Goal: Task Accomplishment & Management: Manage account settings

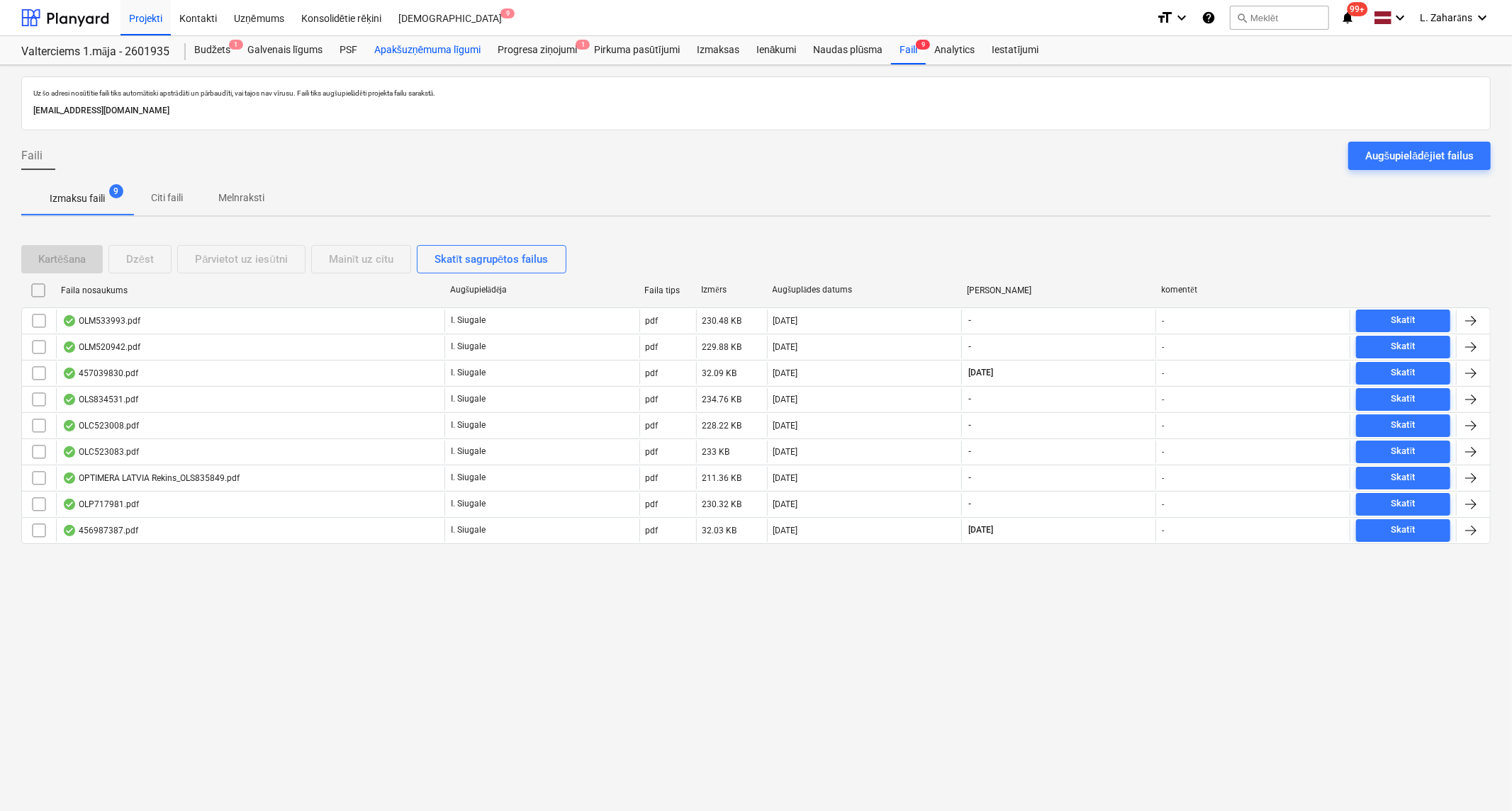
click at [435, 55] on div "Apakšuzņēmuma līgumi" at bounding box center [427, 50] width 123 height 28
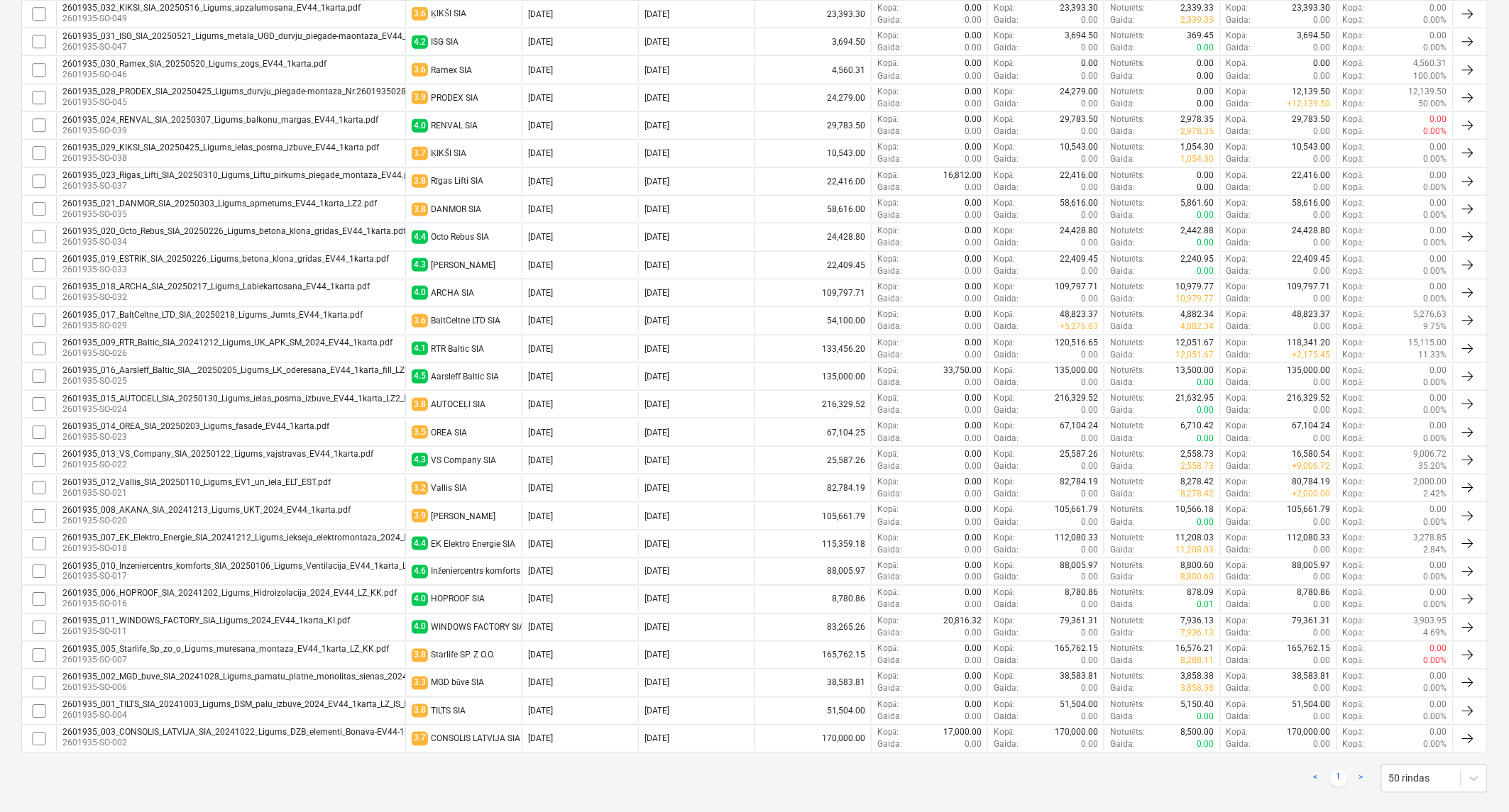
scroll to position [579, 0]
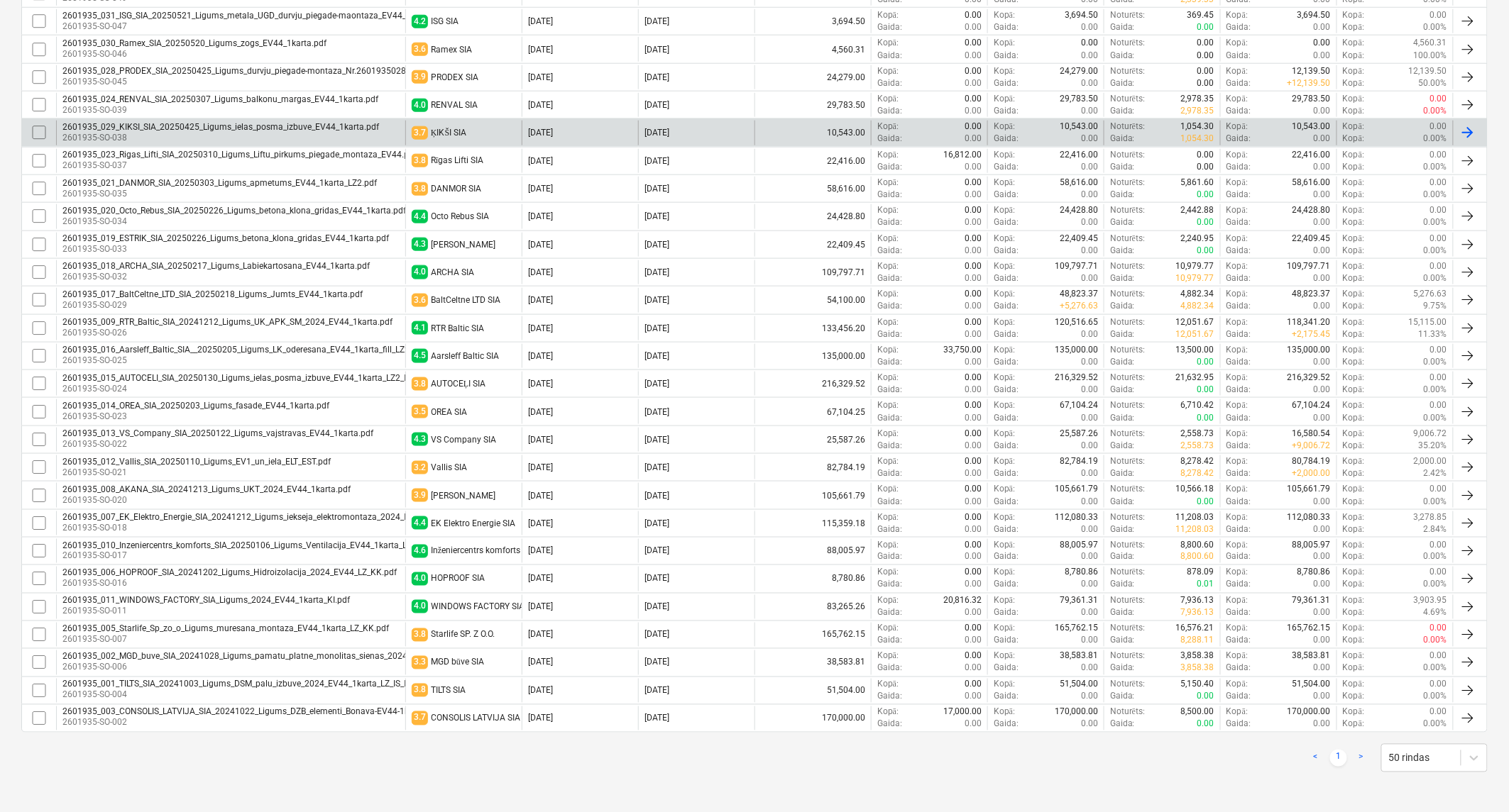
click at [245, 127] on div "2601935_029_KIKSI_SIA_20250425_Ligums_ielas_posma_izbuve_EV44_1karta.pdf" at bounding box center [220, 127] width 316 height 10
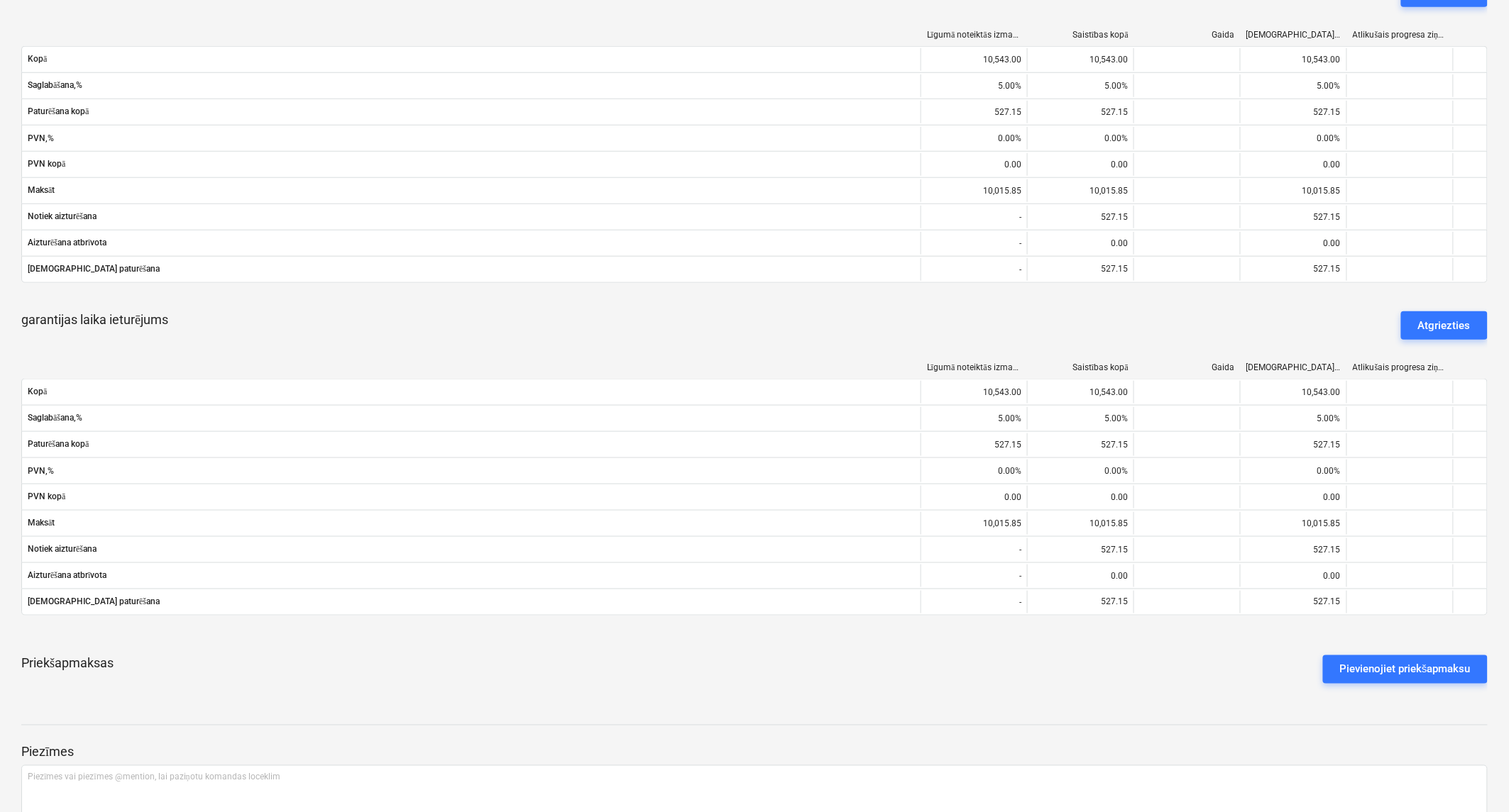
scroll to position [326, 0]
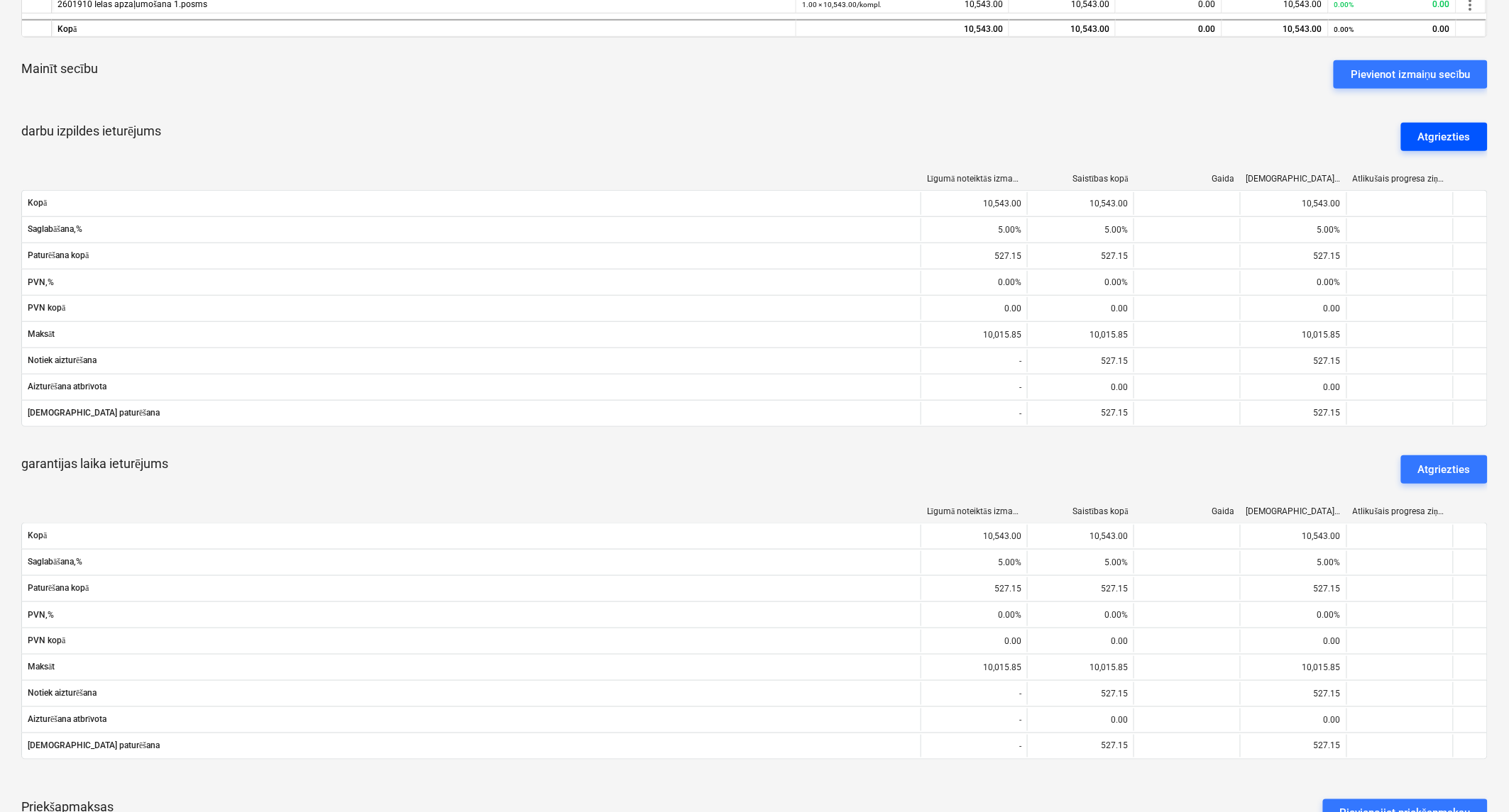
click at [1443, 131] on div "Atgriezties" at bounding box center [1444, 137] width 52 height 18
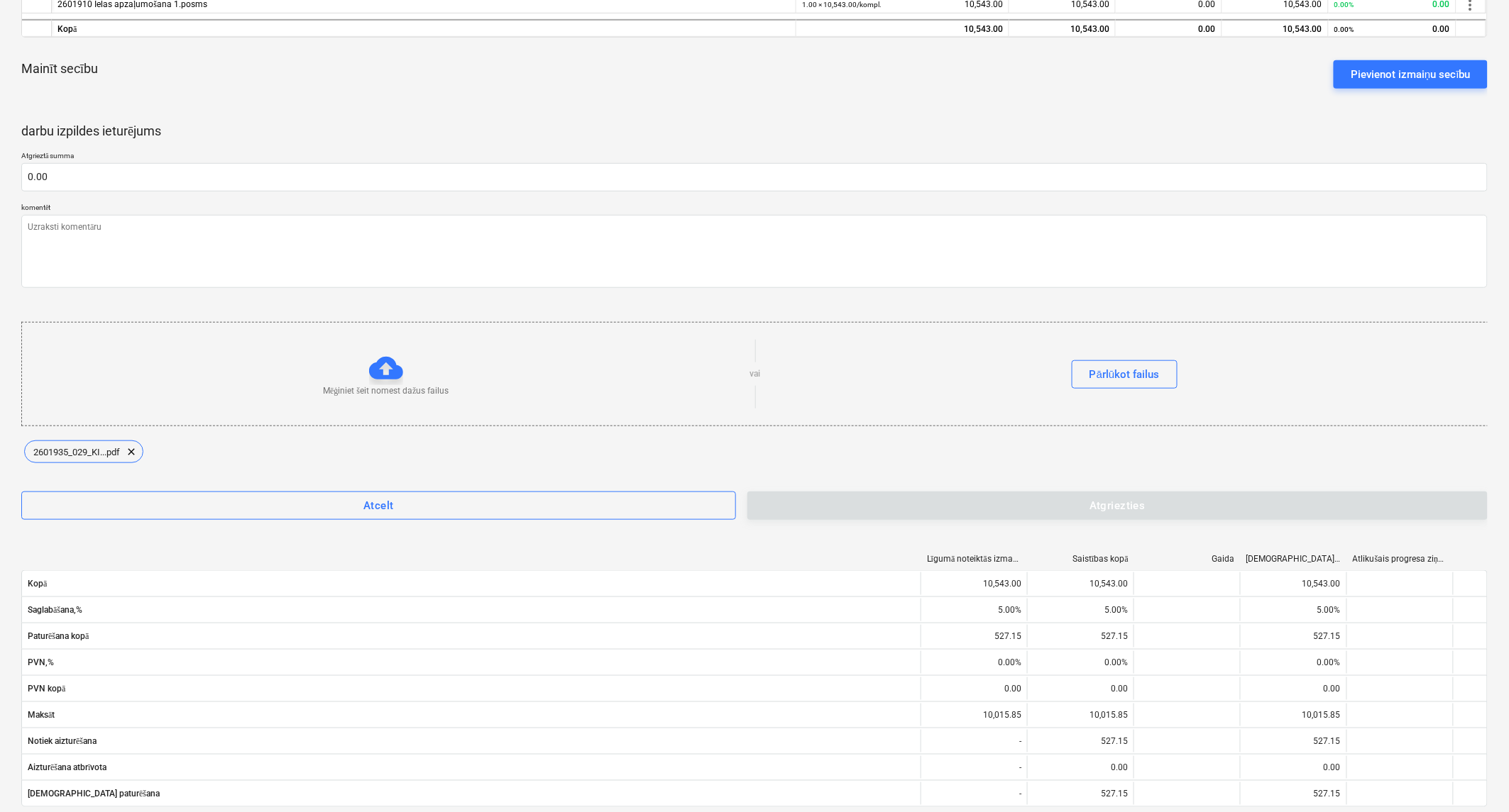
type textarea "x"
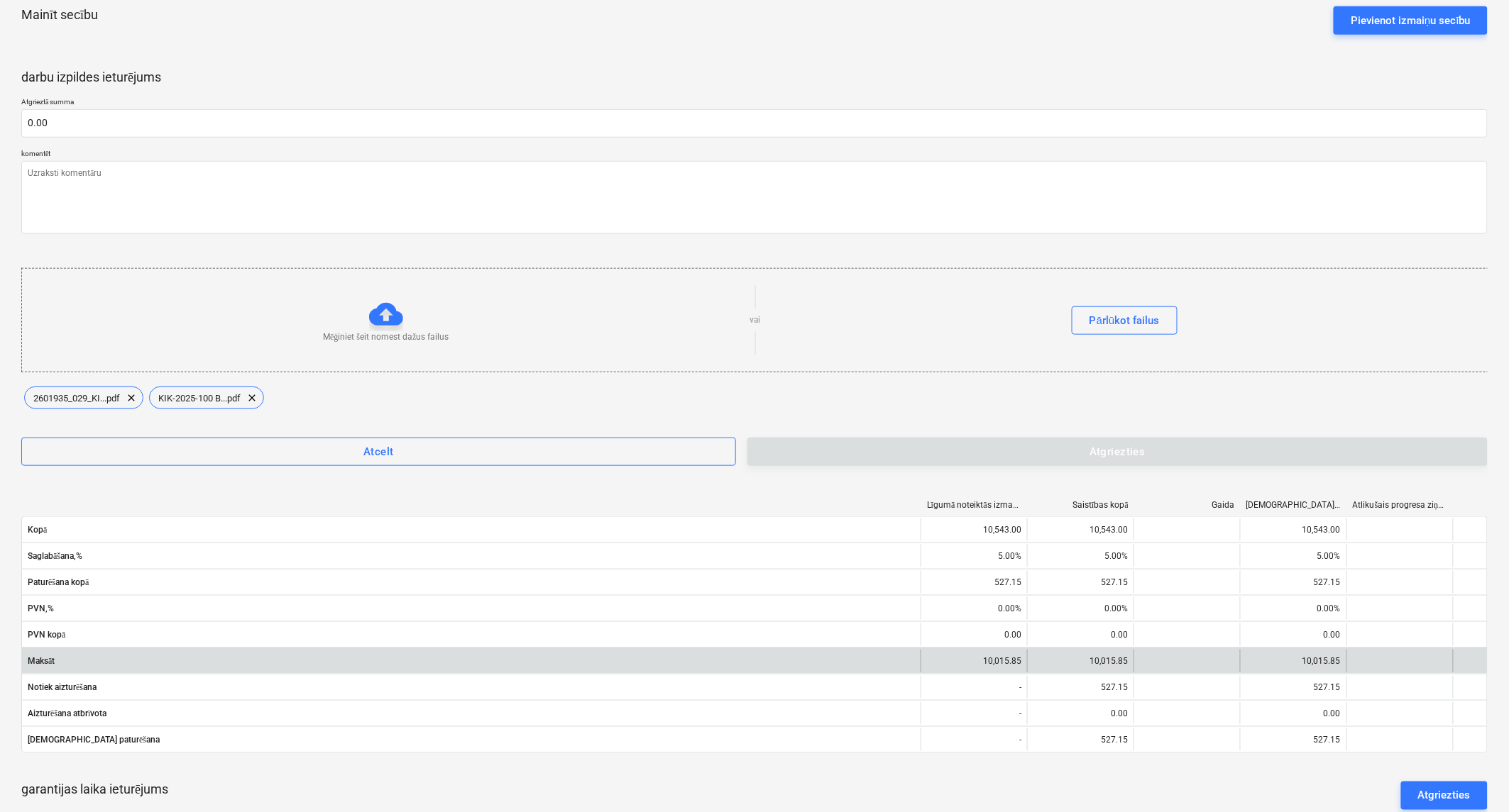
scroll to position [405, 0]
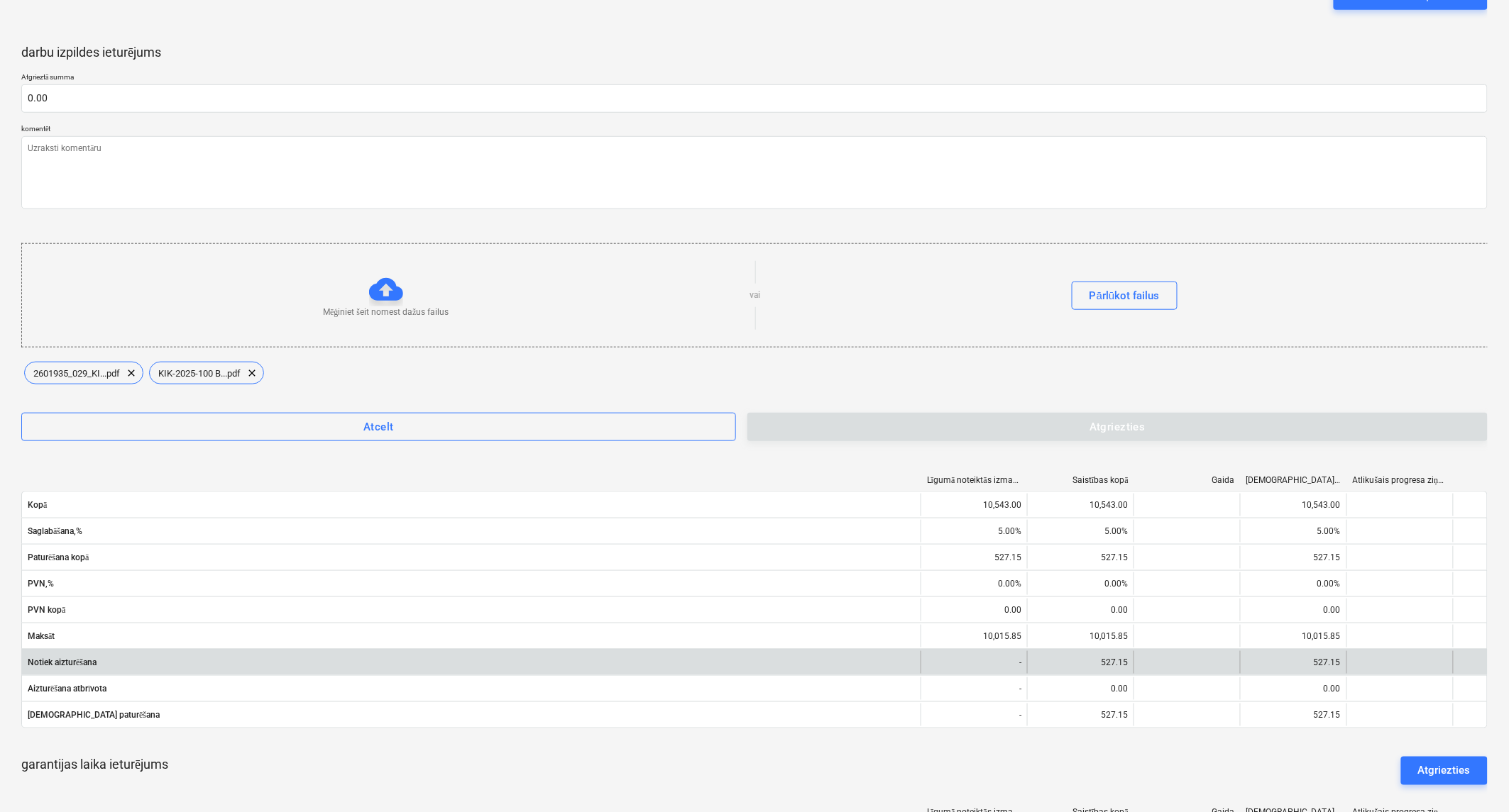
click at [1110, 660] on div "527.15" at bounding box center [1080, 663] width 107 height 23
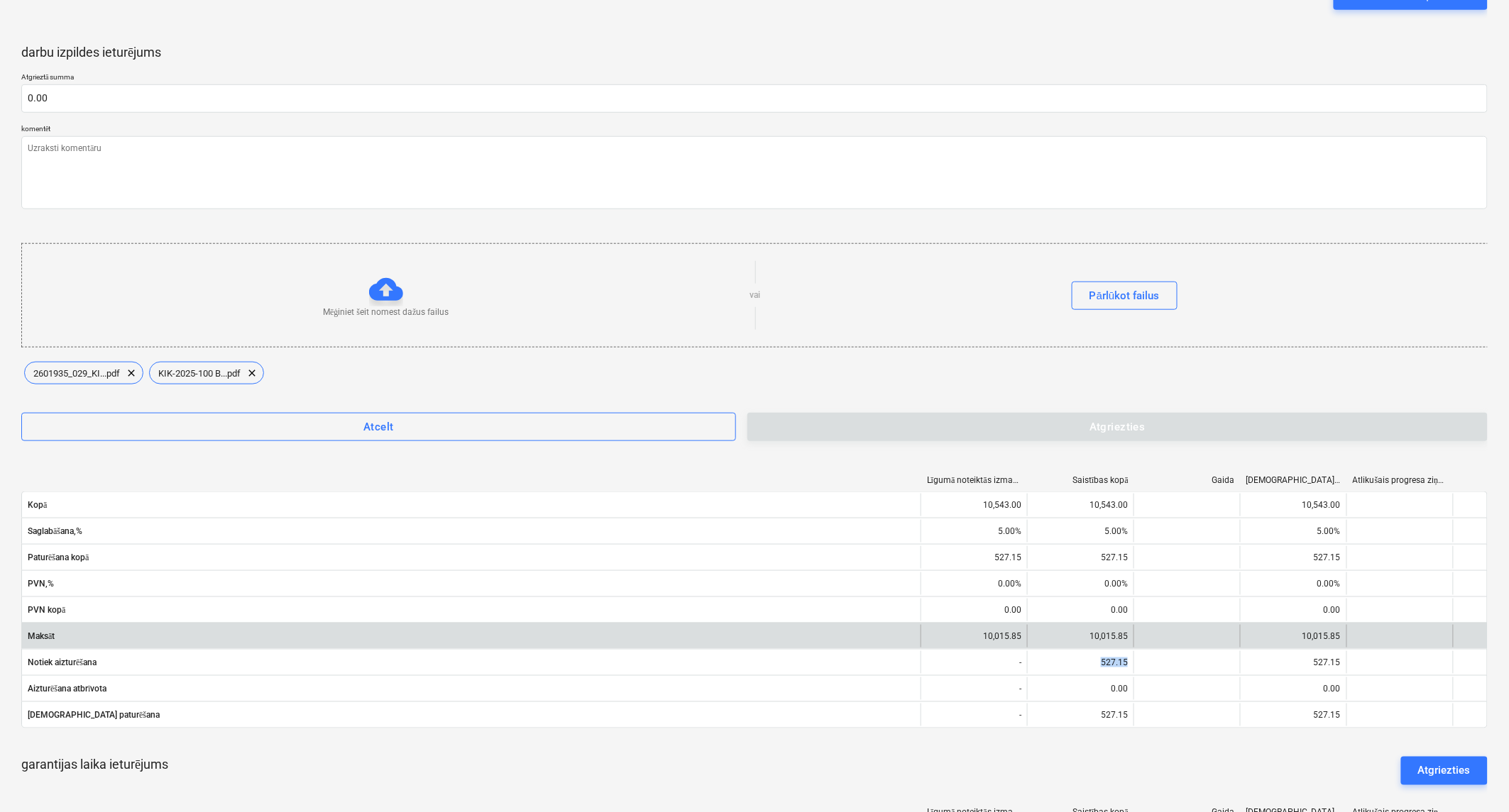
copy div "527.15"
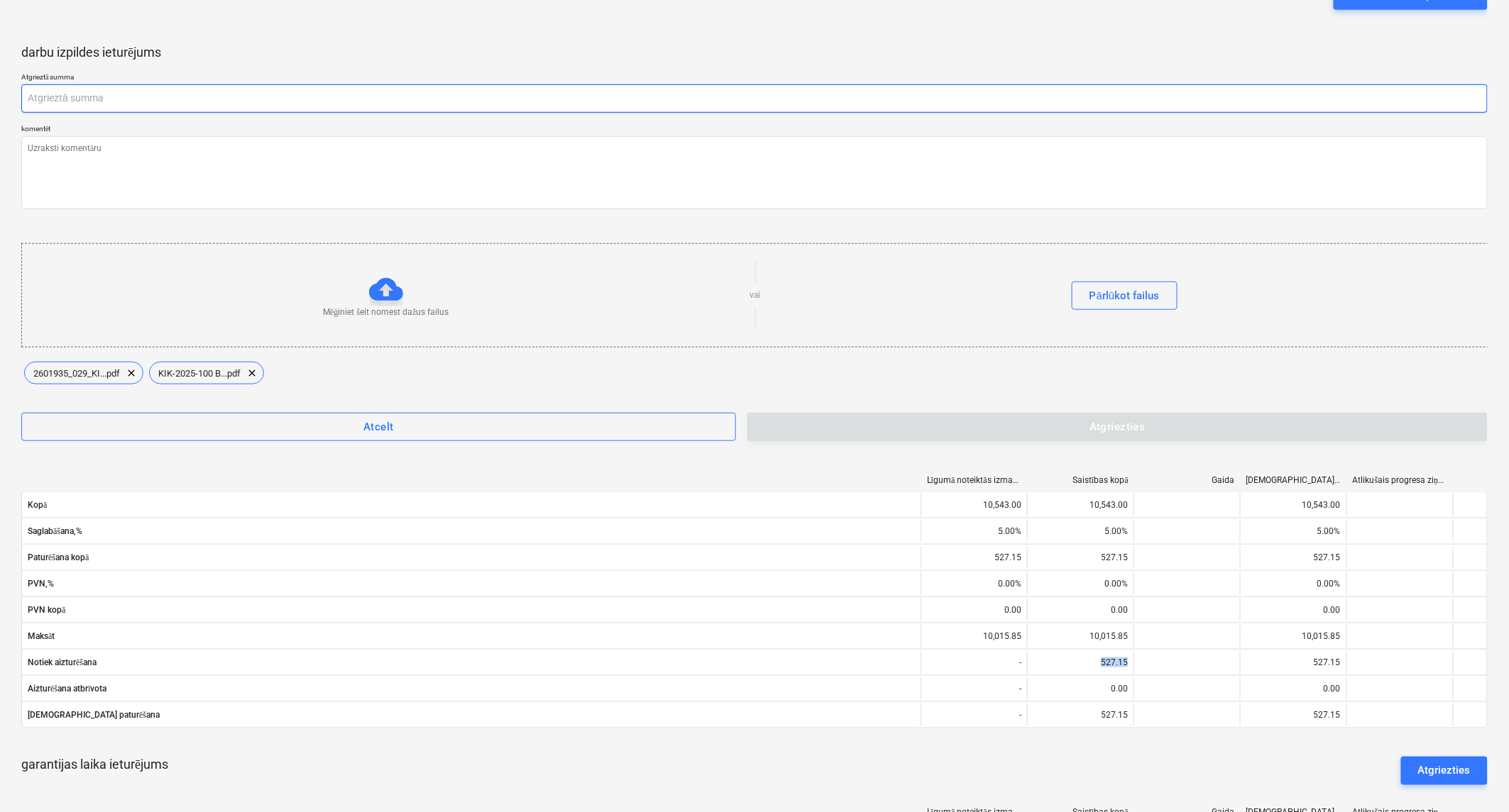
click at [158, 94] on input "text" at bounding box center [755, 98] width 1467 height 28
paste input "527.15"
type textarea "x"
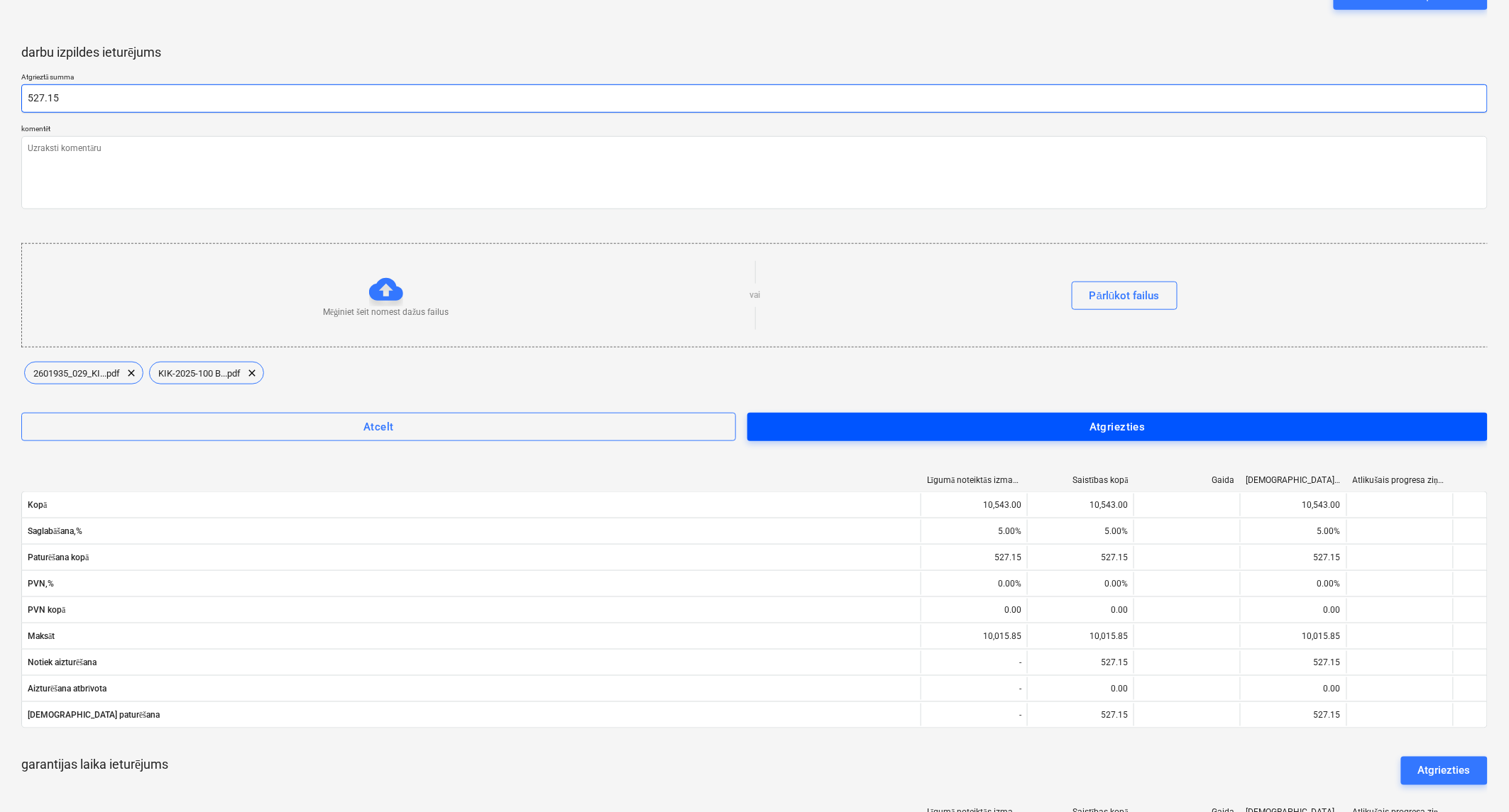
type input "527.15"
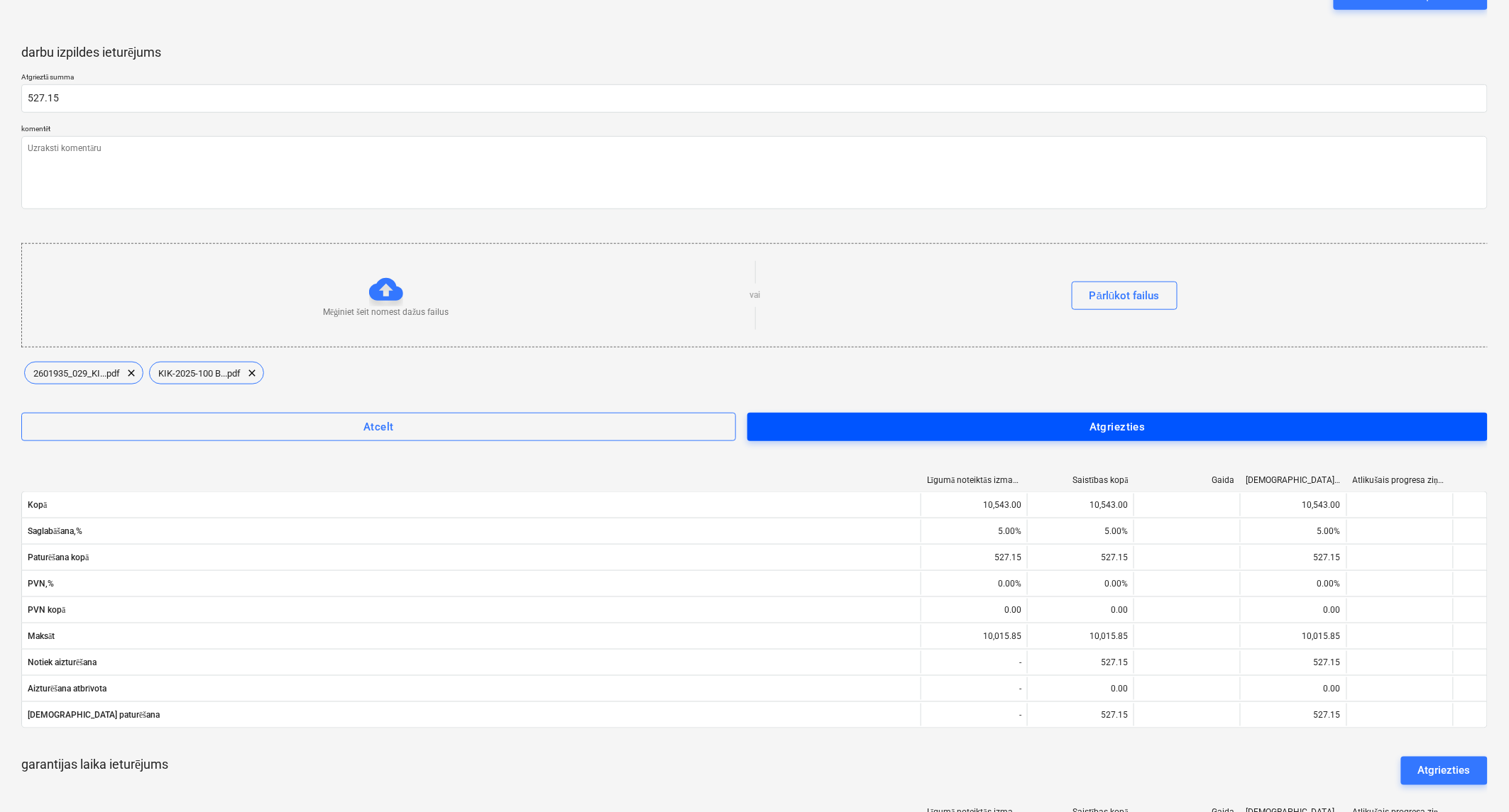
click at [855, 429] on span "Atgriezties" at bounding box center [1117, 427] width 709 height 18
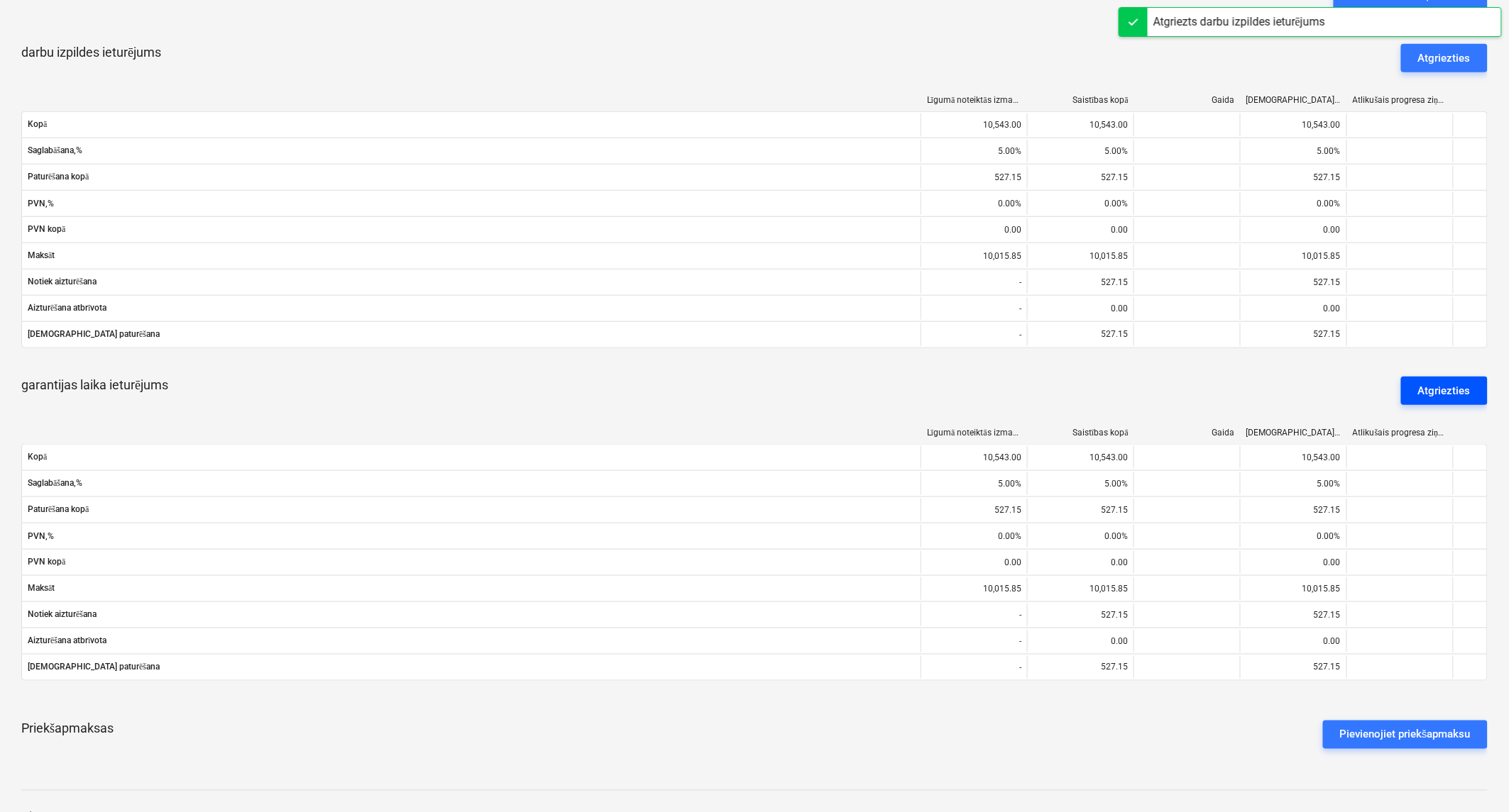
click at [1429, 379] on button "Atgriezties" at bounding box center [1444, 391] width 87 height 28
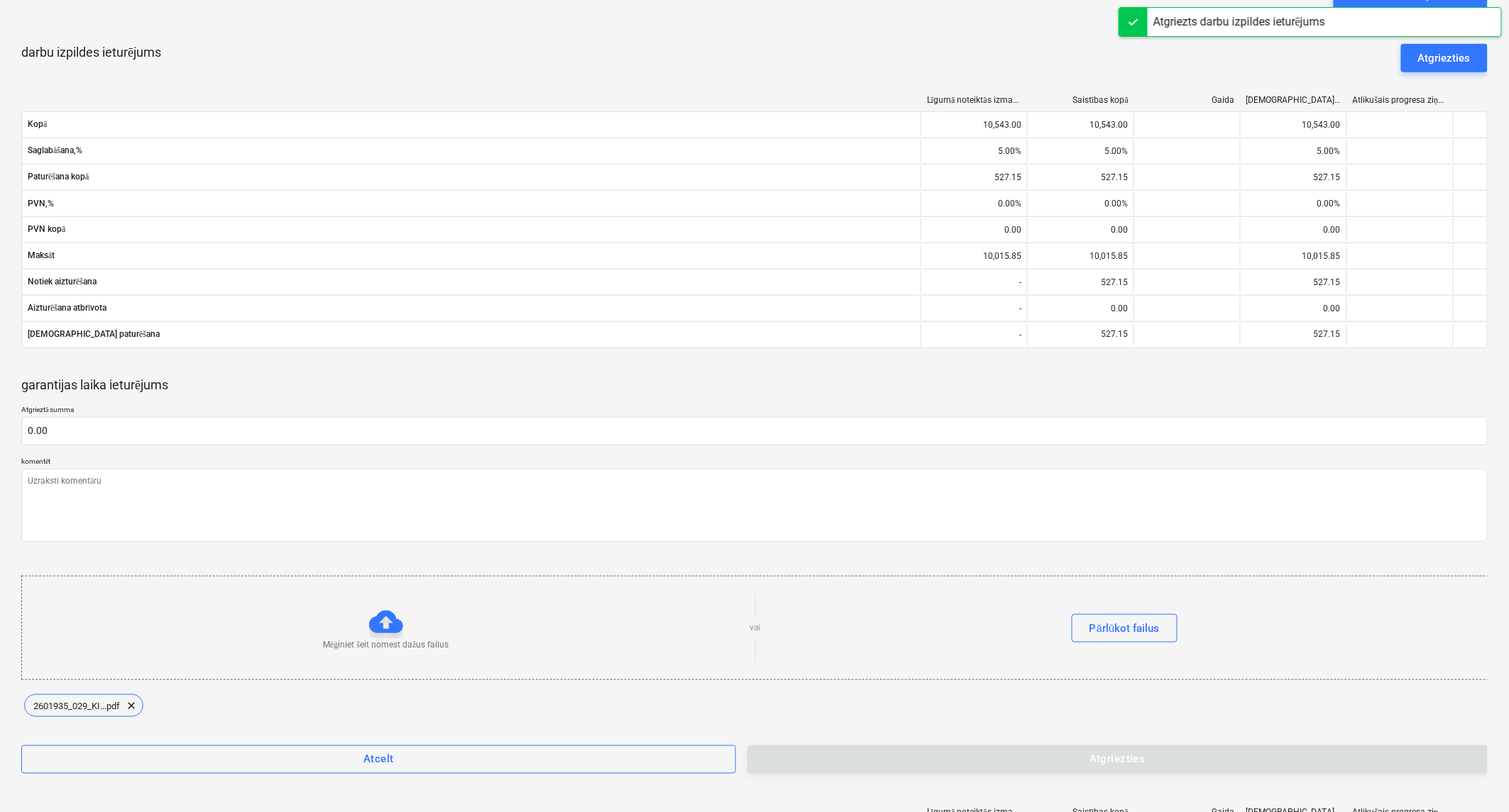
type textarea "x"
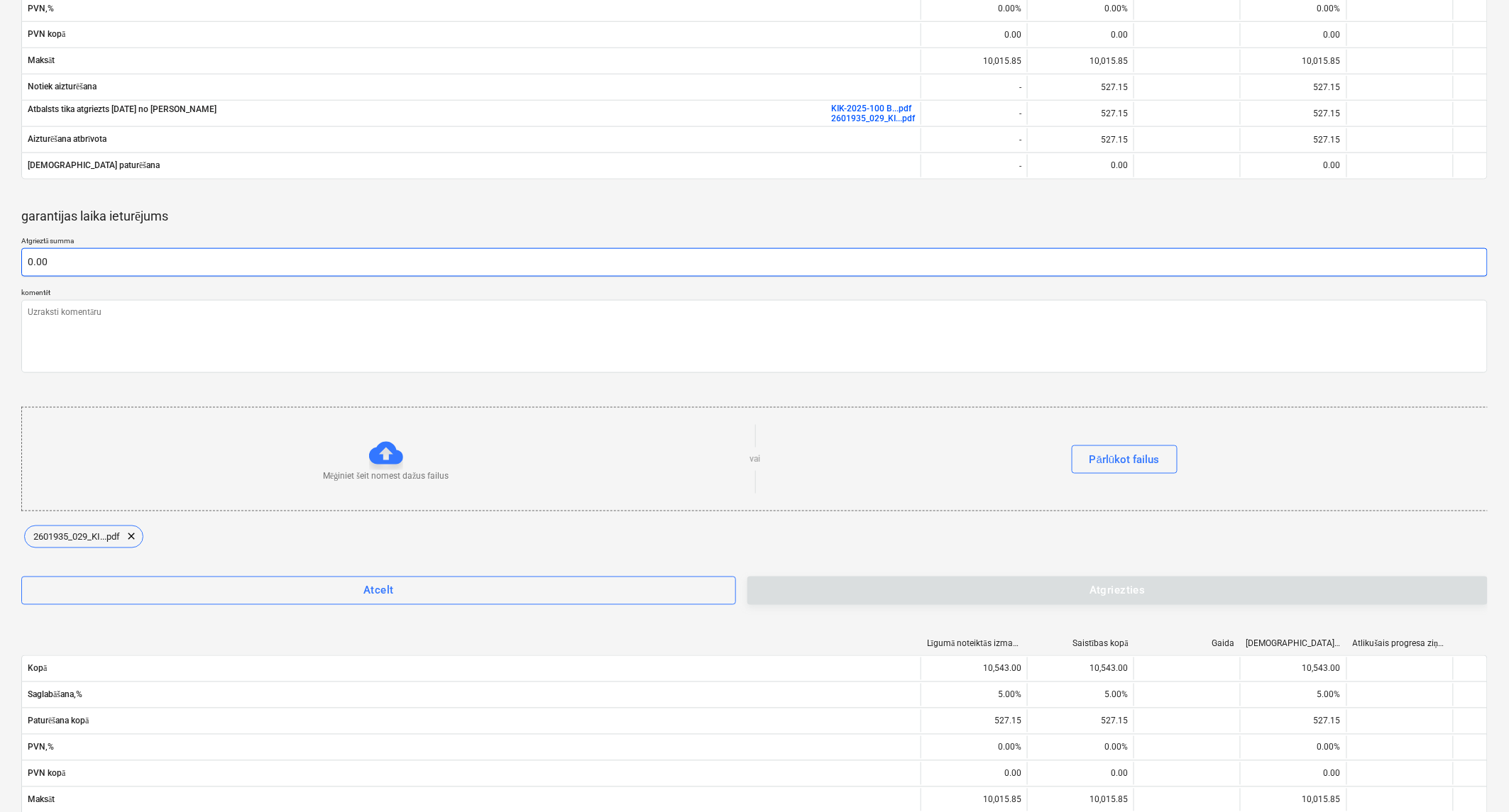
scroll to position [563, 0]
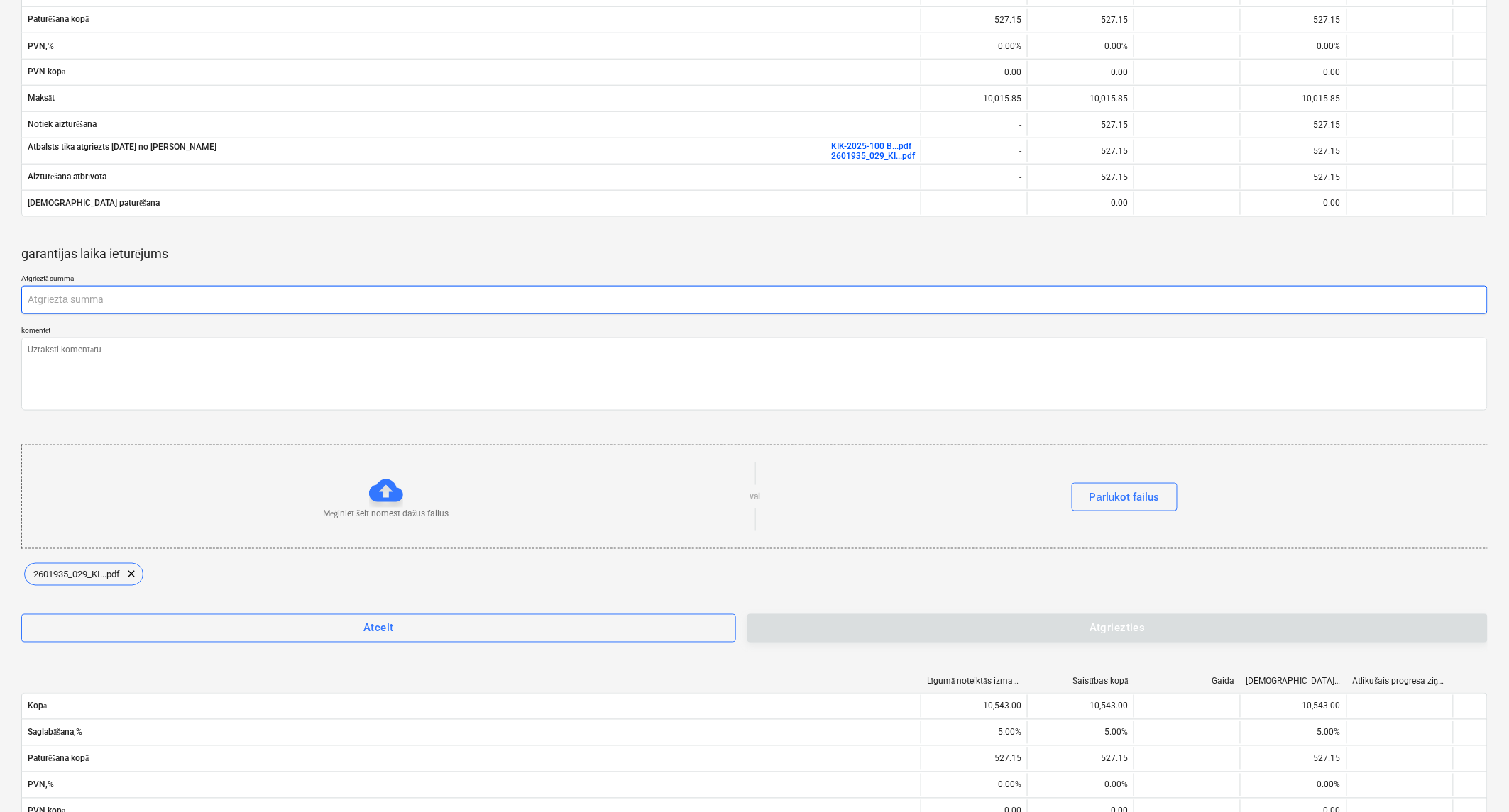
click at [98, 299] on input "text" at bounding box center [755, 300] width 1467 height 28
paste input "527.15"
type textarea "x"
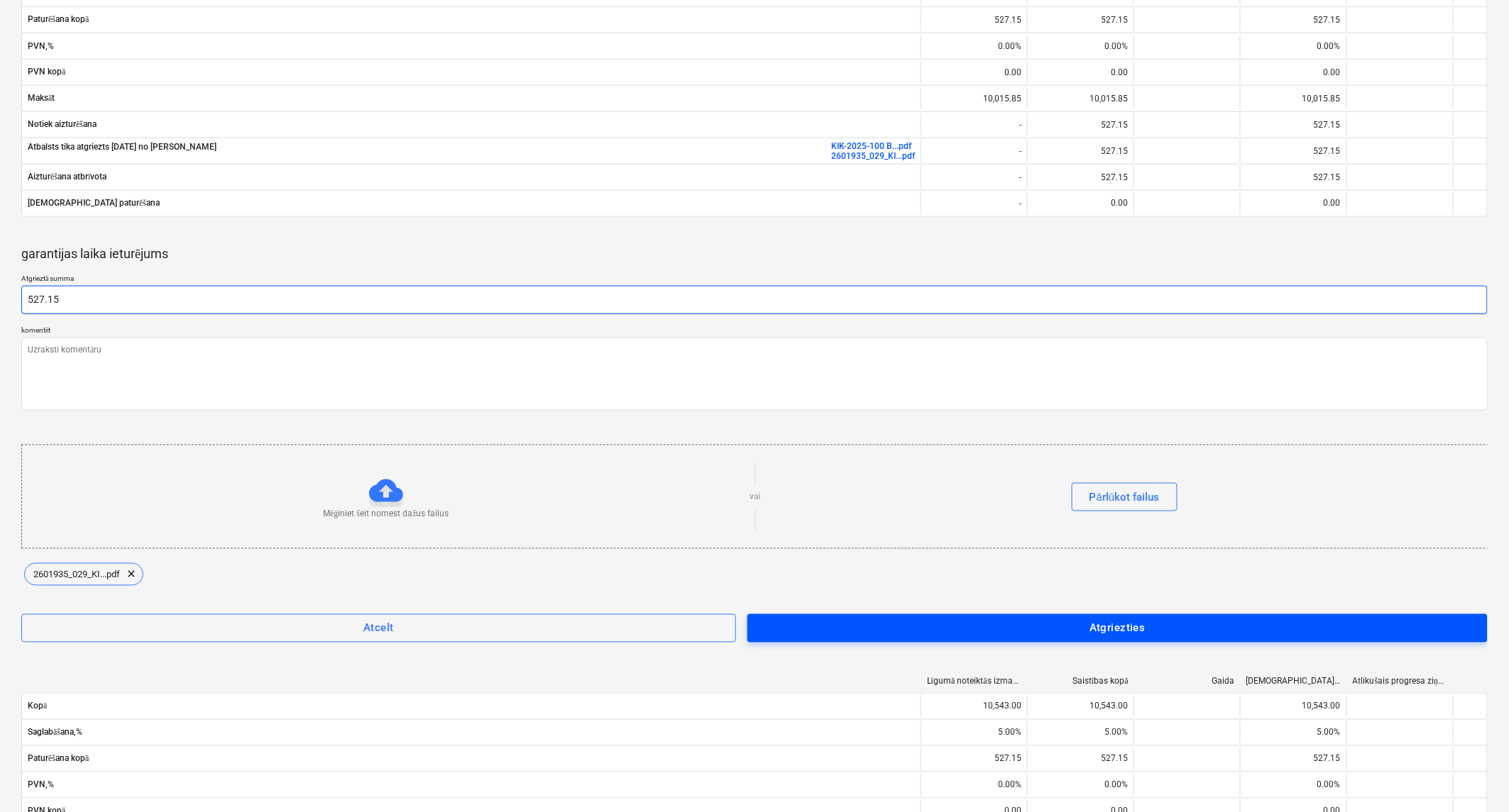
type input "527.15"
click at [805, 620] on span "Atgriezties" at bounding box center [1117, 629] width 709 height 18
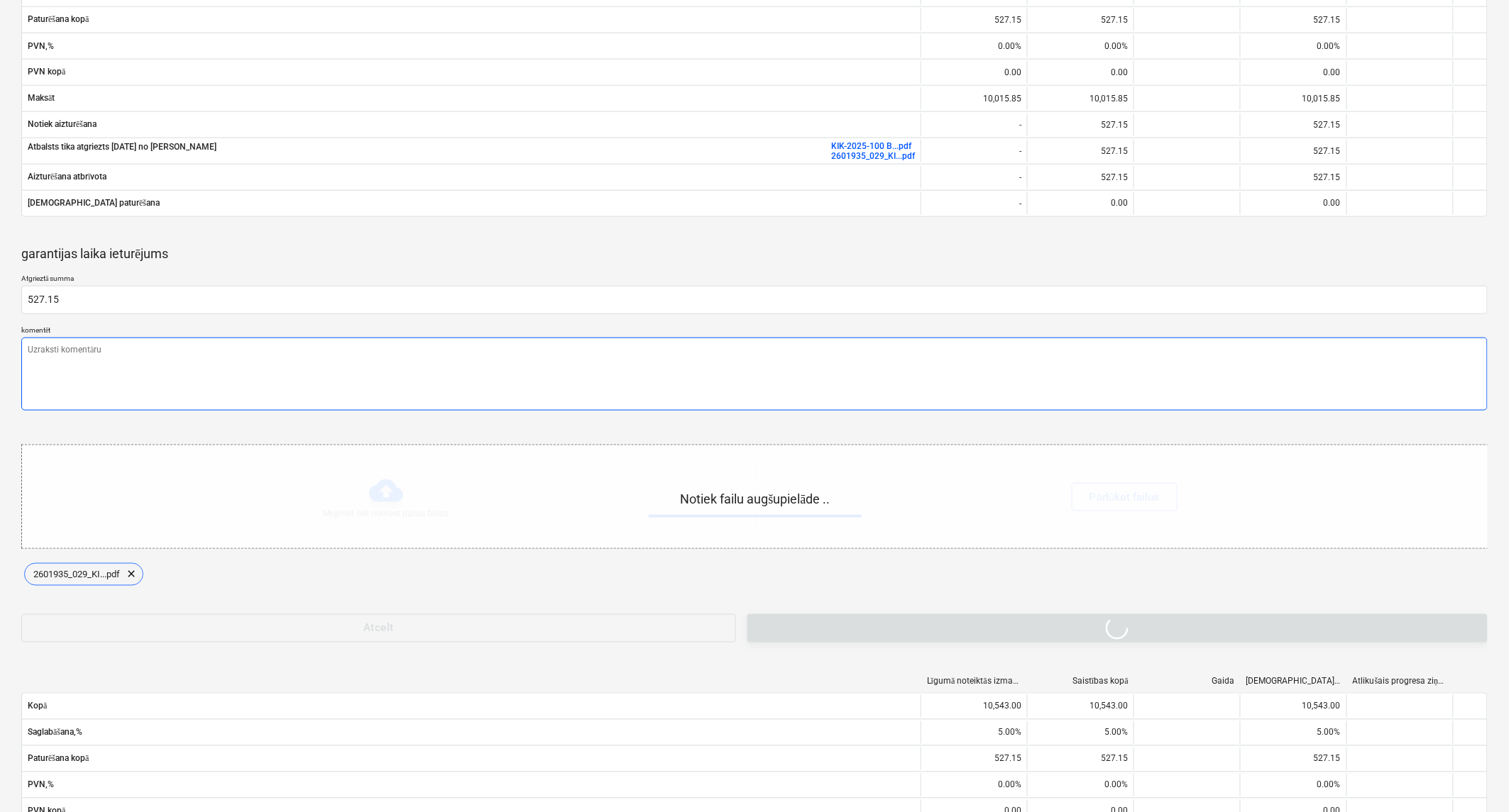
type textarea "x"
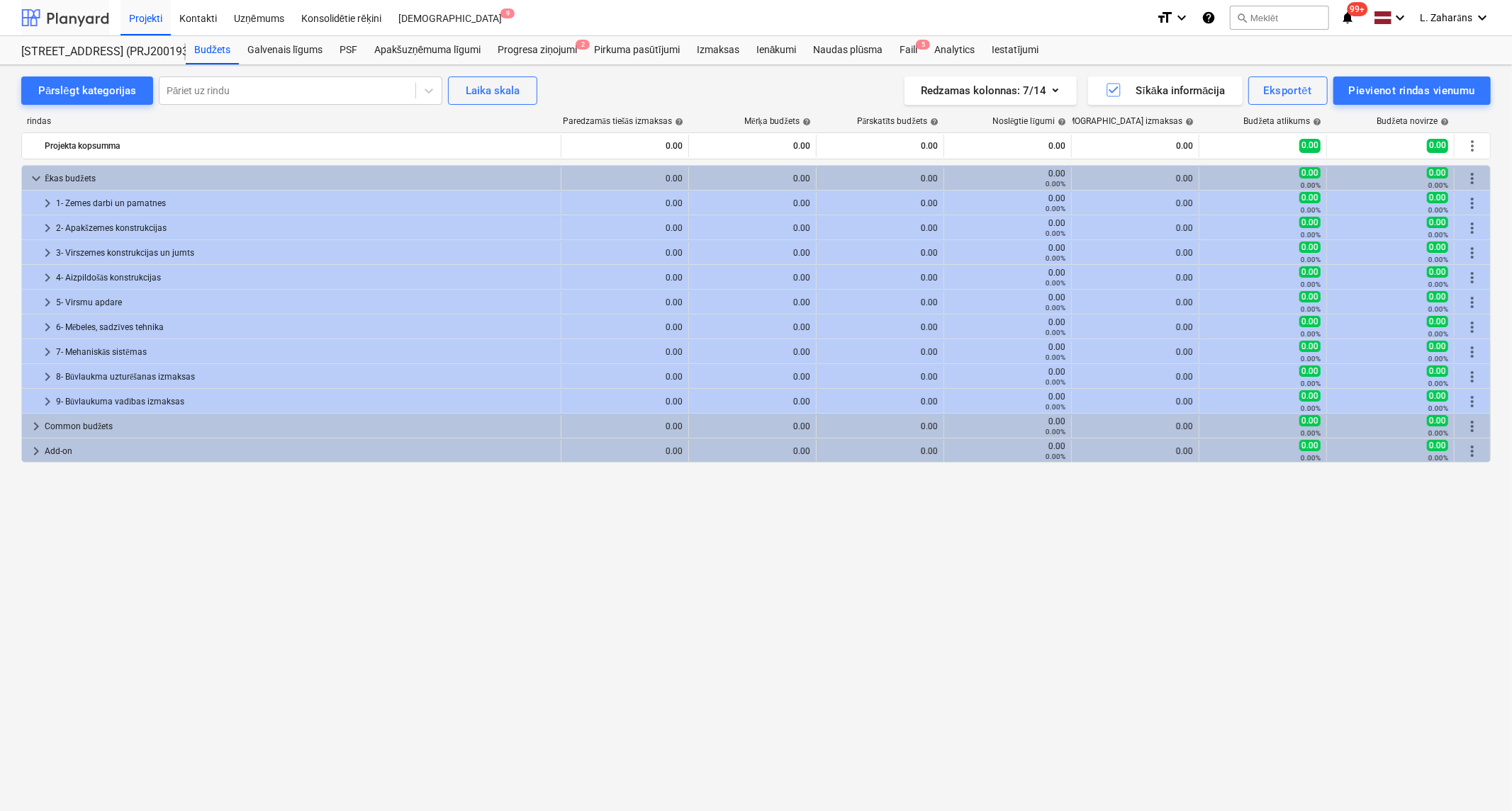
drag, startPoint x: 88, startPoint y: 18, endPoint x: 85, endPoint y: 26, distance: 8.5
click at [88, 18] on div at bounding box center [65, 18] width 88 height 35
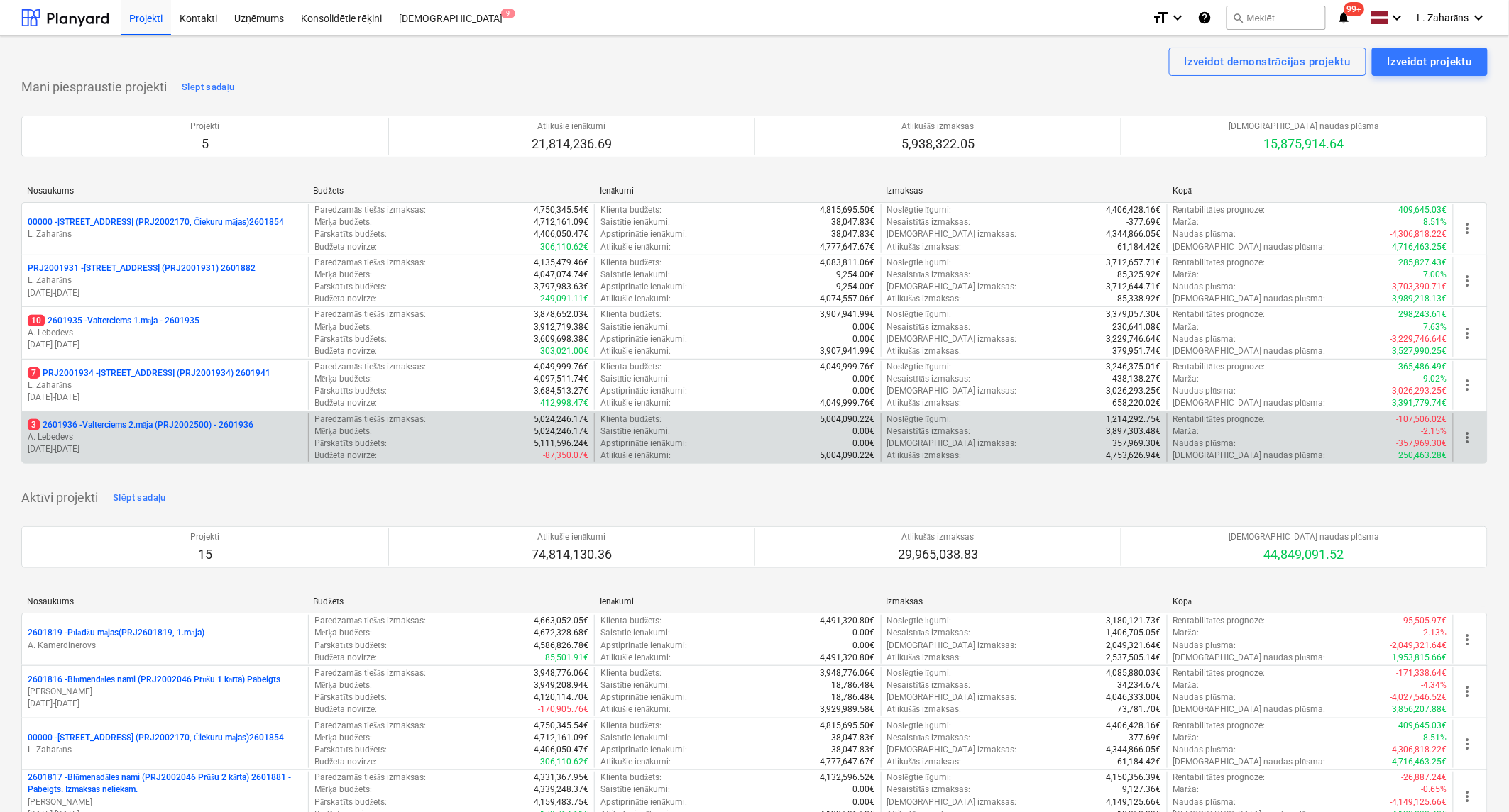
click at [136, 427] on p "3 2601936 - Valterciems 2.māja (PRJ2002500) - 2601936" at bounding box center [141, 425] width 226 height 12
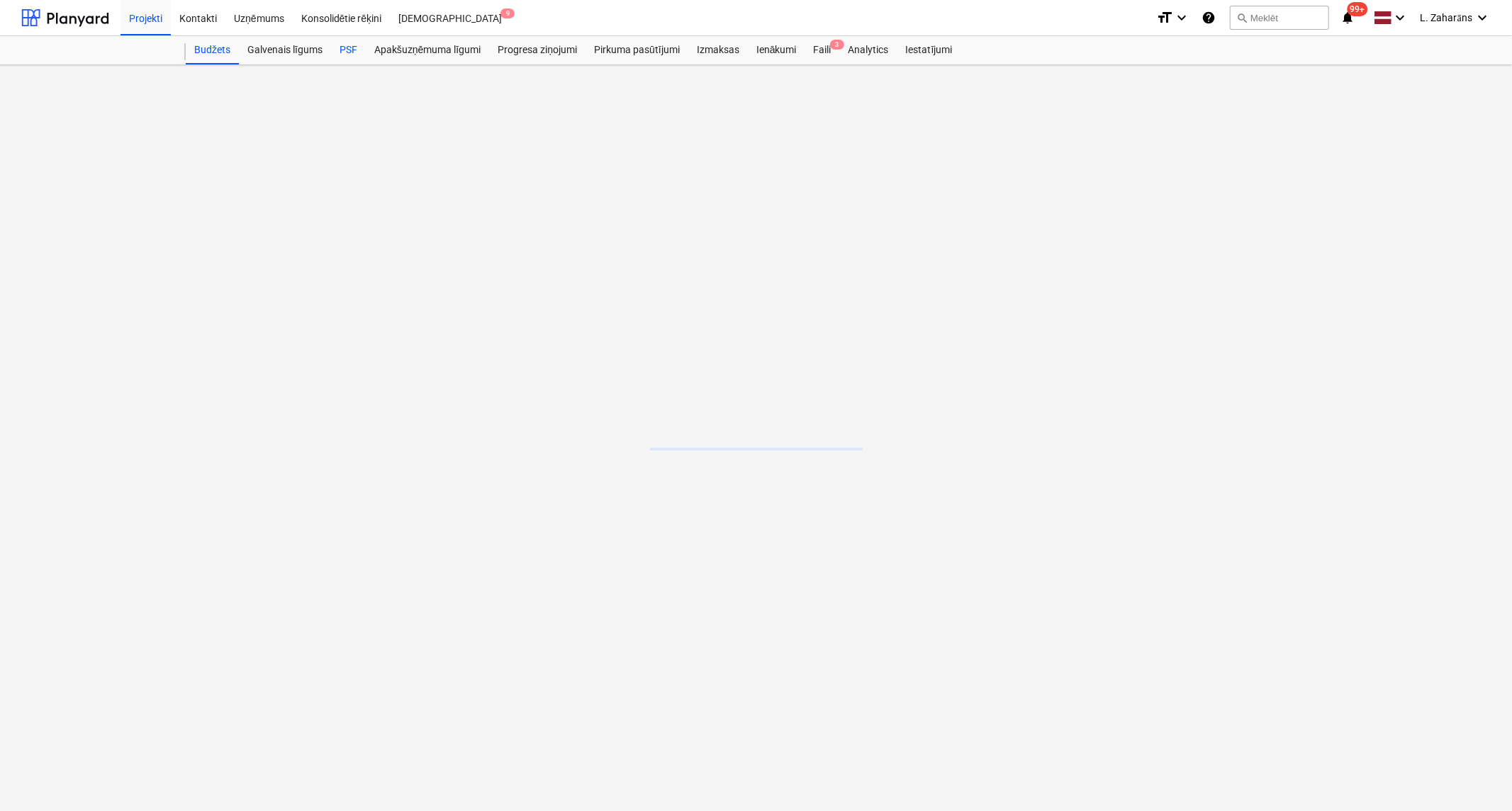
click at [350, 38] on div "PSF" at bounding box center [348, 50] width 35 height 28
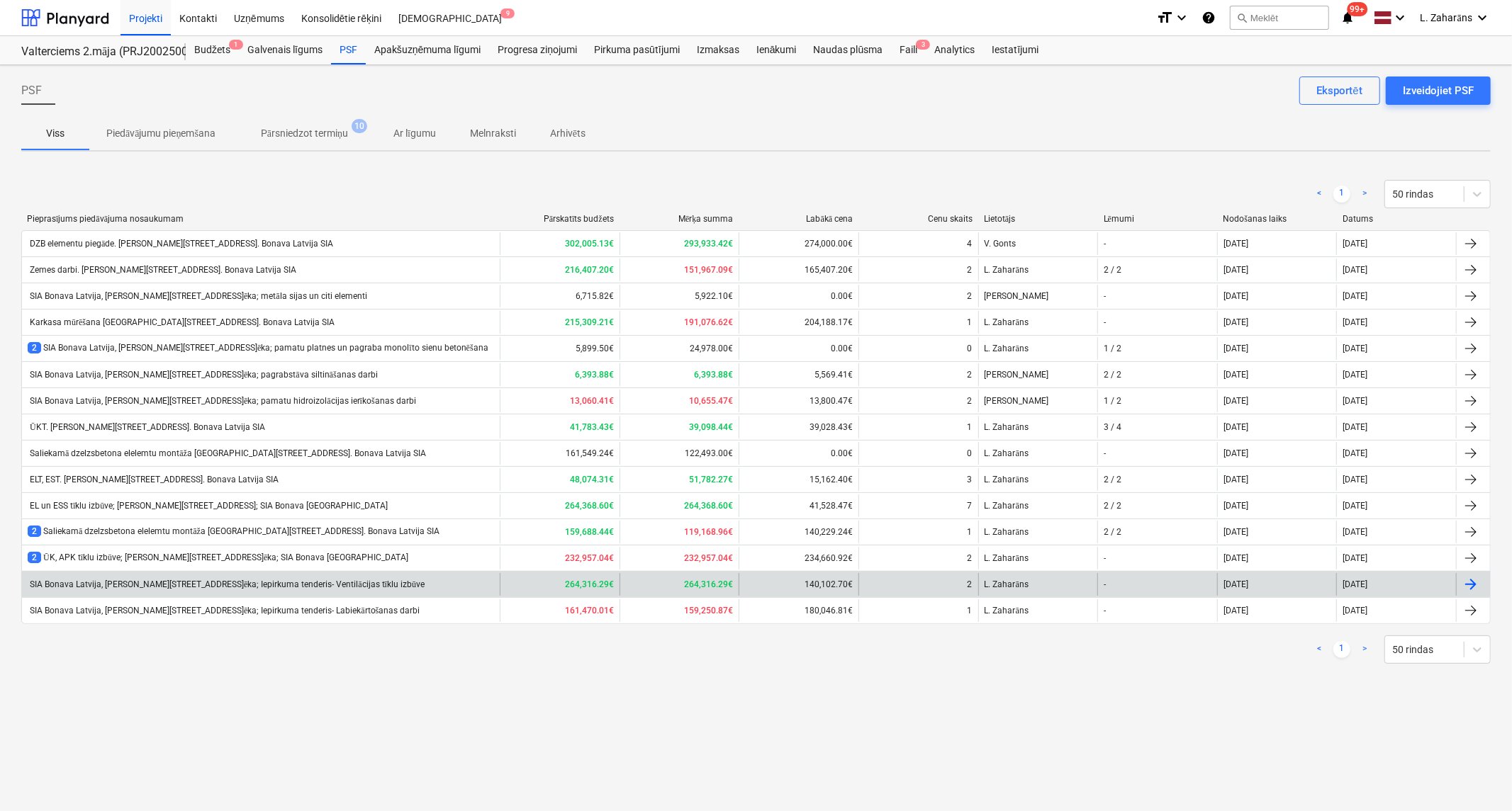
click at [265, 577] on div "SIA Bonava Latvija, [PERSON_NAME][STREET_ADDRESS]ēka; Iepirkuma tenderis- Venti…" at bounding box center [261, 585] width 478 height 23
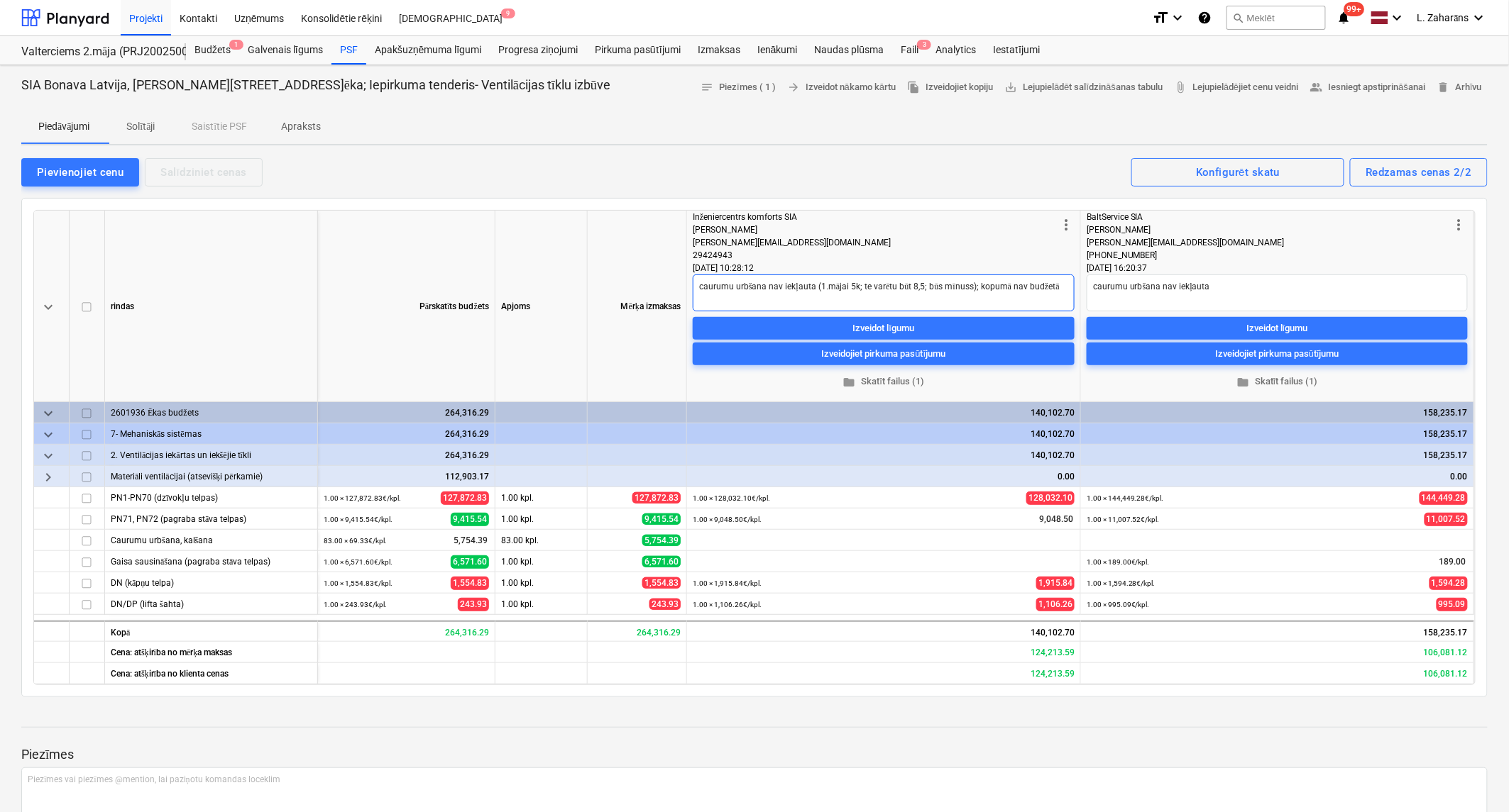
drag, startPoint x: 825, startPoint y: 287, endPoint x: 961, endPoint y: 292, distance: 136.1
click at [961, 292] on textarea "caurumu urbšana nav iekļauta (1.mājai 5k; te varētu būt 8,5; būs mīnuss); kopum…" at bounding box center [883, 293] width 382 height 37
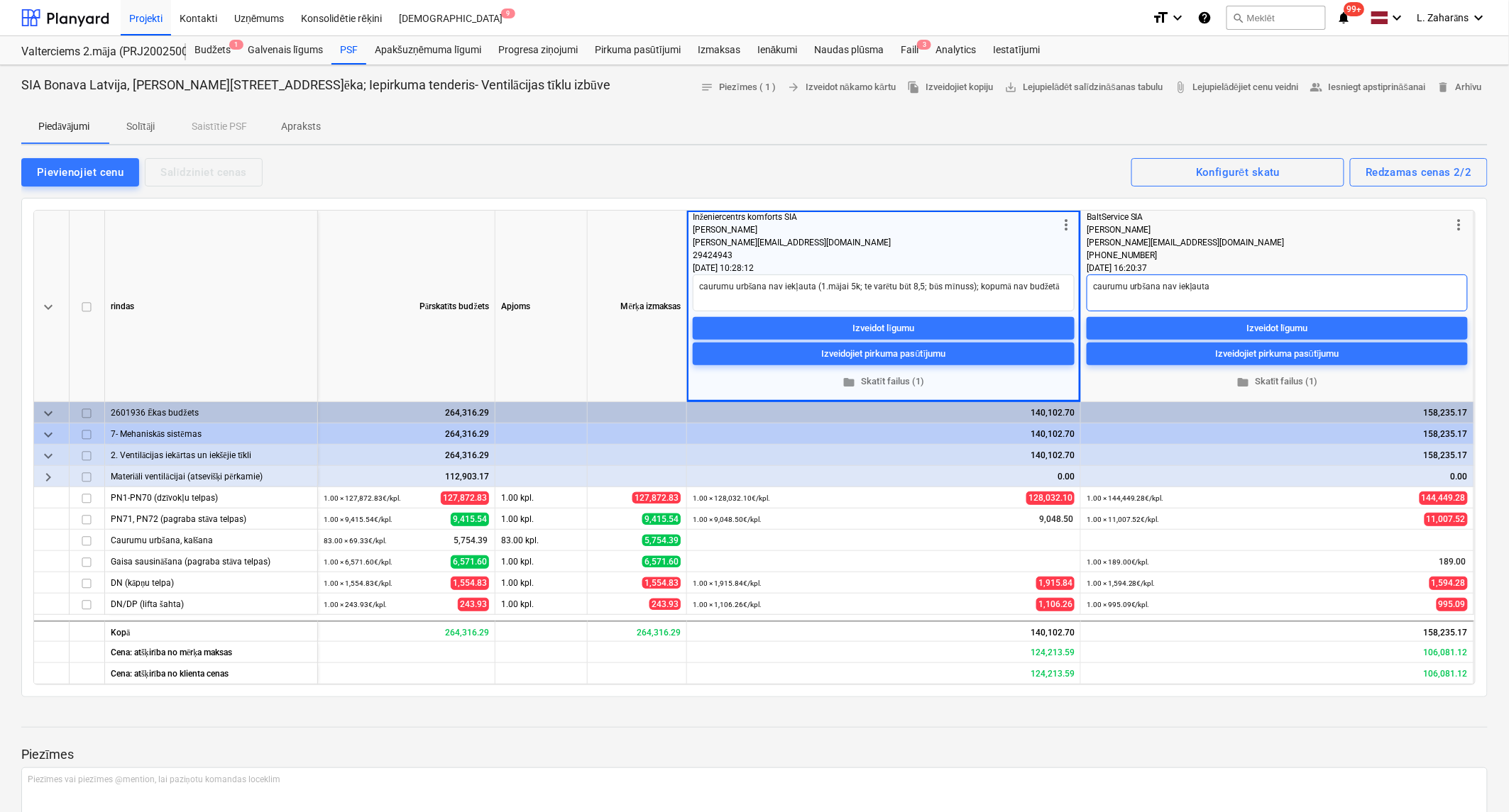
click at [1254, 295] on textarea "caurumu urbšana nav iekļauta" at bounding box center [1277, 293] width 381 height 37
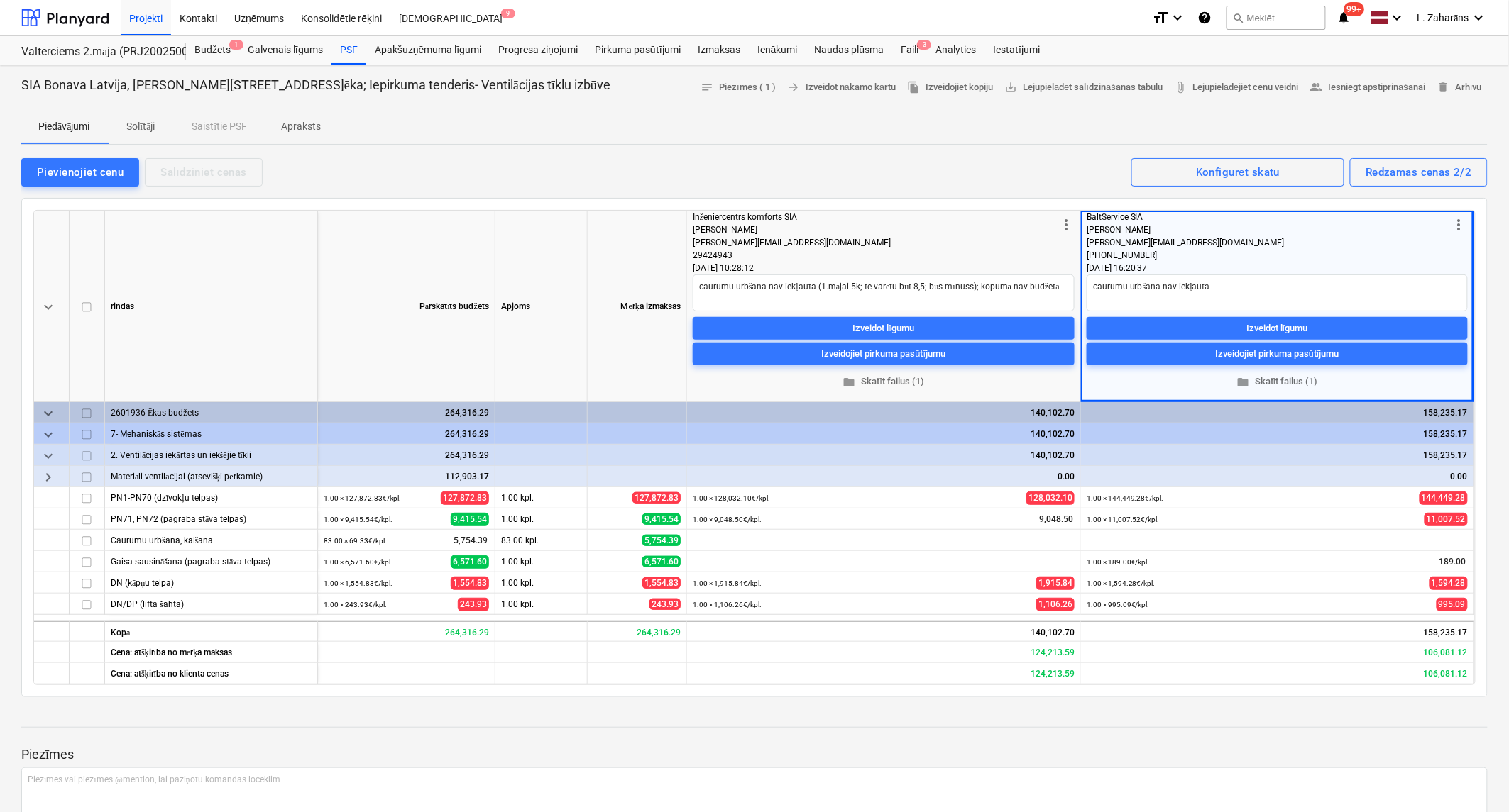
click at [1009, 257] on div "29424943" at bounding box center [875, 255] width 365 height 13
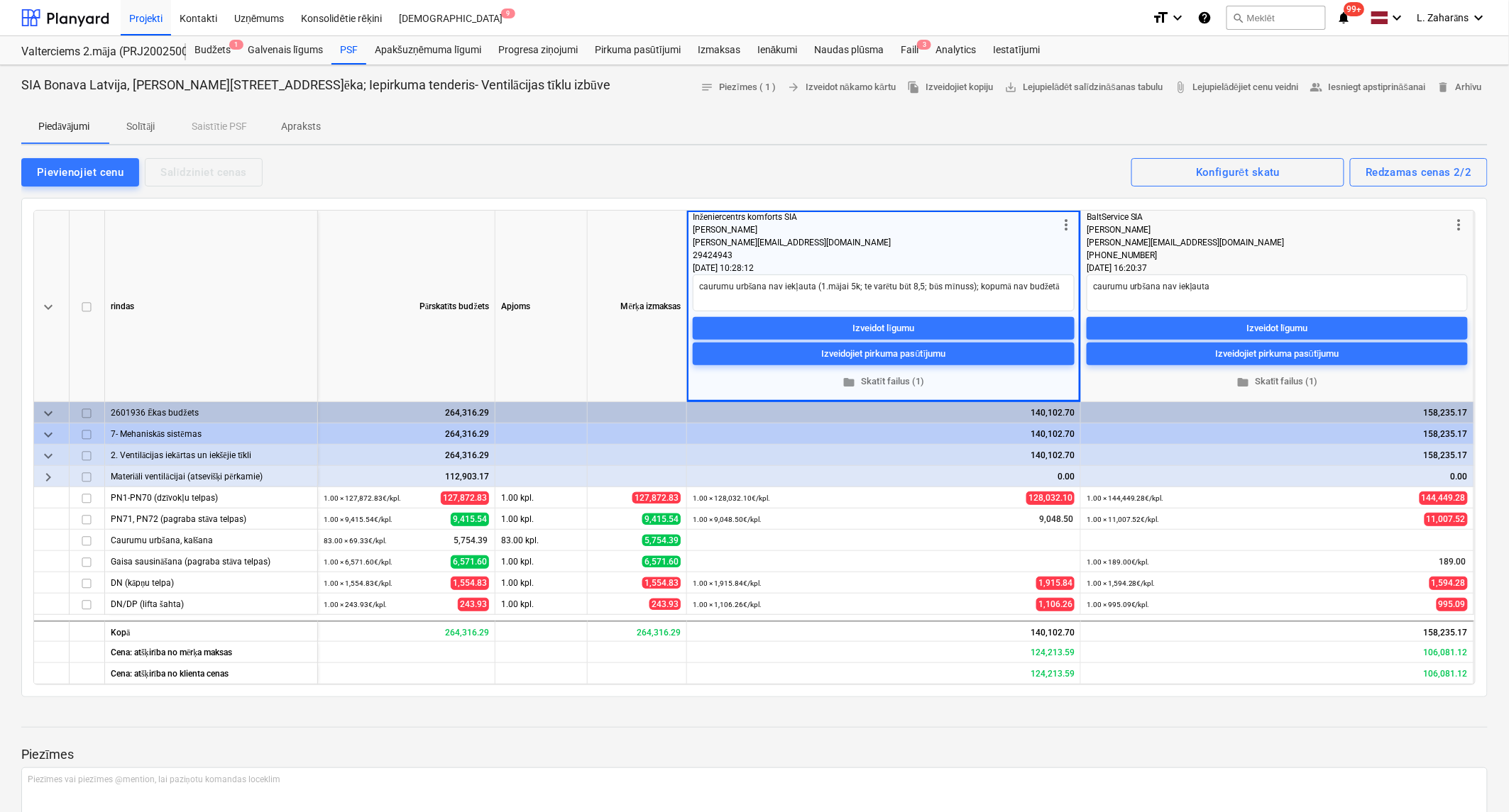
click at [619, 257] on div "Mērķa izmaksas" at bounding box center [637, 307] width 99 height 192
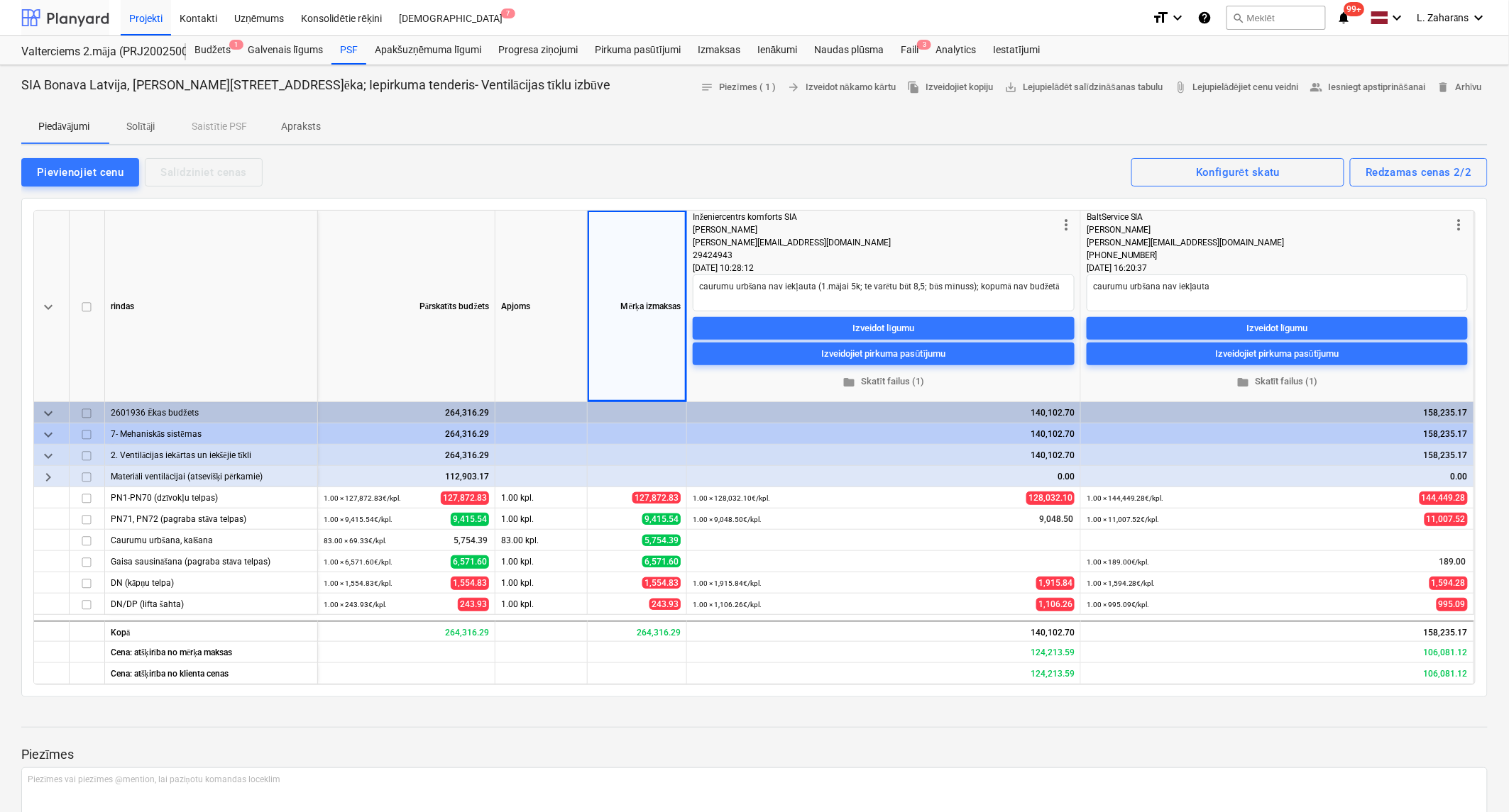
click at [84, 24] on div at bounding box center [65, 18] width 88 height 35
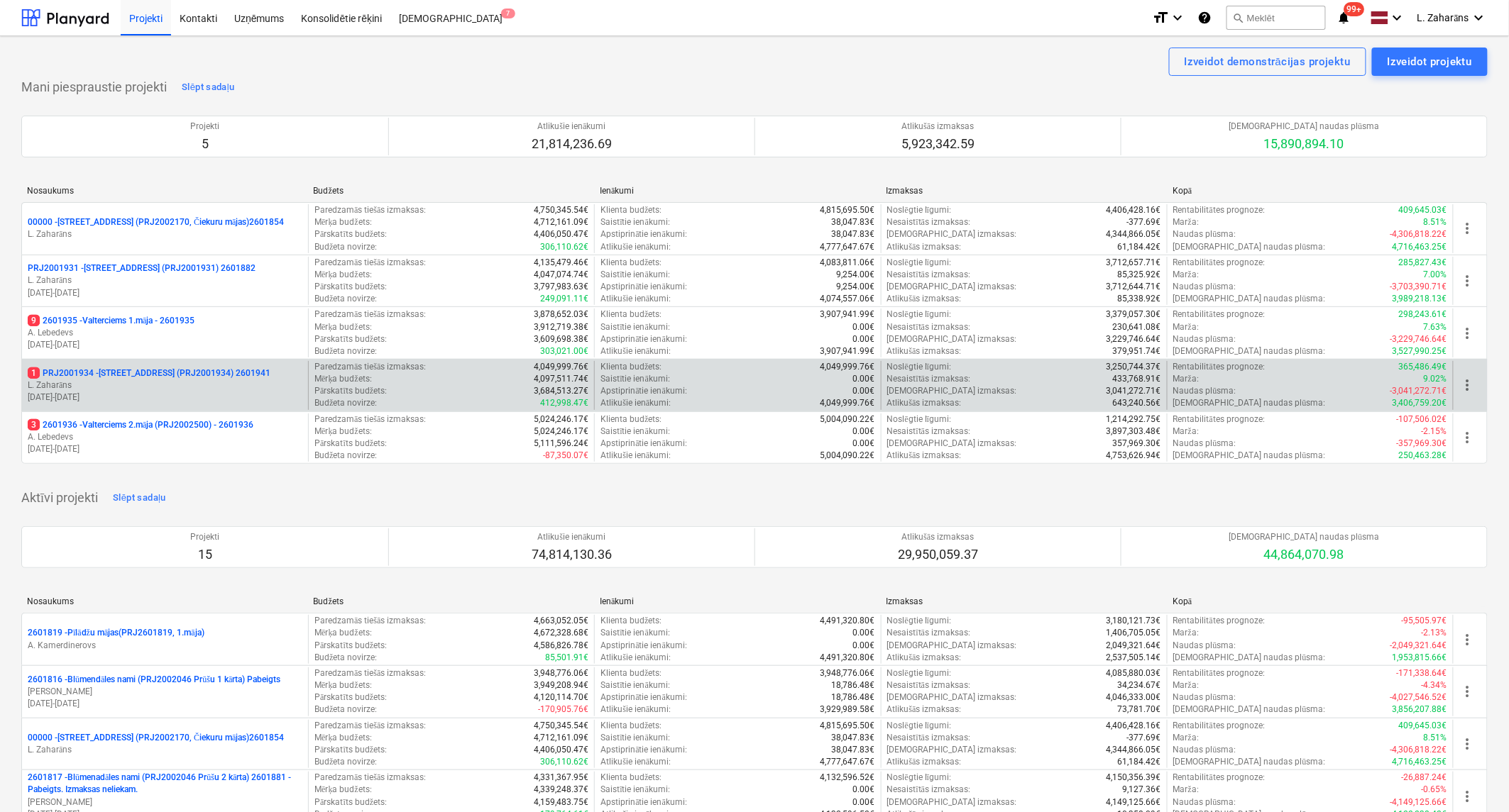
click at [149, 375] on p "1 PRJ2001934 - [STREET_ADDRESS] (PRJ2001934) 2601941" at bounding box center [149, 374] width 243 height 12
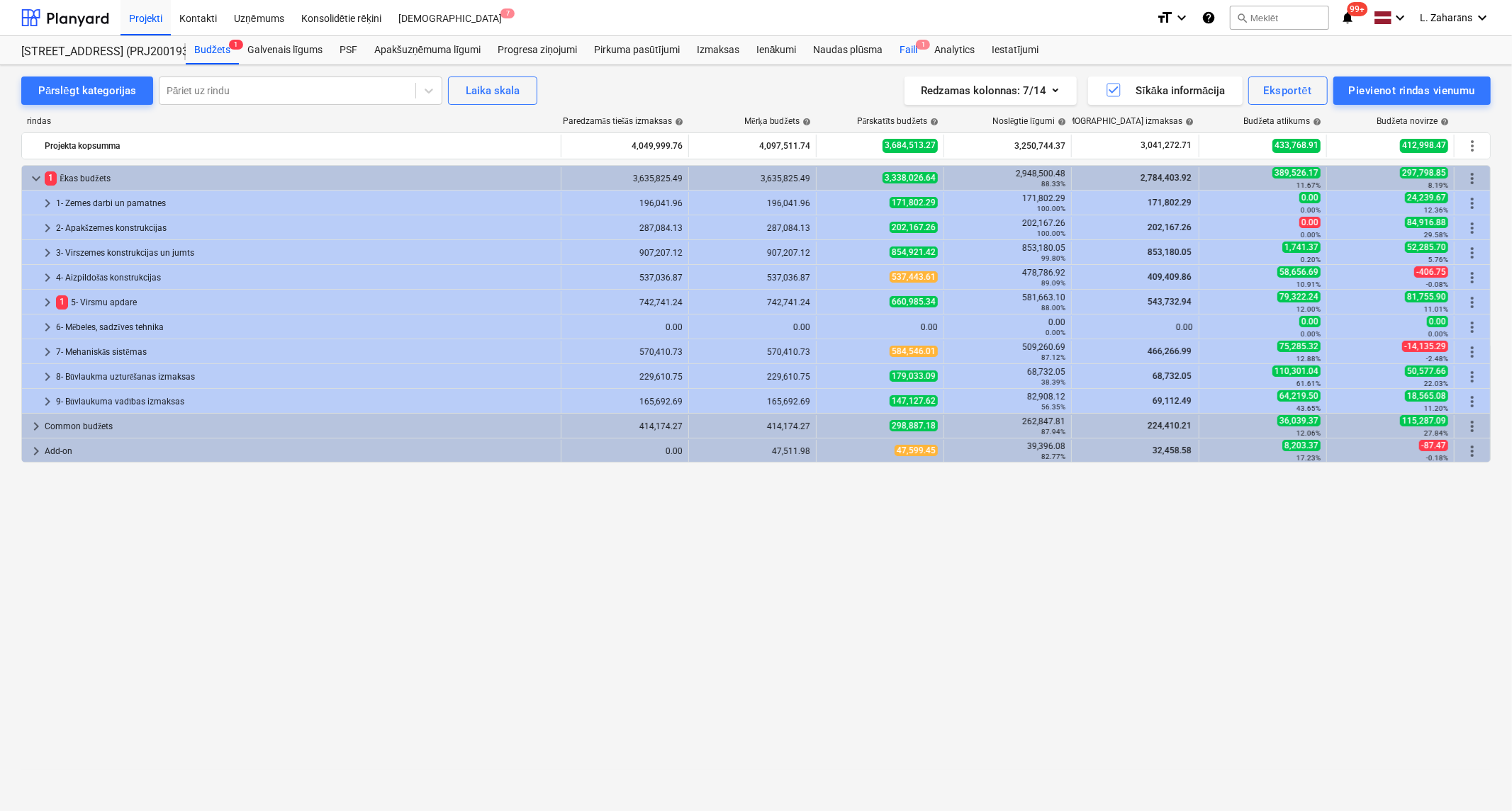
click at [904, 47] on div "Faili 1" at bounding box center [908, 50] width 35 height 28
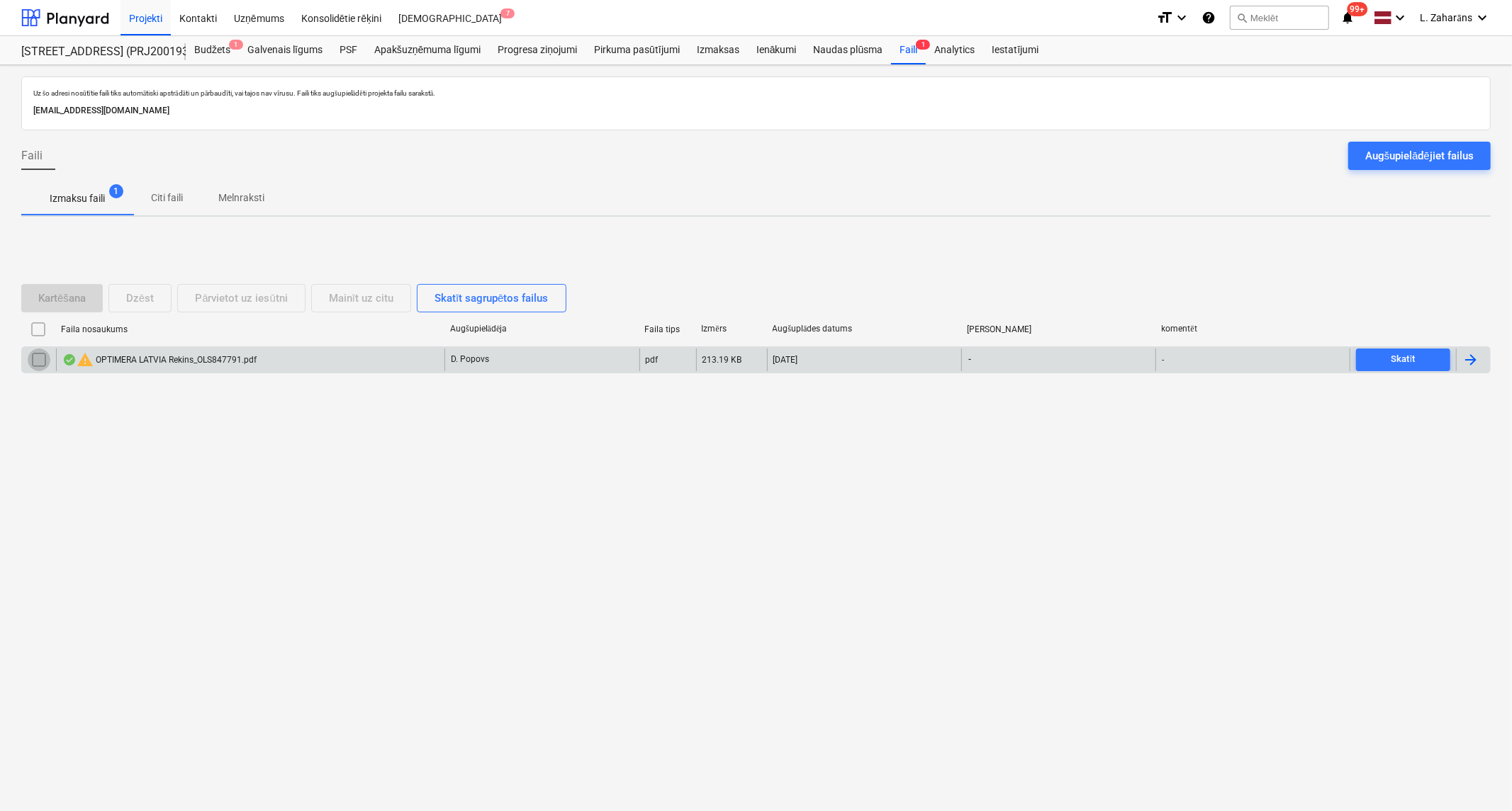
click at [41, 356] on input "checkbox" at bounding box center [39, 360] width 23 height 23
click at [116, 299] on button "Dzēst" at bounding box center [140, 298] width 63 height 28
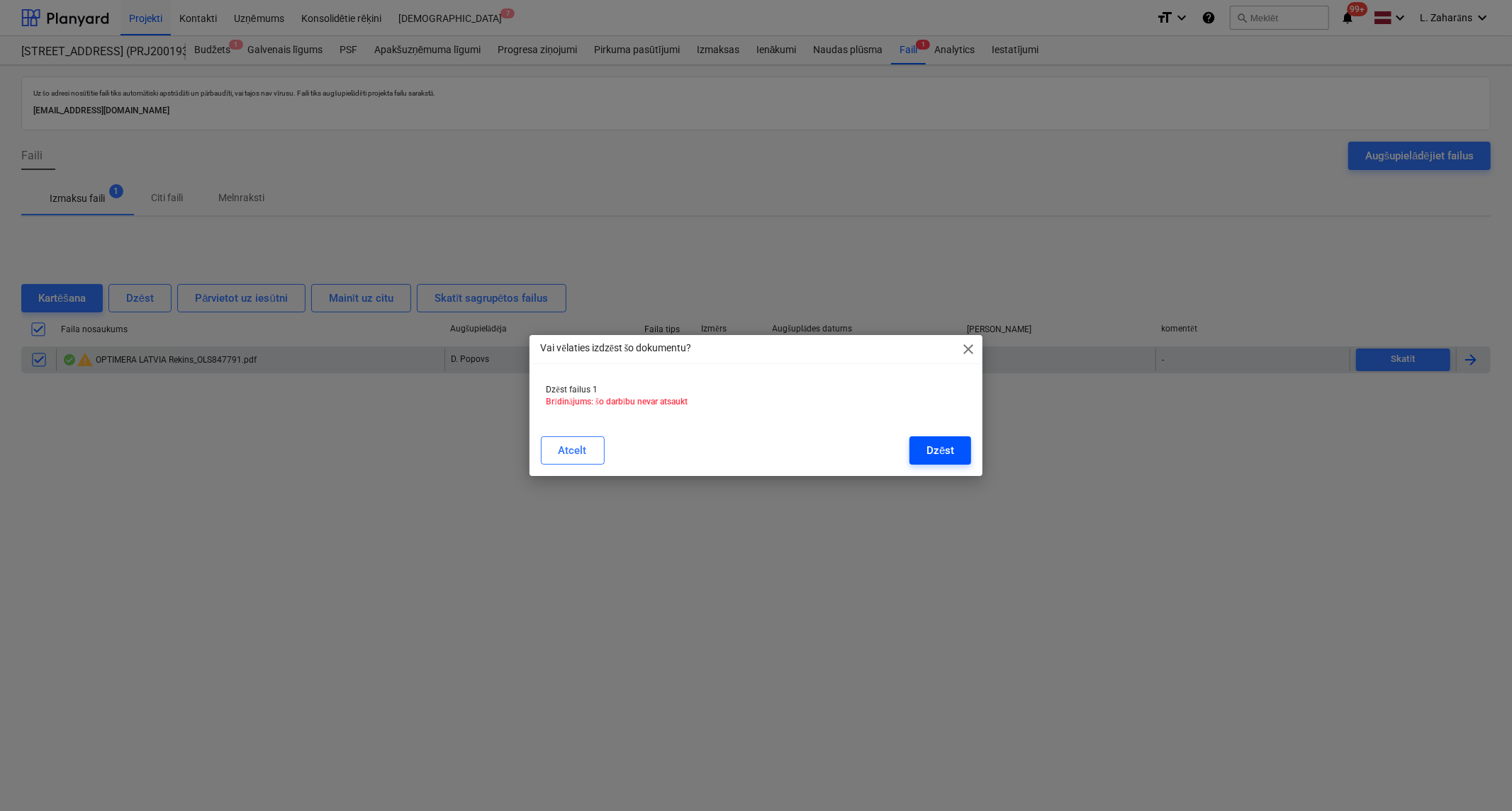
drag, startPoint x: 941, startPoint y: 448, endPoint x: 938, endPoint y: 437, distance: 11.4
click at [940, 448] on div "Dzēst" at bounding box center [940, 451] width 28 height 18
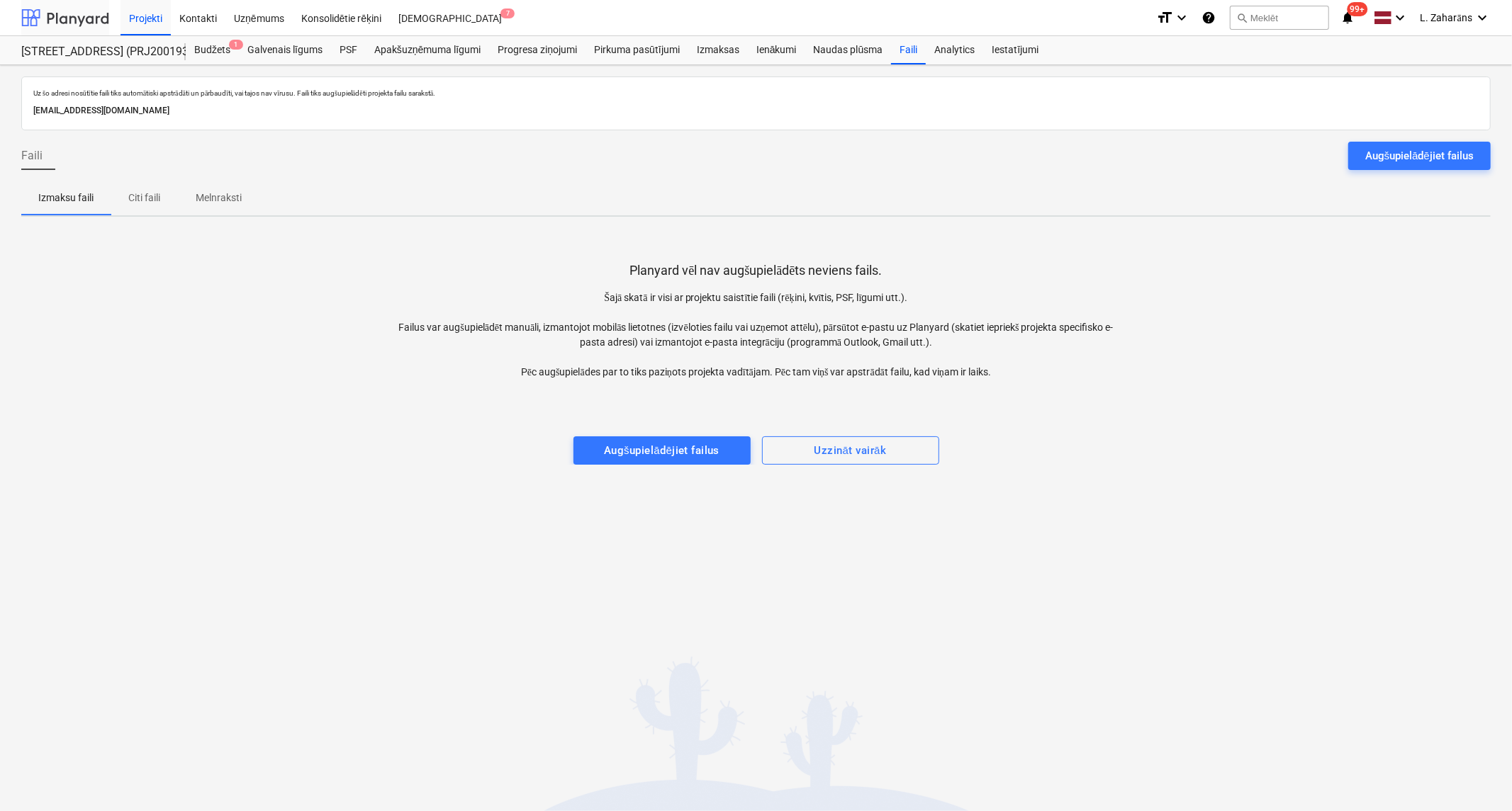
click at [87, 13] on div at bounding box center [65, 18] width 88 height 35
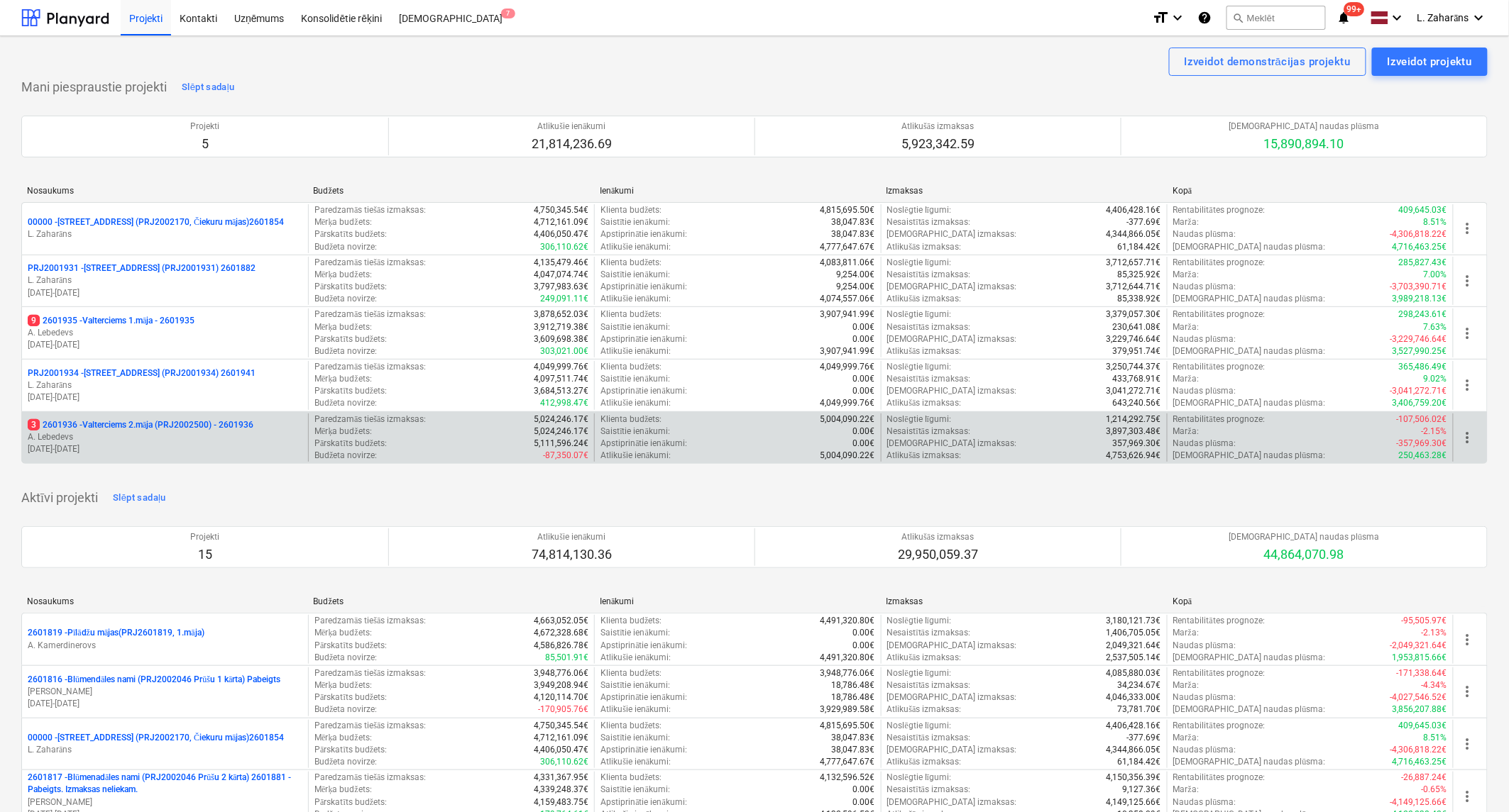
click at [78, 424] on p "3 2601936 - Valterciems 2.māja (PRJ2002500) - 2601936" at bounding box center [141, 425] width 226 height 12
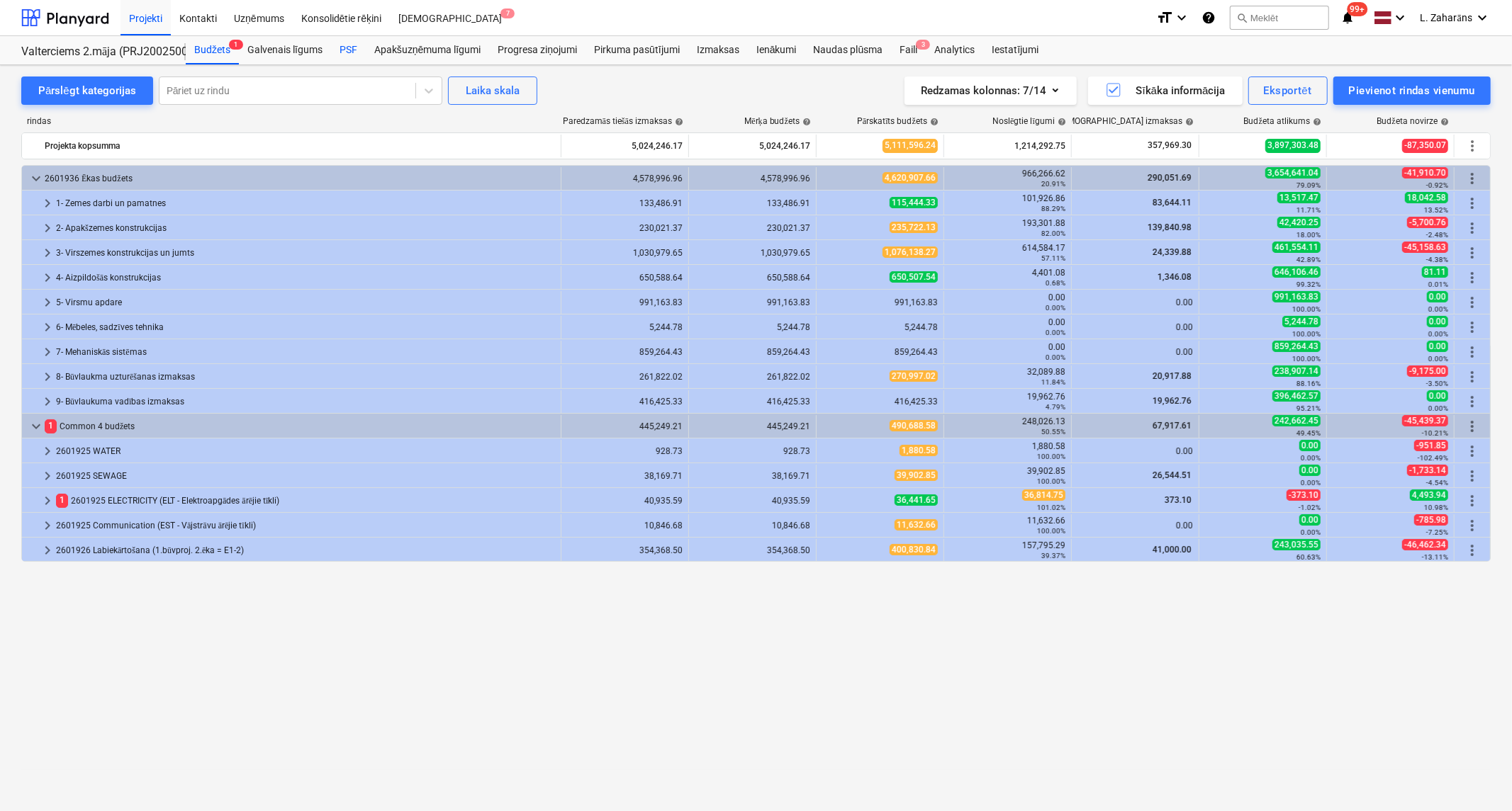
click at [342, 48] on div "PSF" at bounding box center [348, 50] width 35 height 28
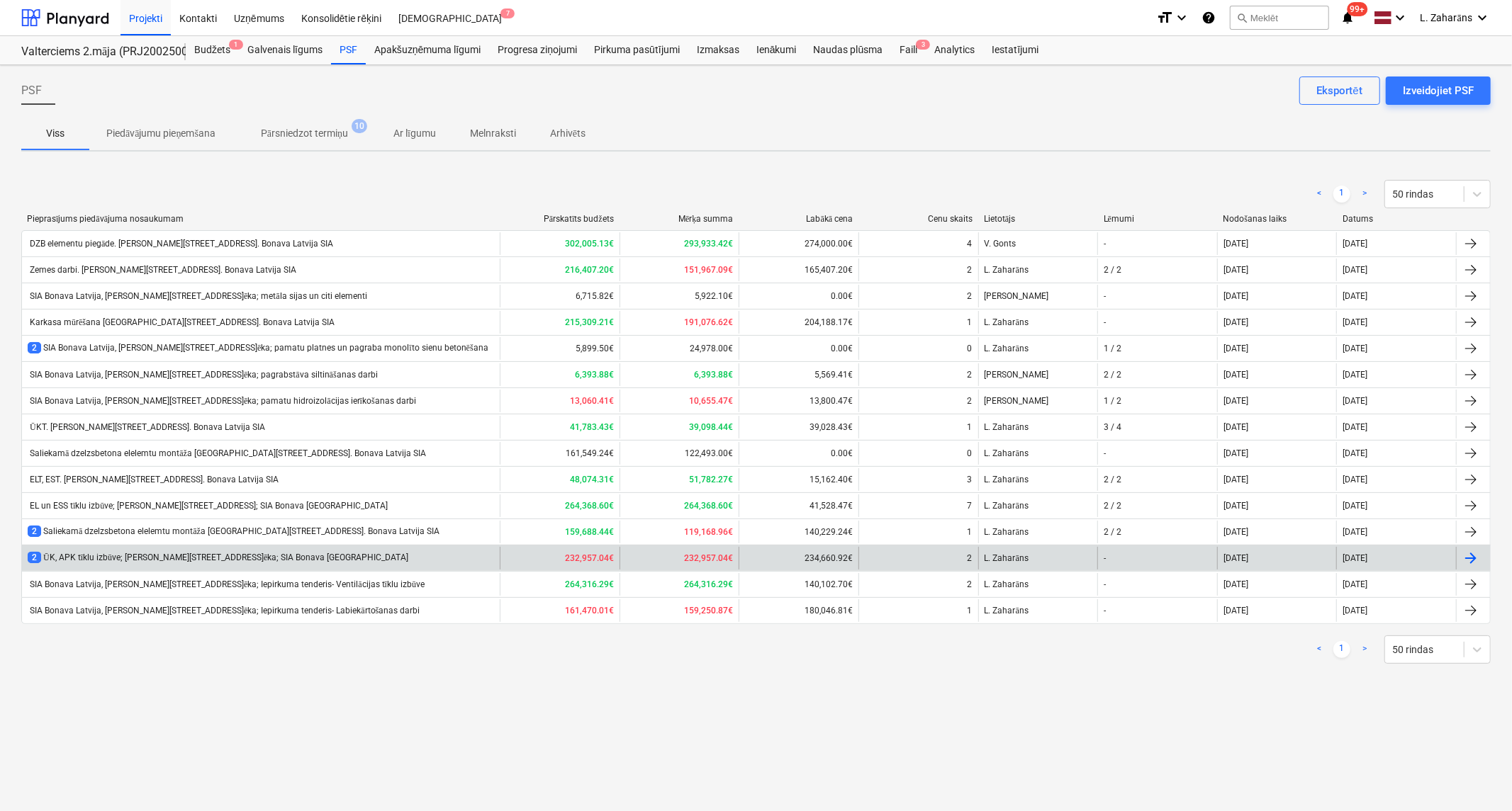
click at [122, 553] on div "2 ŪK, APK tīklu izbūve; [PERSON_NAME][STREET_ADDRESS]ēka; SIA Bonava [GEOGRAPHI…" at bounding box center [218, 558] width 380 height 12
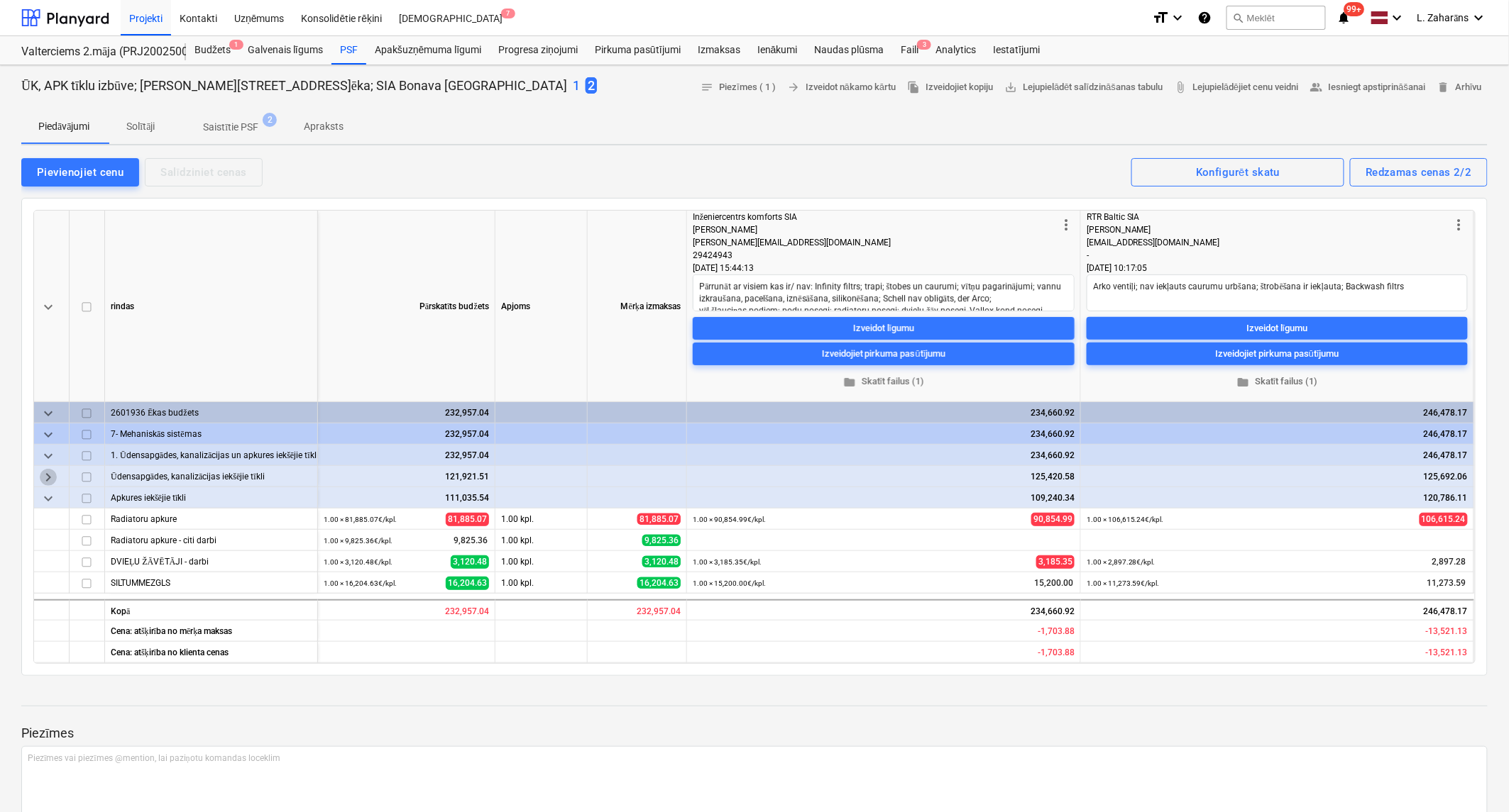
click at [52, 473] on span "keyboard_arrow_right" at bounding box center [48, 477] width 17 height 17
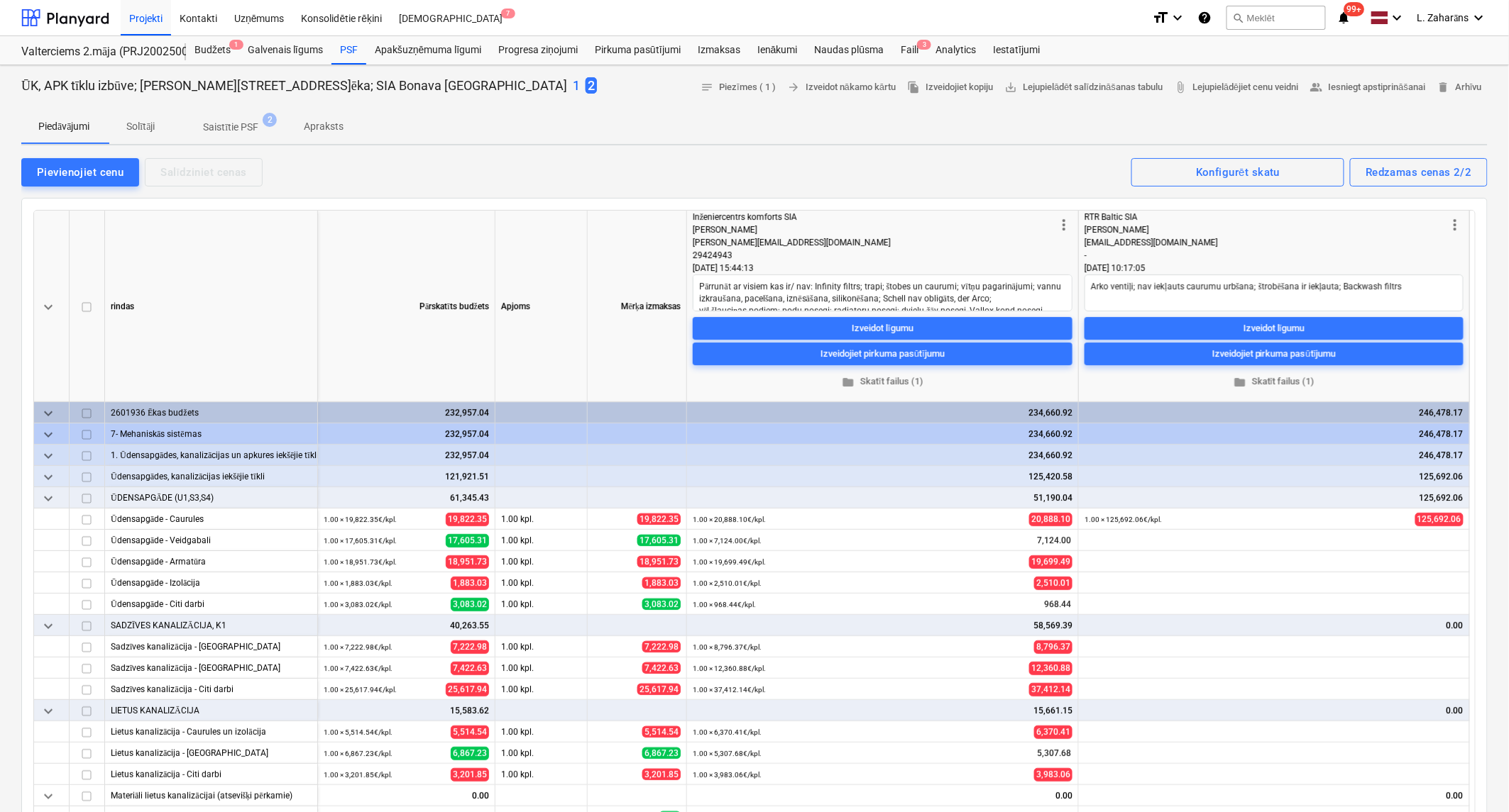
click at [52, 473] on span "keyboard_arrow_down" at bounding box center [48, 477] width 17 height 17
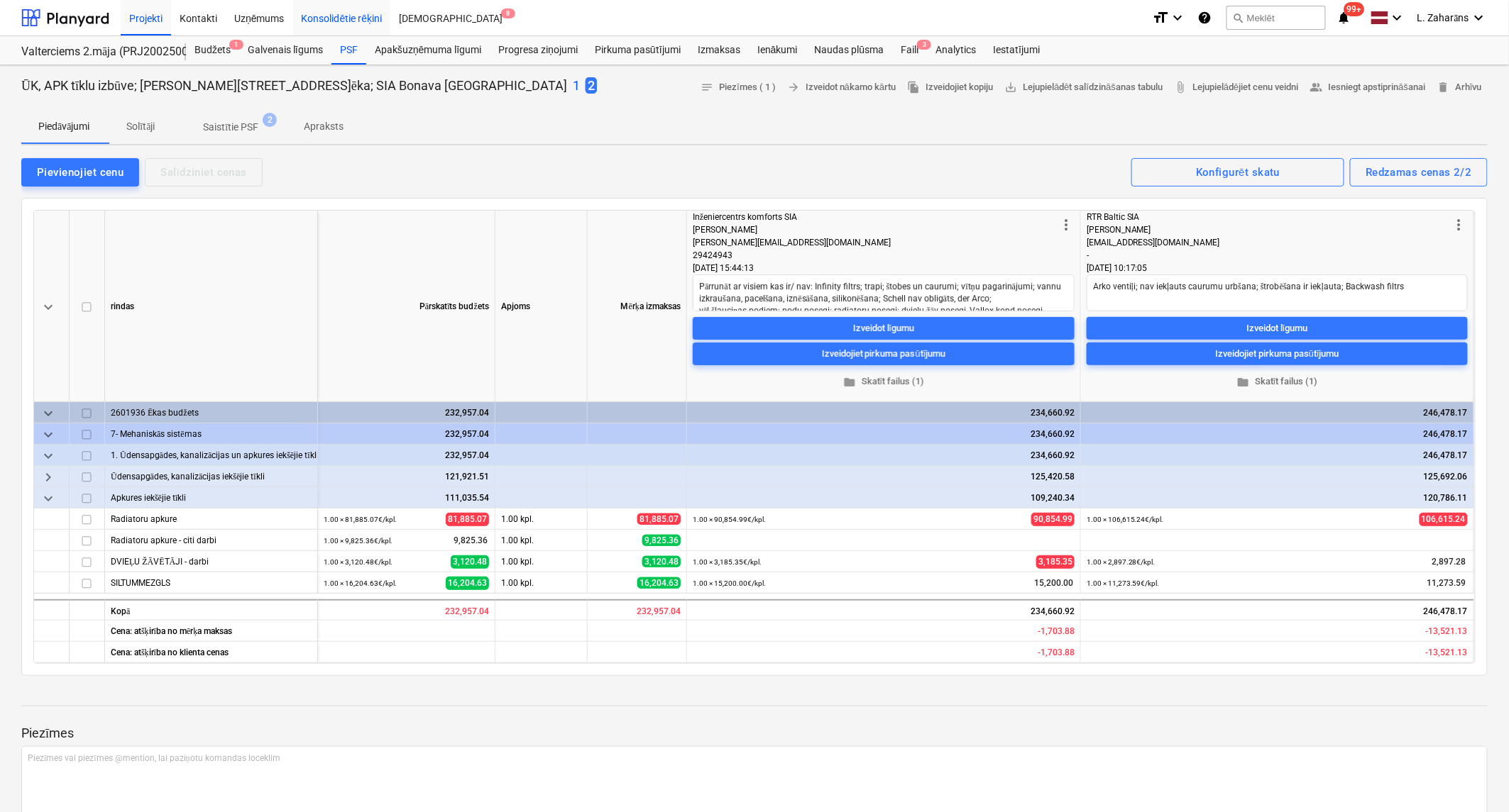
type textarea "x"
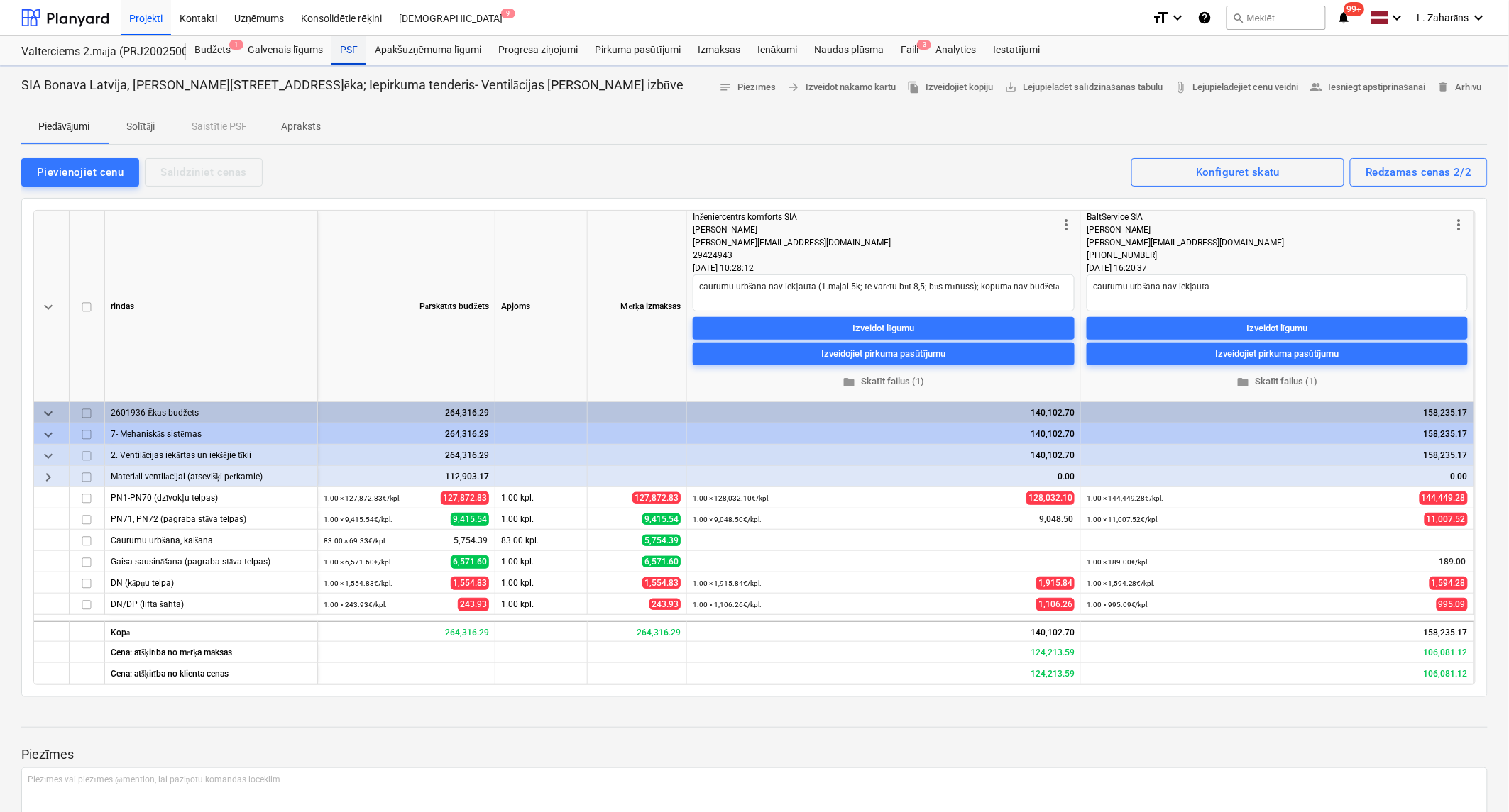
click at [346, 50] on div "PSF" at bounding box center [349, 50] width 35 height 28
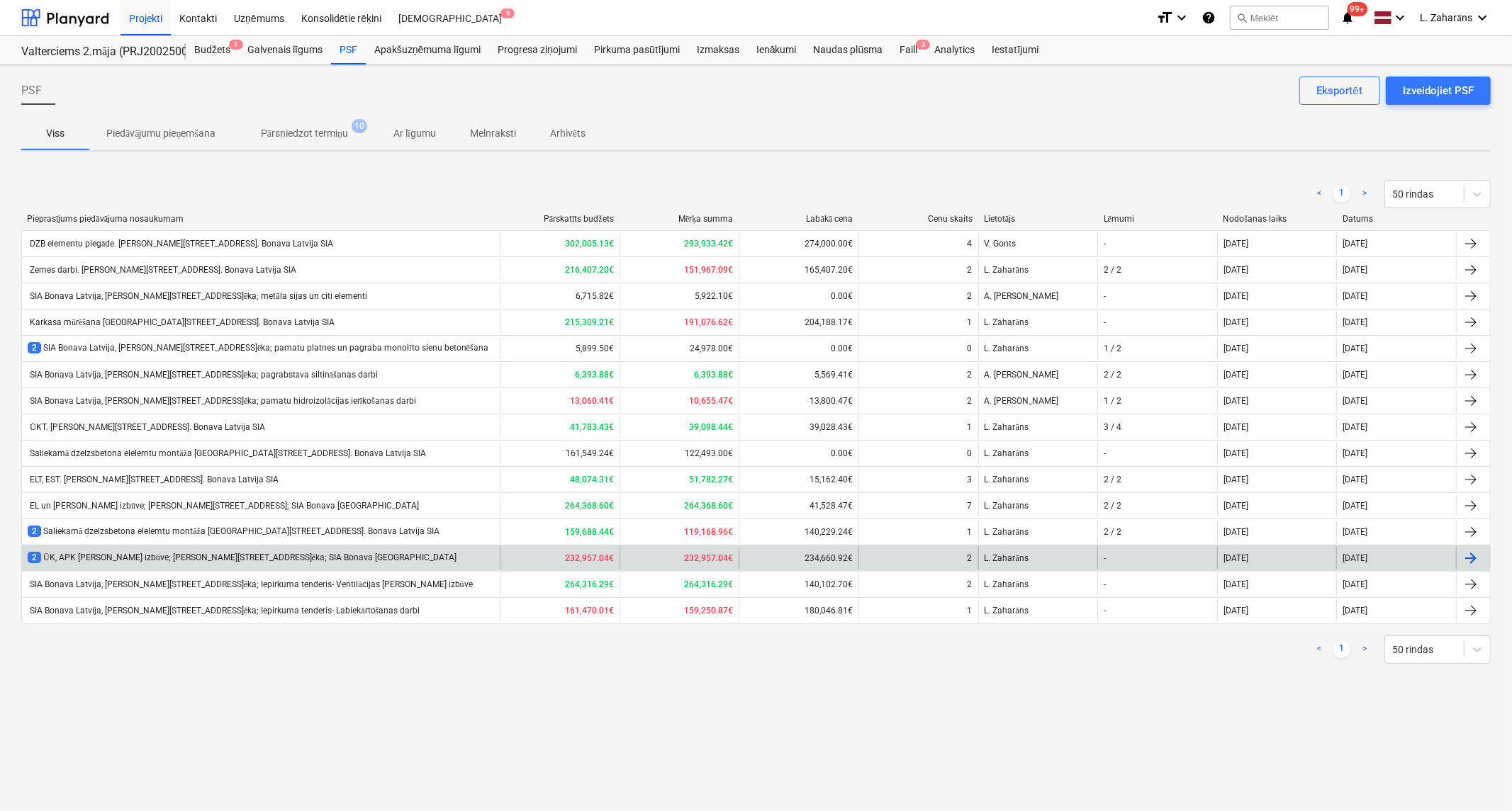
click at [189, 554] on div "2 ŪK, APK [PERSON_NAME] izbūve; [PERSON_NAME][STREET_ADDRESS]ēka; SIA Bonava [G…" at bounding box center [242, 558] width 429 height 12
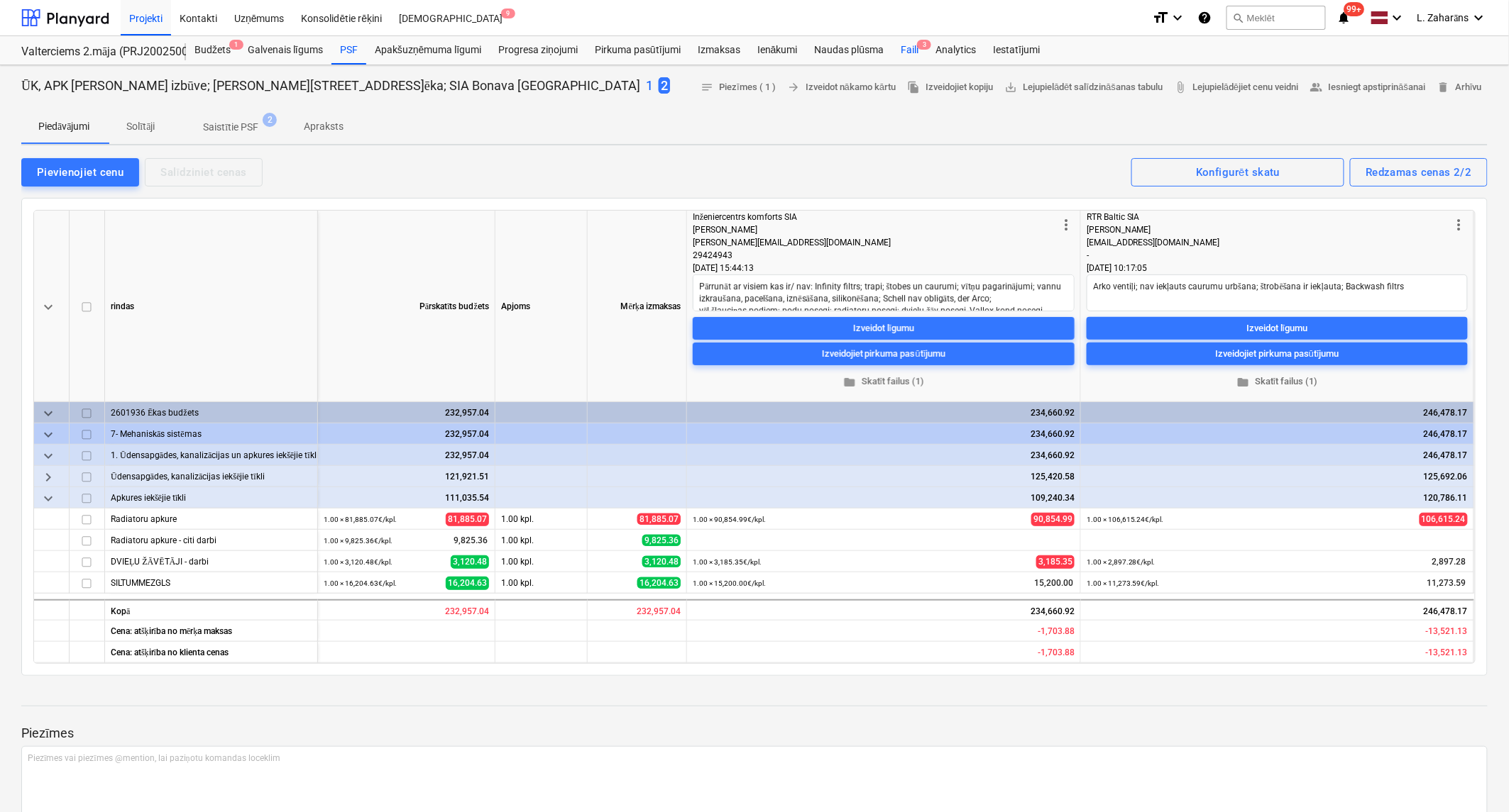
drag, startPoint x: 913, startPoint y: 46, endPoint x: 896, endPoint y: 58, distance: 20.8
click at [912, 46] on div "Faili 3" at bounding box center [909, 50] width 35 height 28
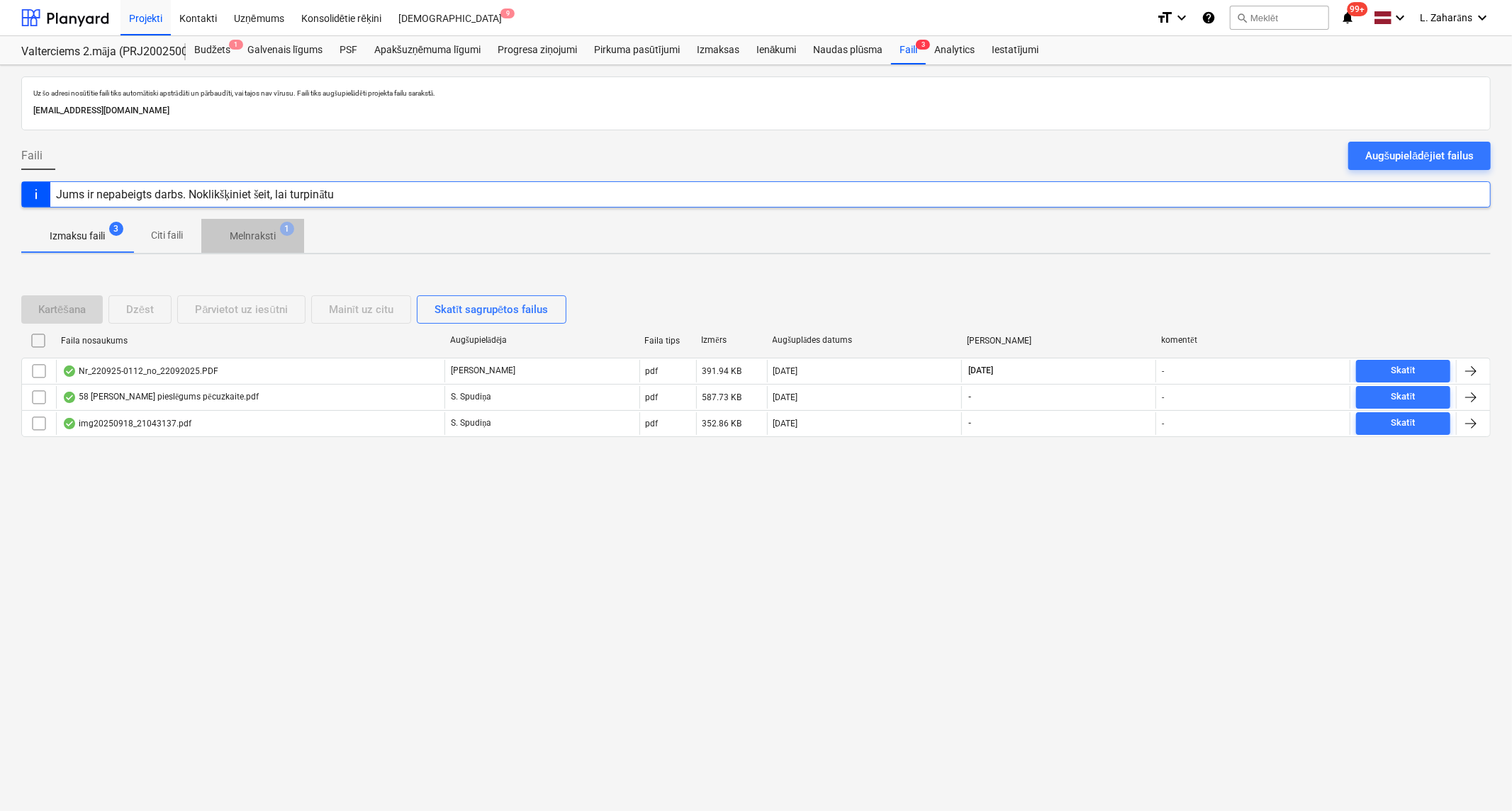
click at [249, 234] on p "Melnraksti" at bounding box center [252, 236] width 46 height 15
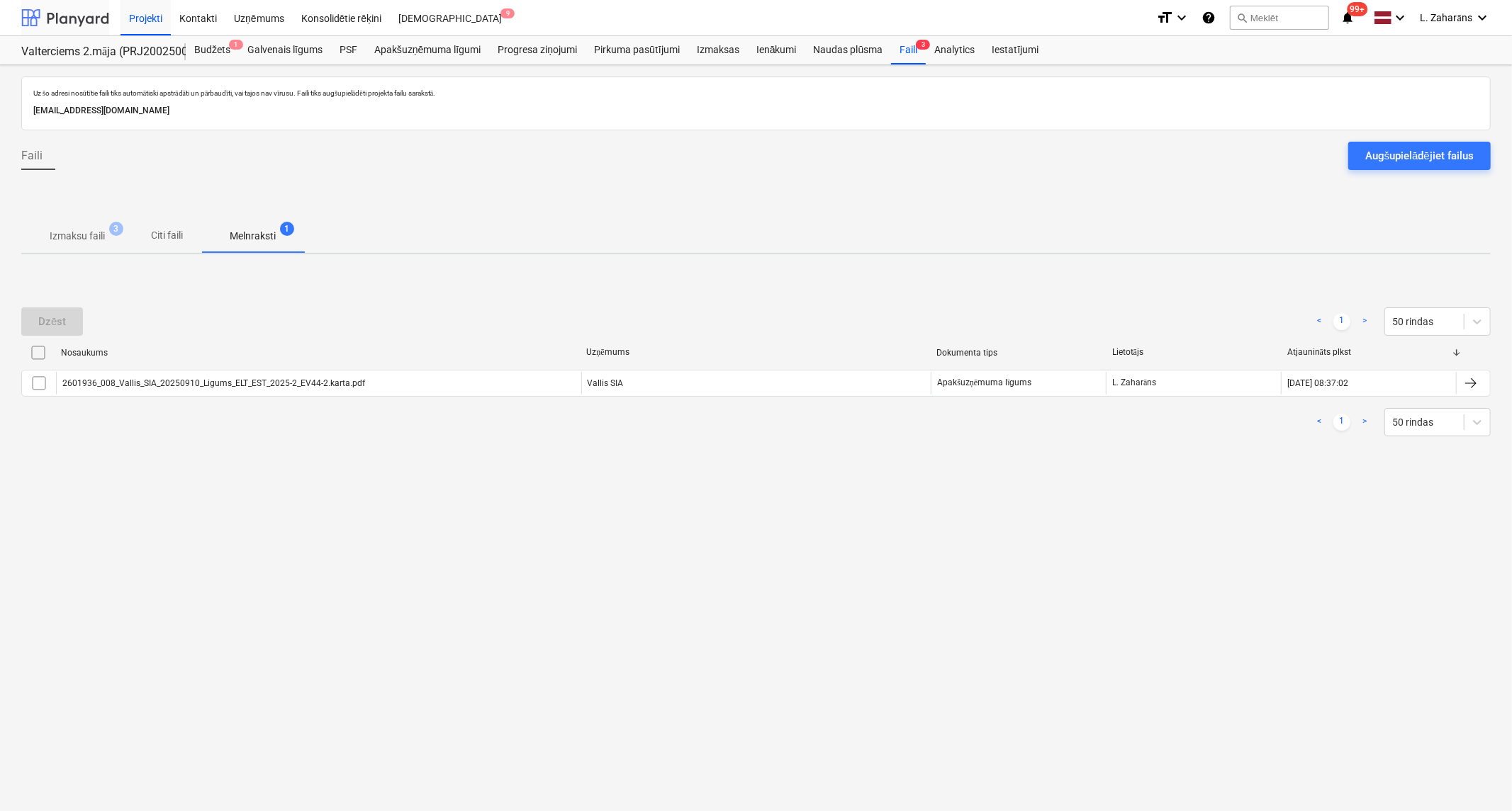
click at [90, 14] on div at bounding box center [65, 18] width 88 height 35
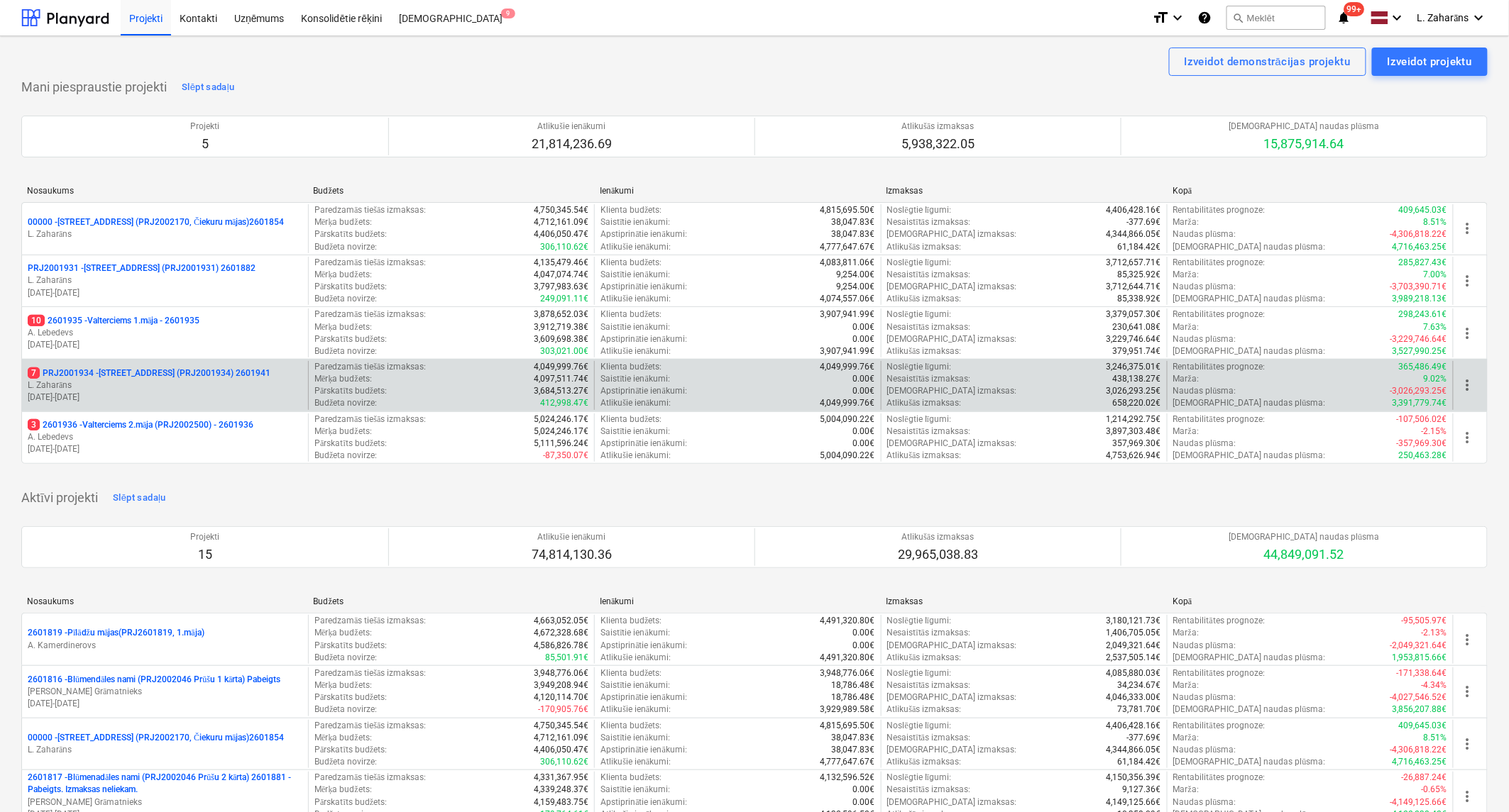
click at [142, 374] on p "7 PRJ2001934 - Mazā Robežu iela 1 (PRJ2001934) 2601941" at bounding box center [149, 374] width 243 height 12
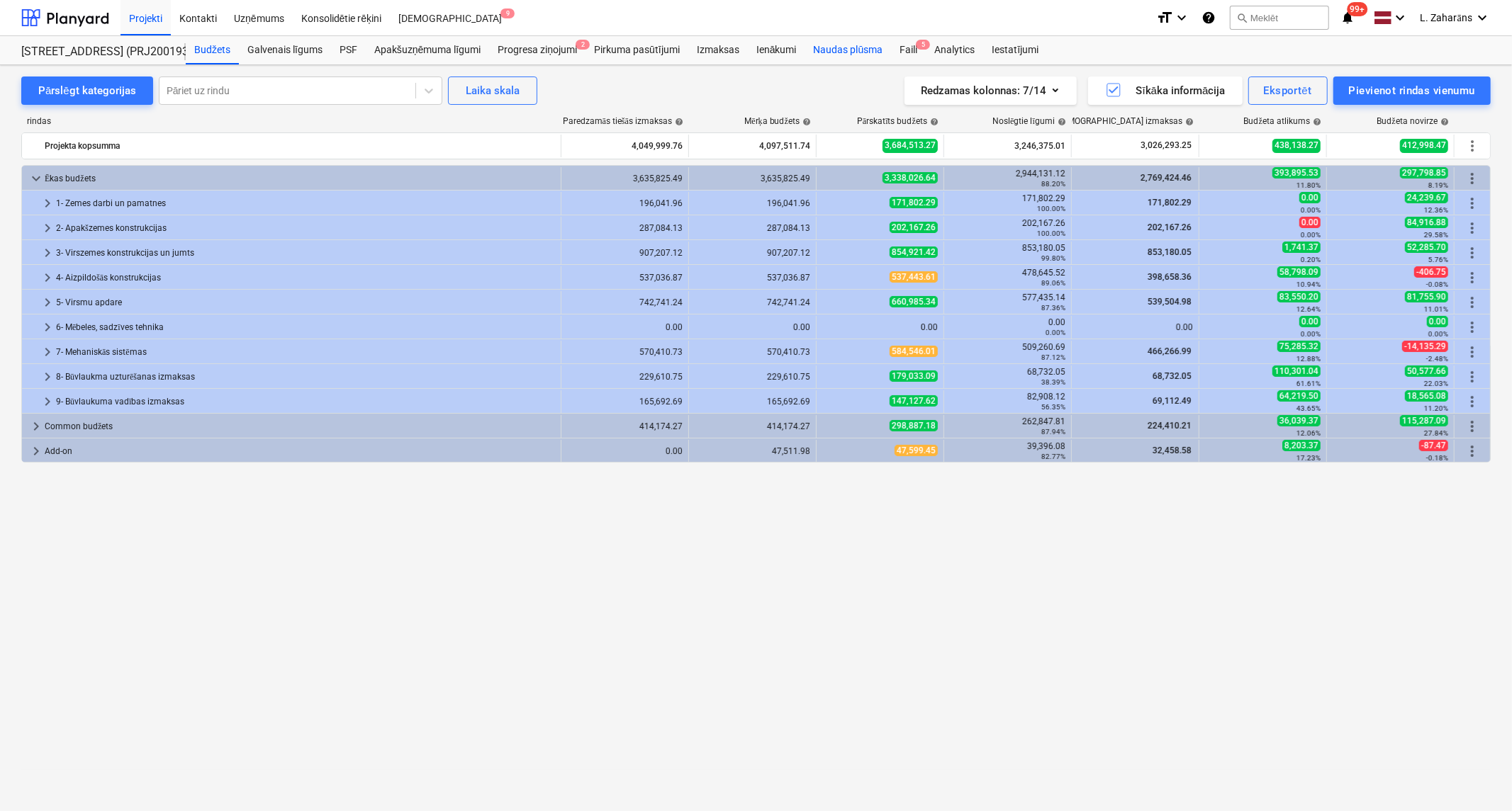
drag, startPoint x: 904, startPoint y: 41, endPoint x: 881, endPoint y: 52, distance: 25.5
click at [903, 41] on div "Faili 5" at bounding box center [908, 50] width 35 height 28
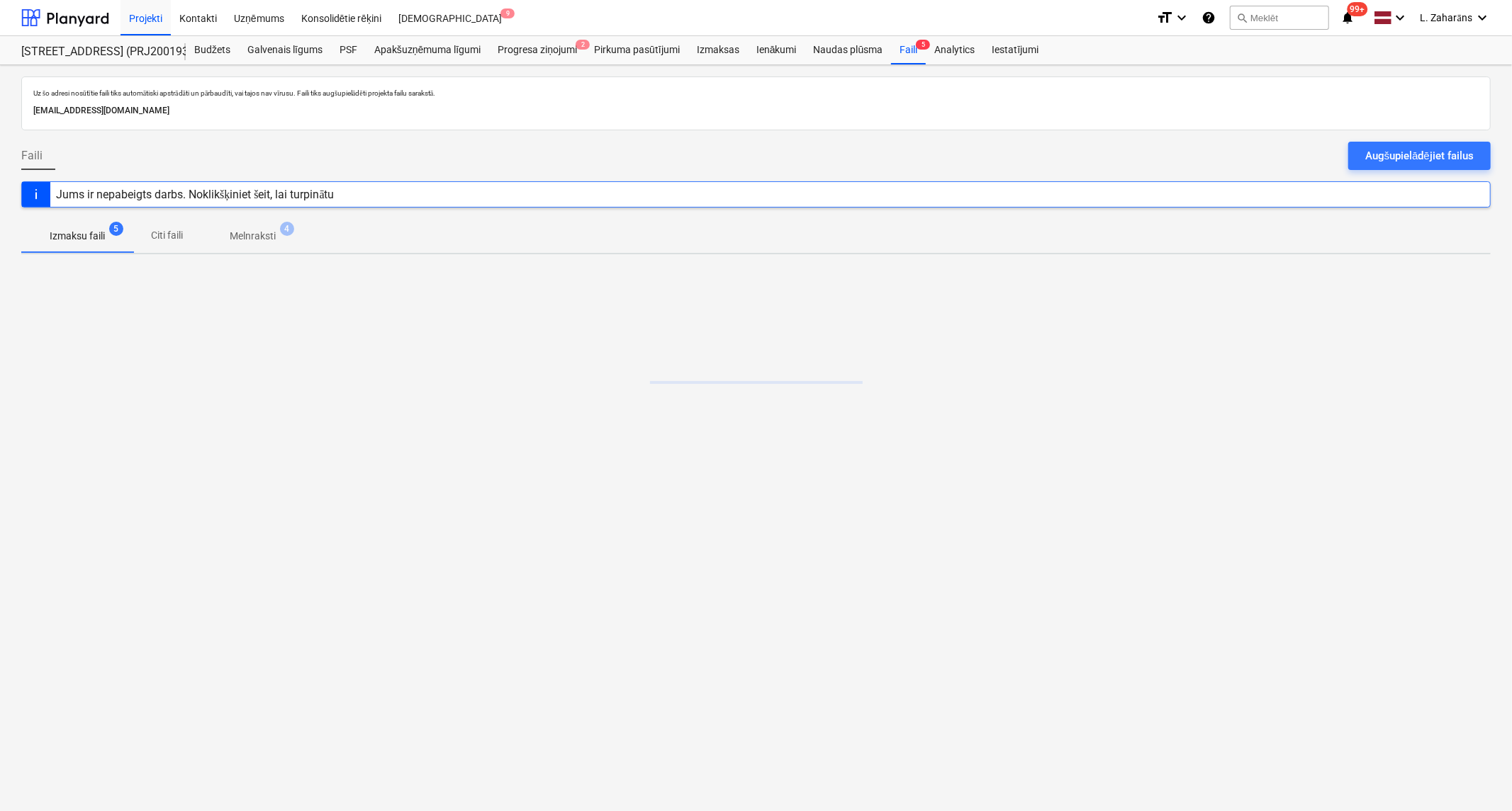
click at [251, 238] on p "Melnraksti" at bounding box center [252, 236] width 46 height 15
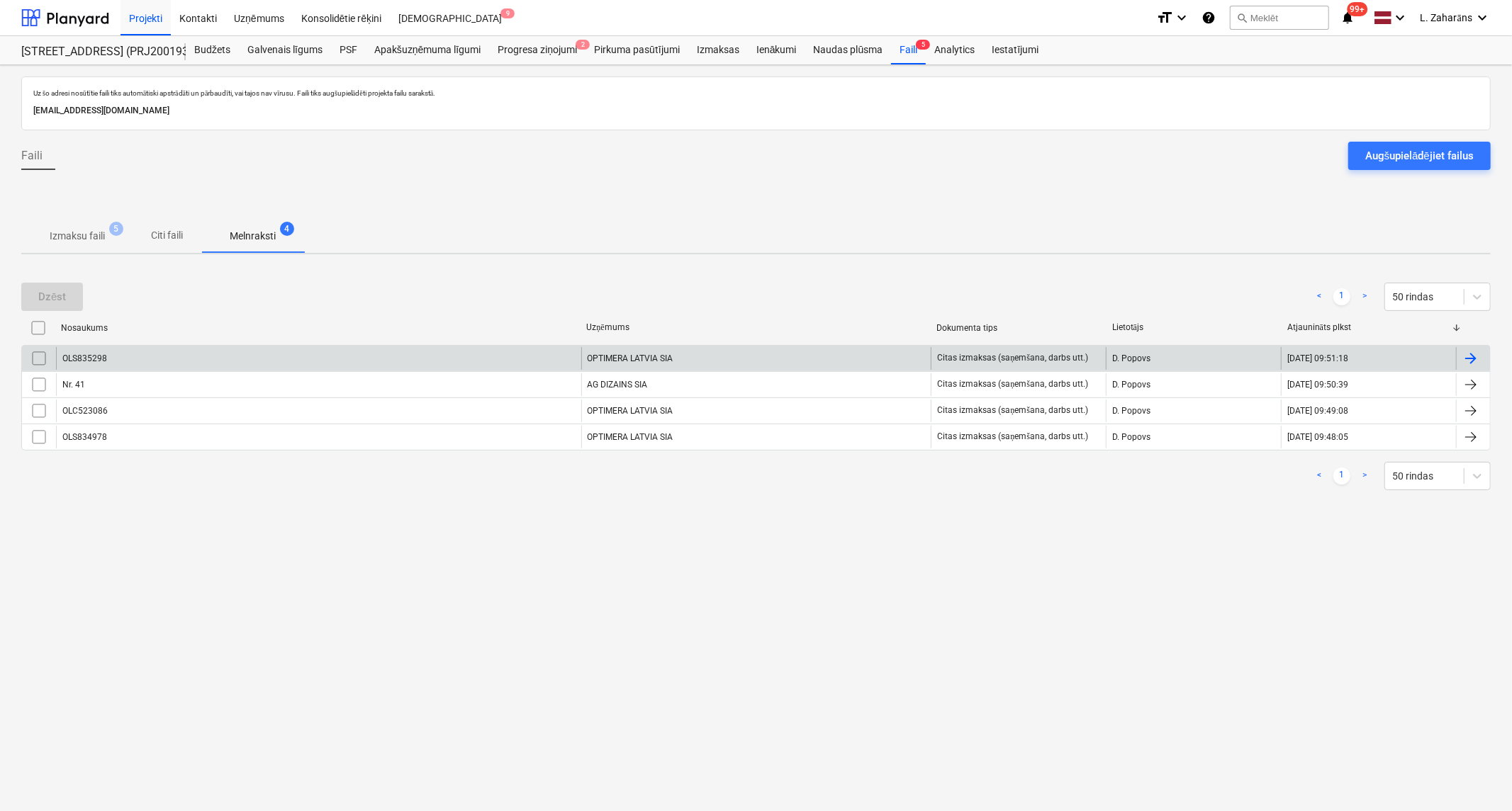
click at [190, 366] on div "OLS835298" at bounding box center [318, 359] width 525 height 23
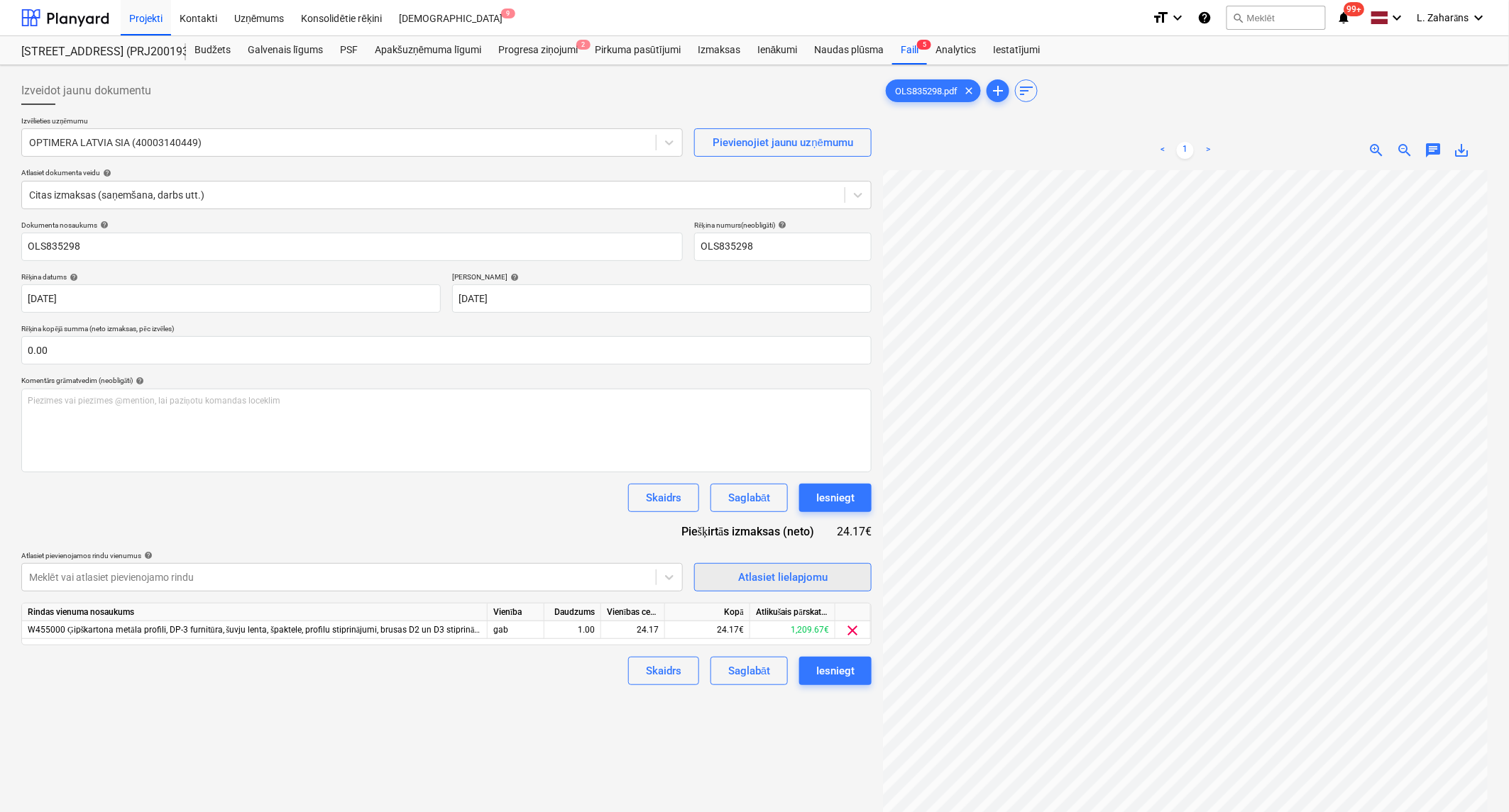
scroll to position [394, 0]
click at [818, 675] on div "Iesniegt" at bounding box center [836, 671] width 38 height 18
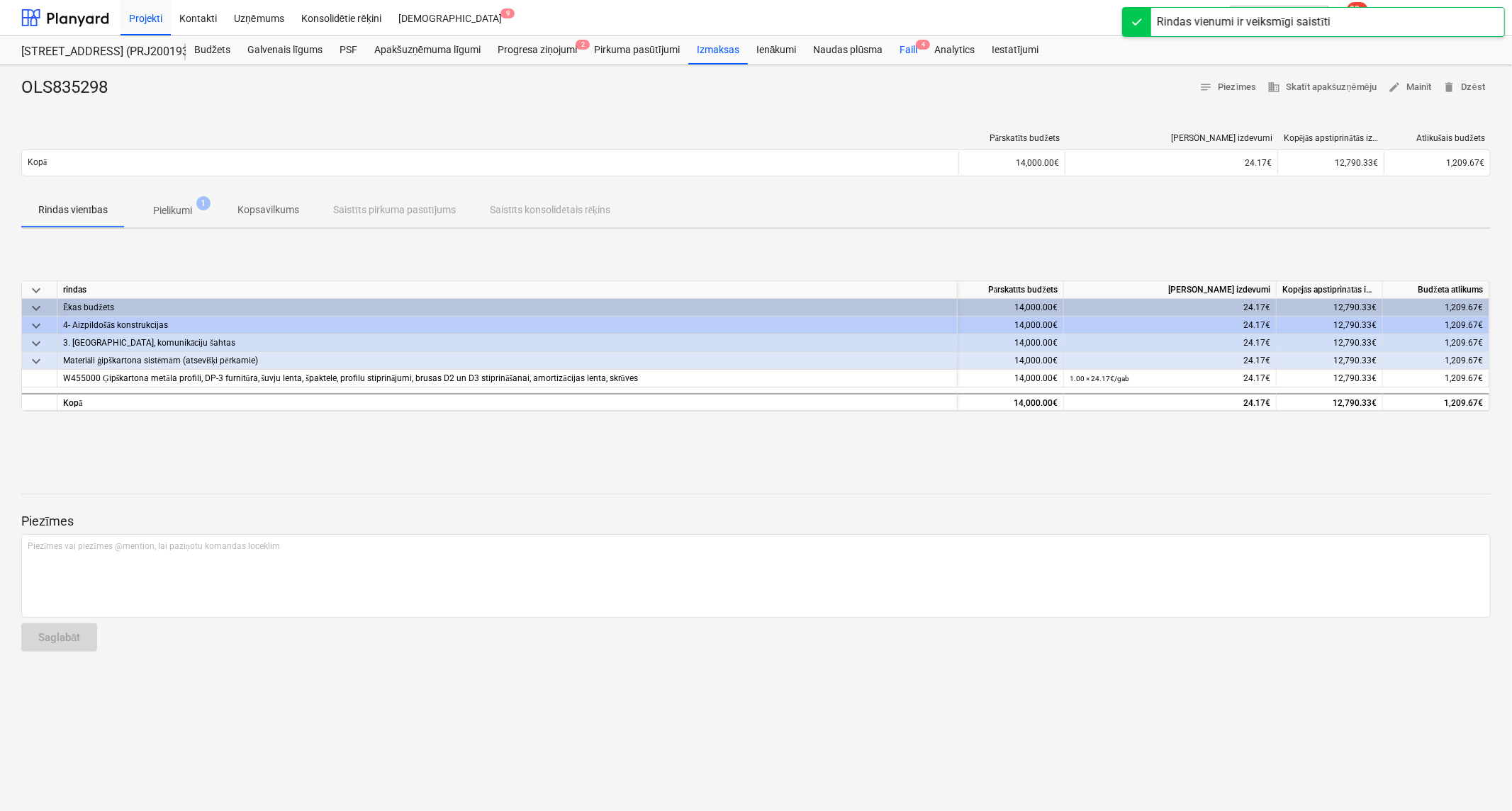
click at [904, 54] on div "Faili 4" at bounding box center [908, 50] width 35 height 28
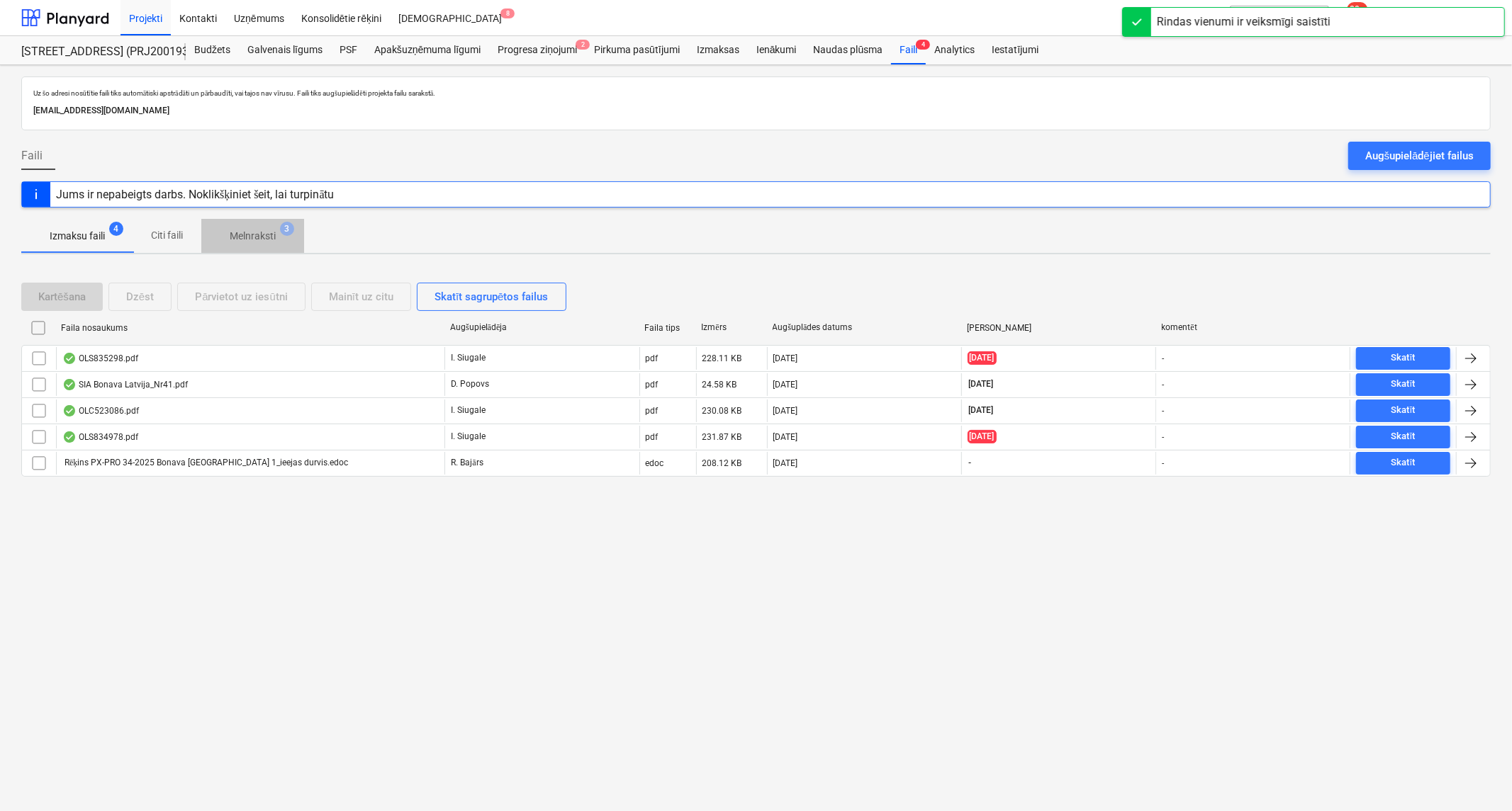
click at [267, 237] on p "Melnraksti" at bounding box center [252, 236] width 46 height 15
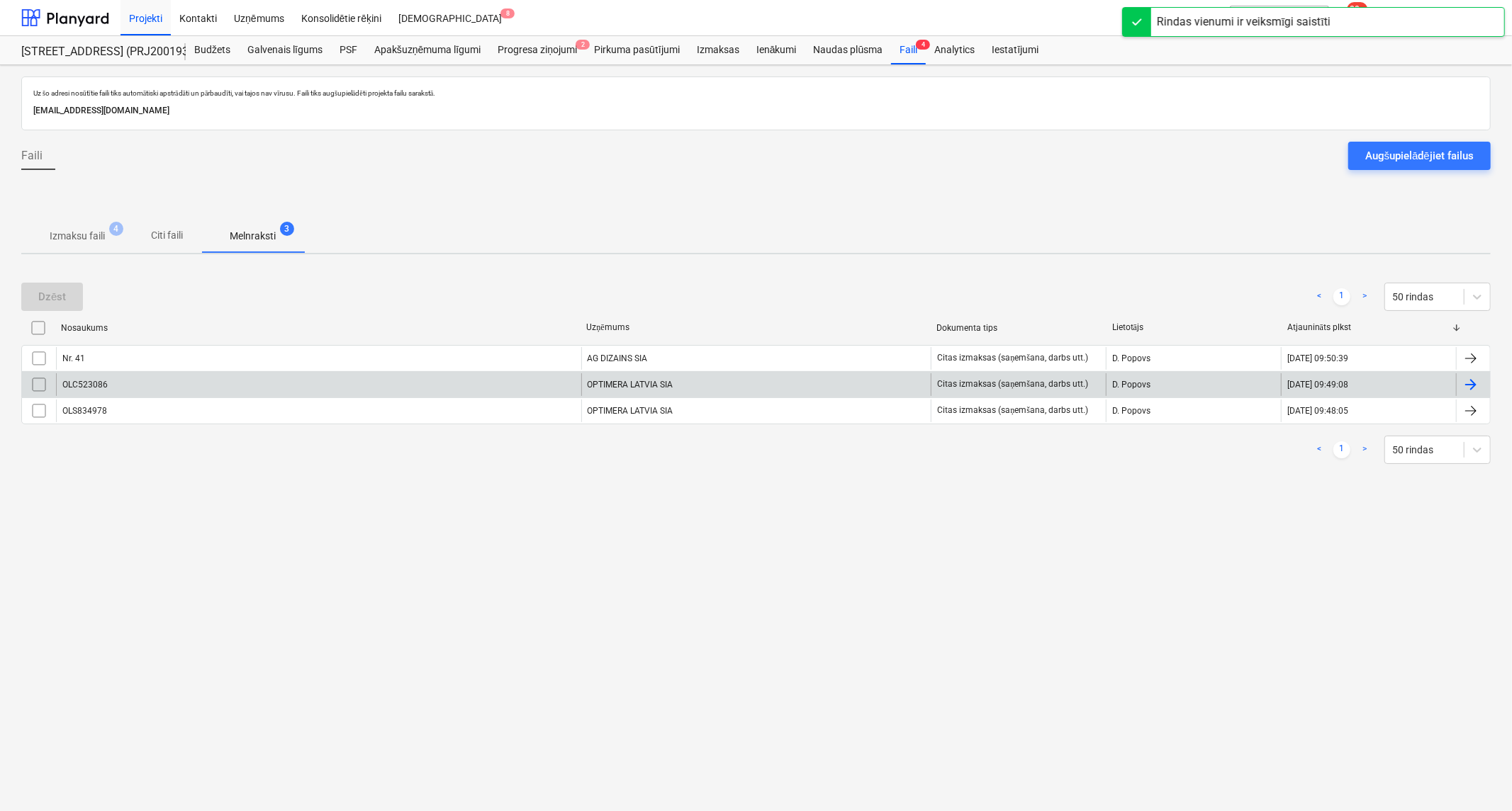
click at [192, 385] on div "OLC523086" at bounding box center [318, 385] width 525 height 23
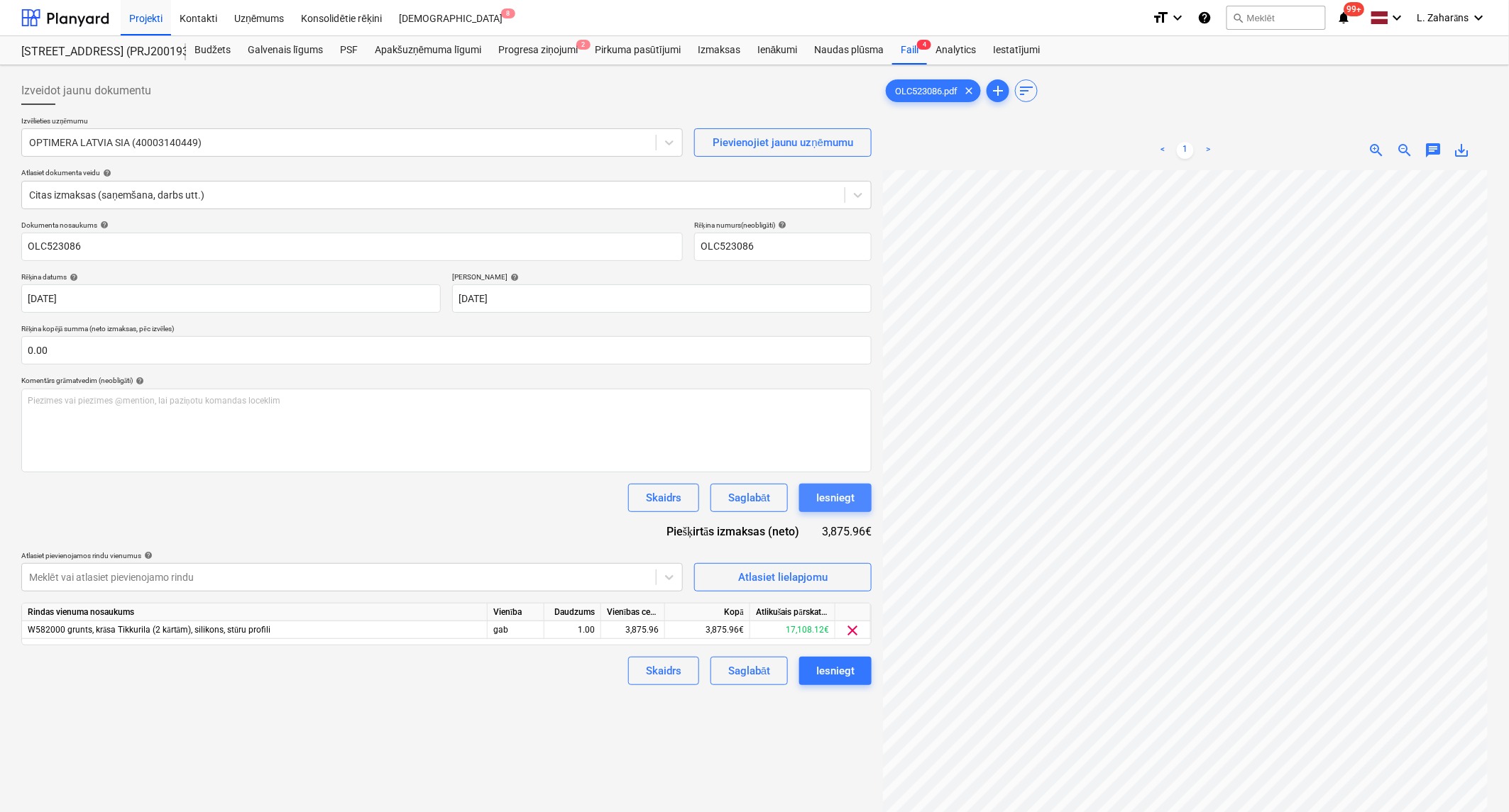
click at [830, 501] on div "Iesniegt" at bounding box center [836, 498] width 38 height 18
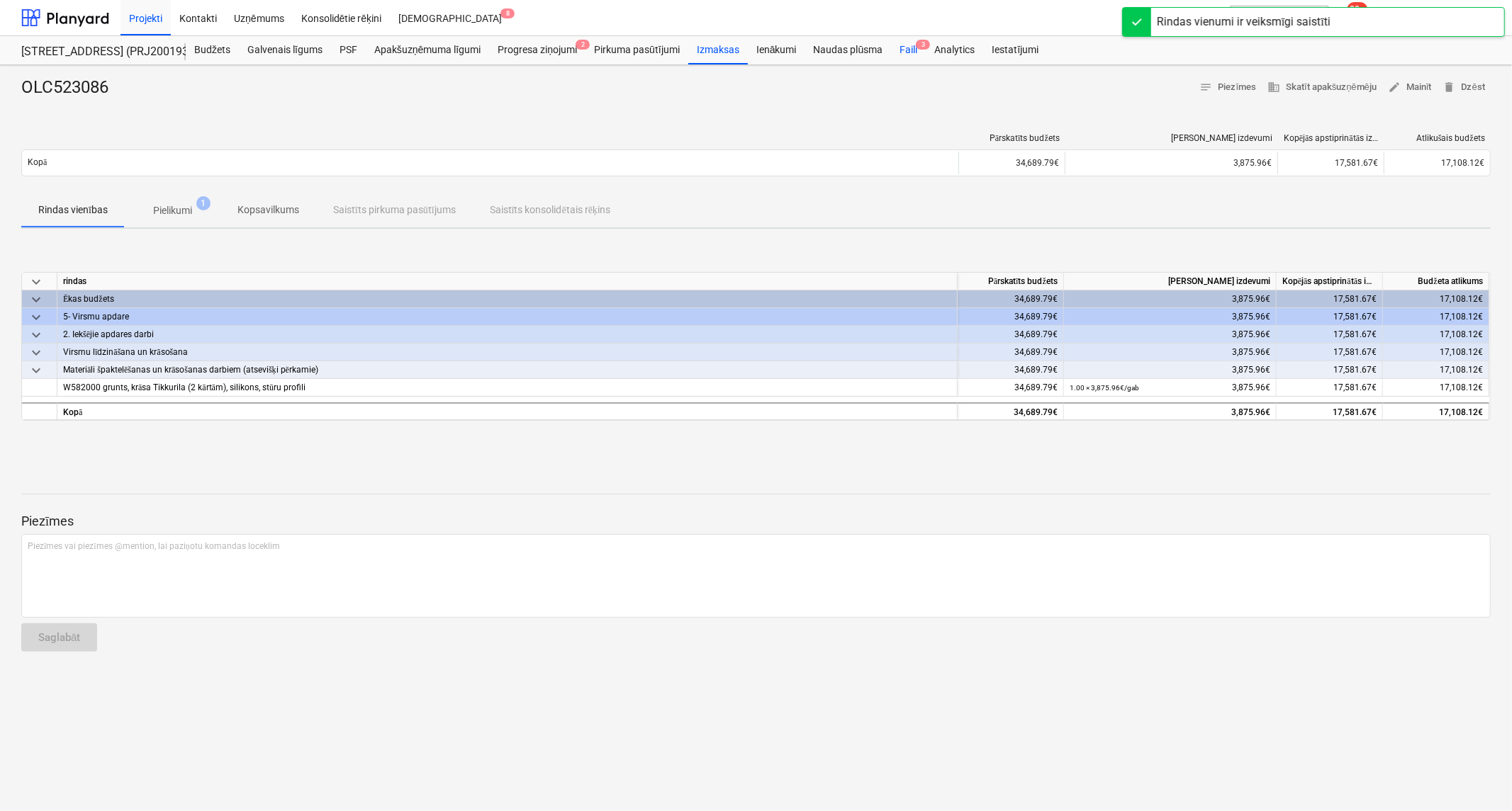
click at [907, 42] on div "Faili 3" at bounding box center [908, 50] width 35 height 28
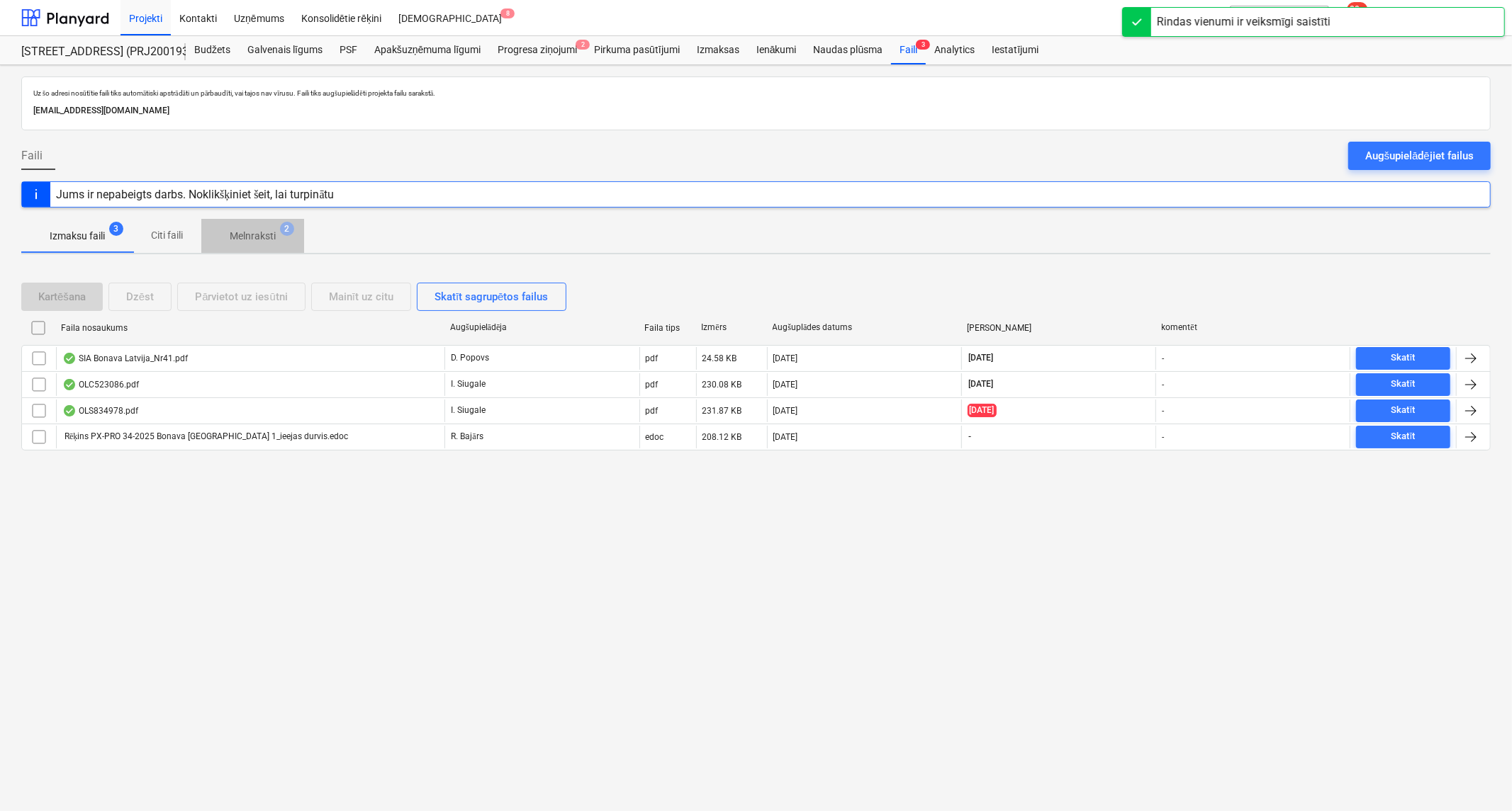
click at [249, 236] on p "Melnraksti" at bounding box center [252, 236] width 46 height 15
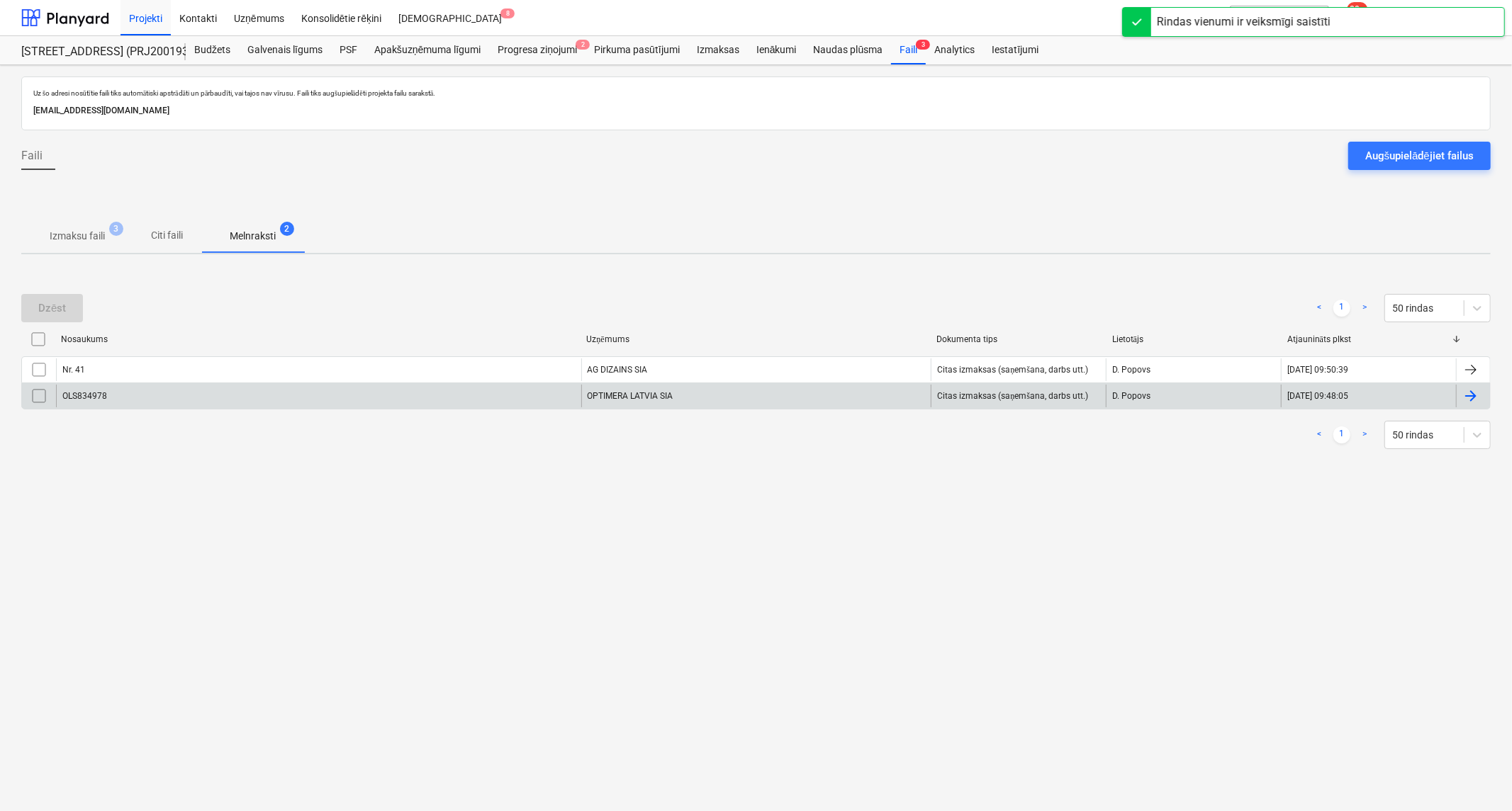
click at [418, 397] on div "OLS834978" at bounding box center [318, 396] width 525 height 23
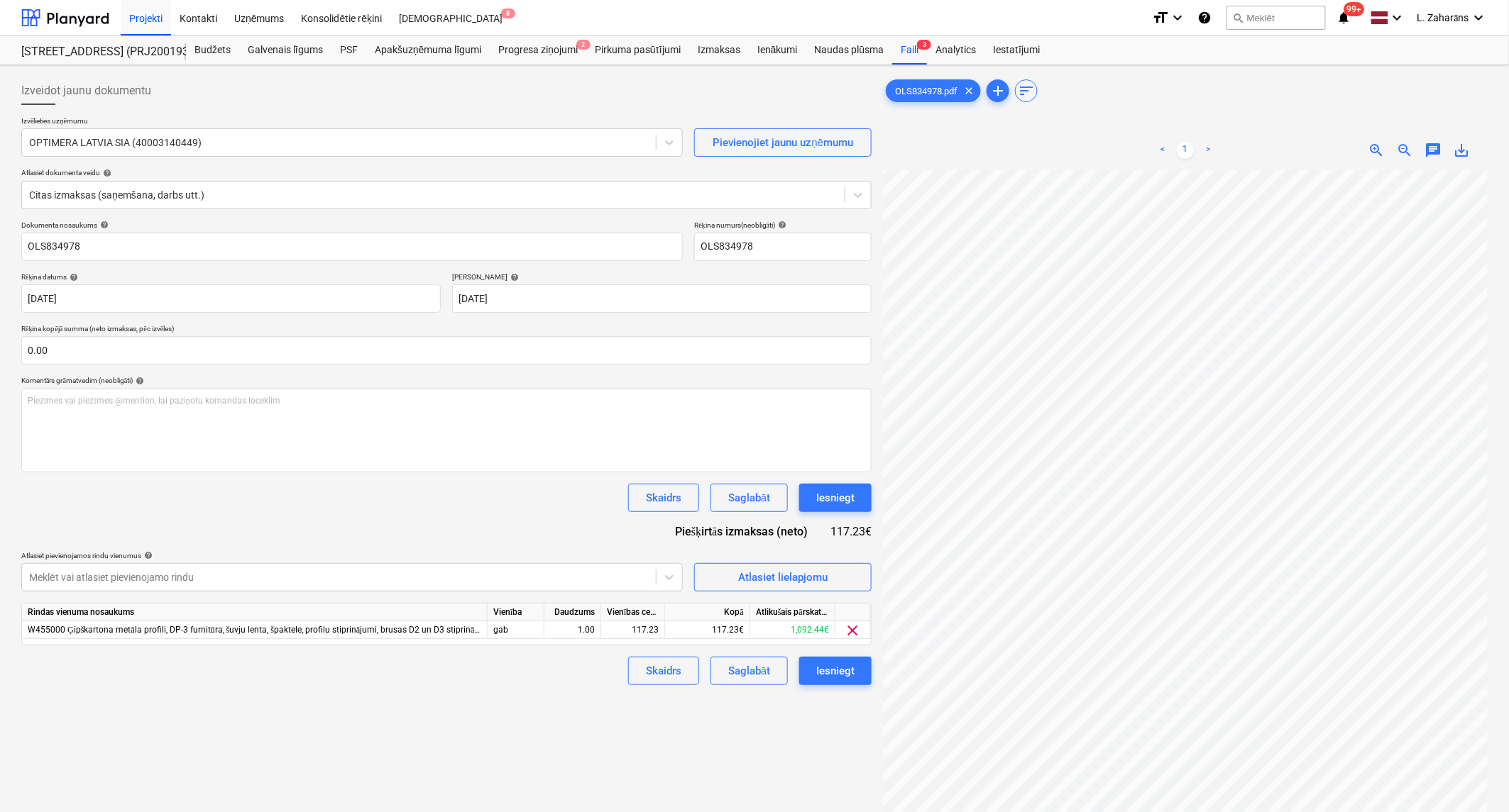
scroll to position [580, 352]
click at [815, 501] on button "Iesniegt" at bounding box center [836, 497] width 72 height 28
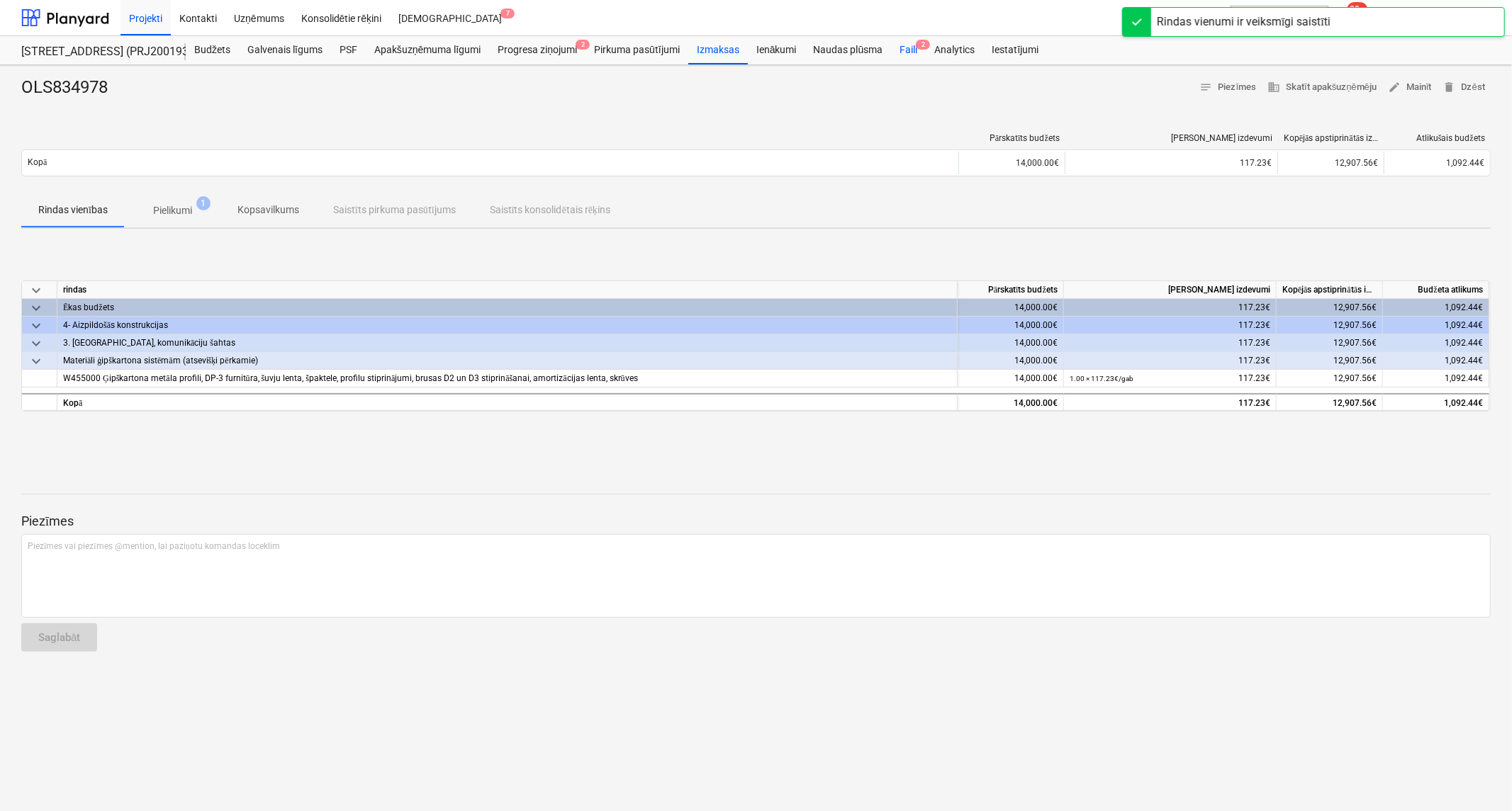
click at [902, 53] on div "Faili 2" at bounding box center [908, 50] width 35 height 28
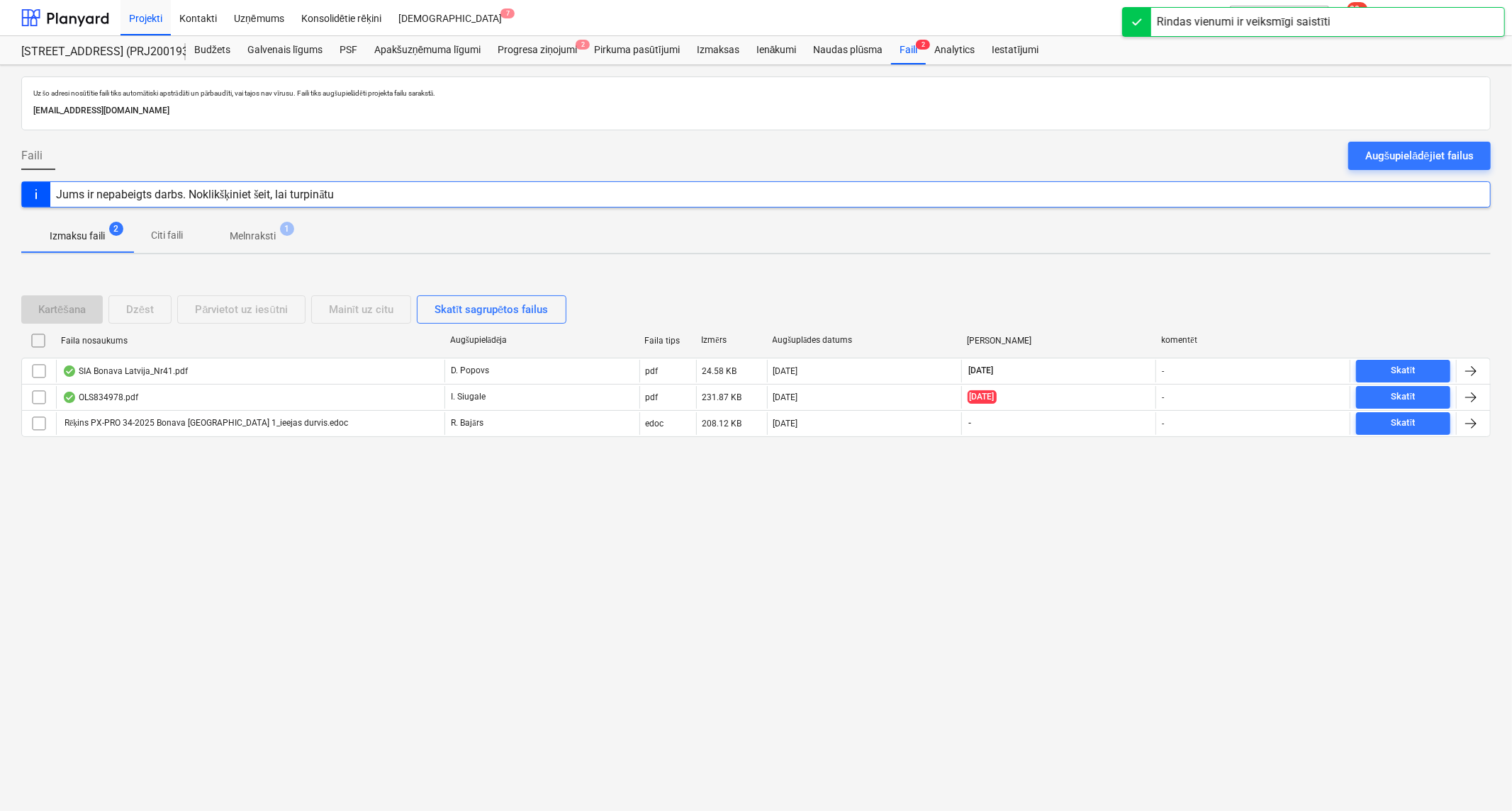
click at [244, 231] on p "Melnraksti" at bounding box center [252, 236] width 46 height 15
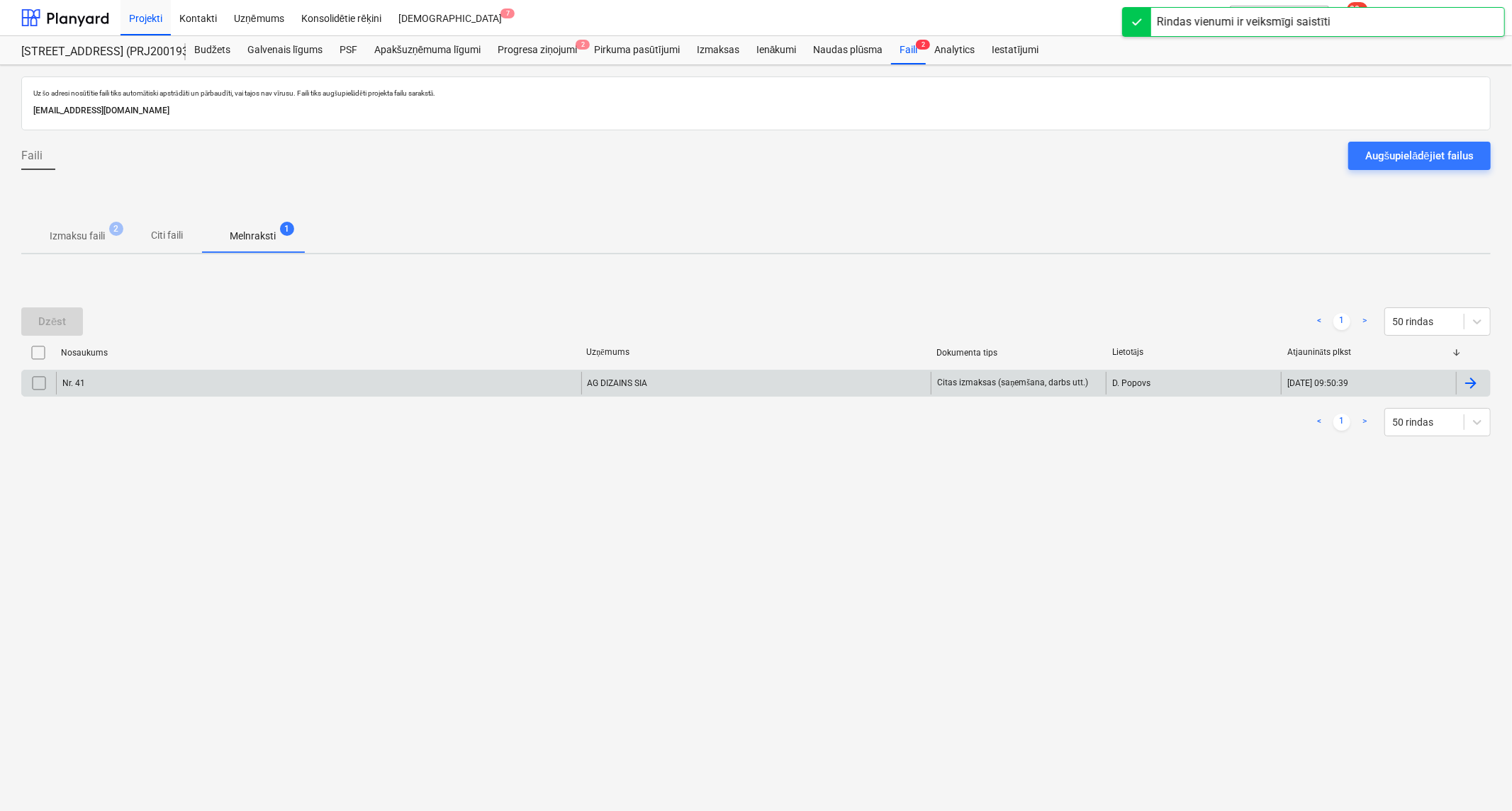
click at [255, 391] on div "Nr. 41" at bounding box center [318, 383] width 525 height 23
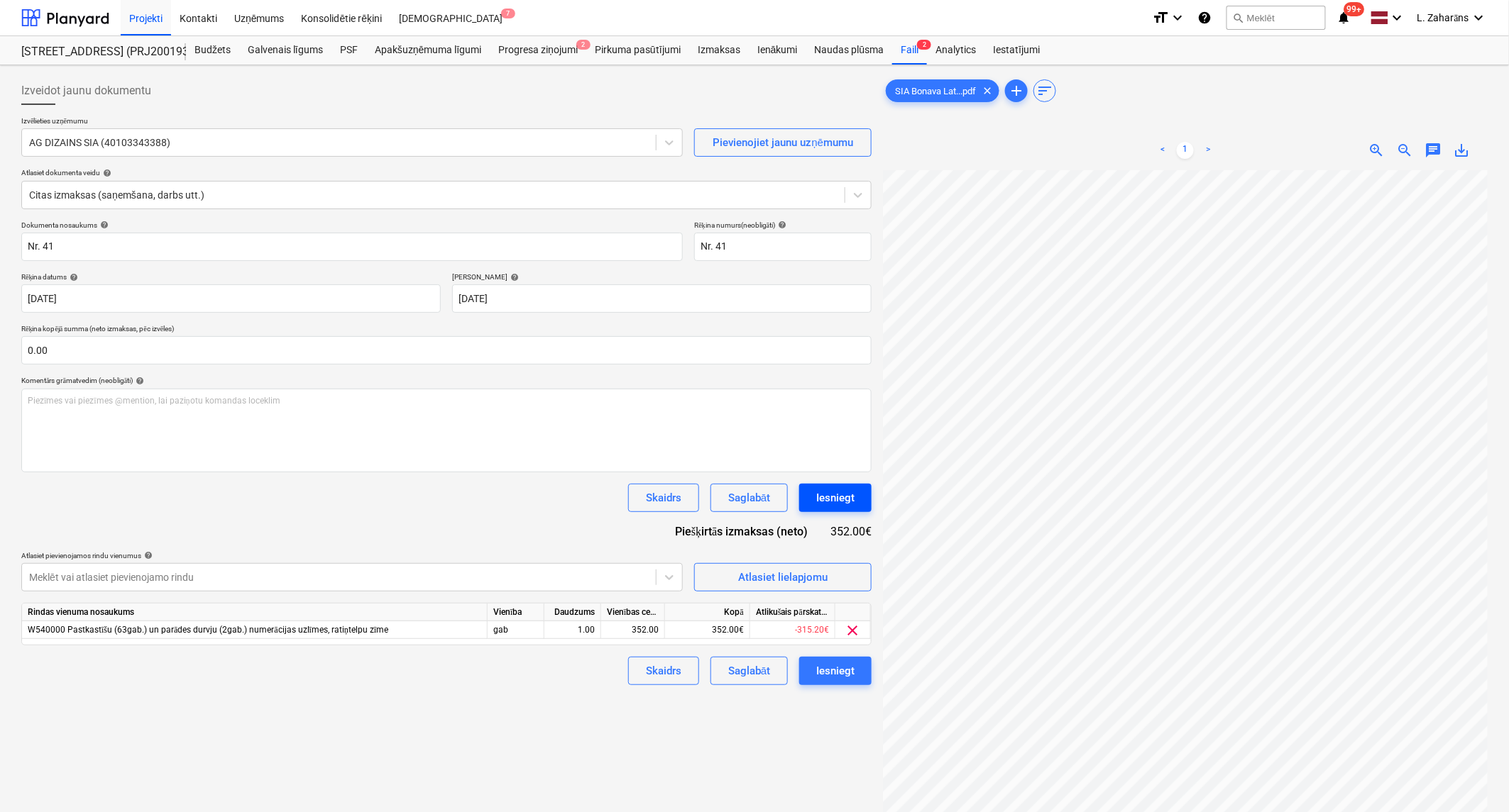
click at [823, 506] on div "Iesniegt" at bounding box center [836, 498] width 38 height 18
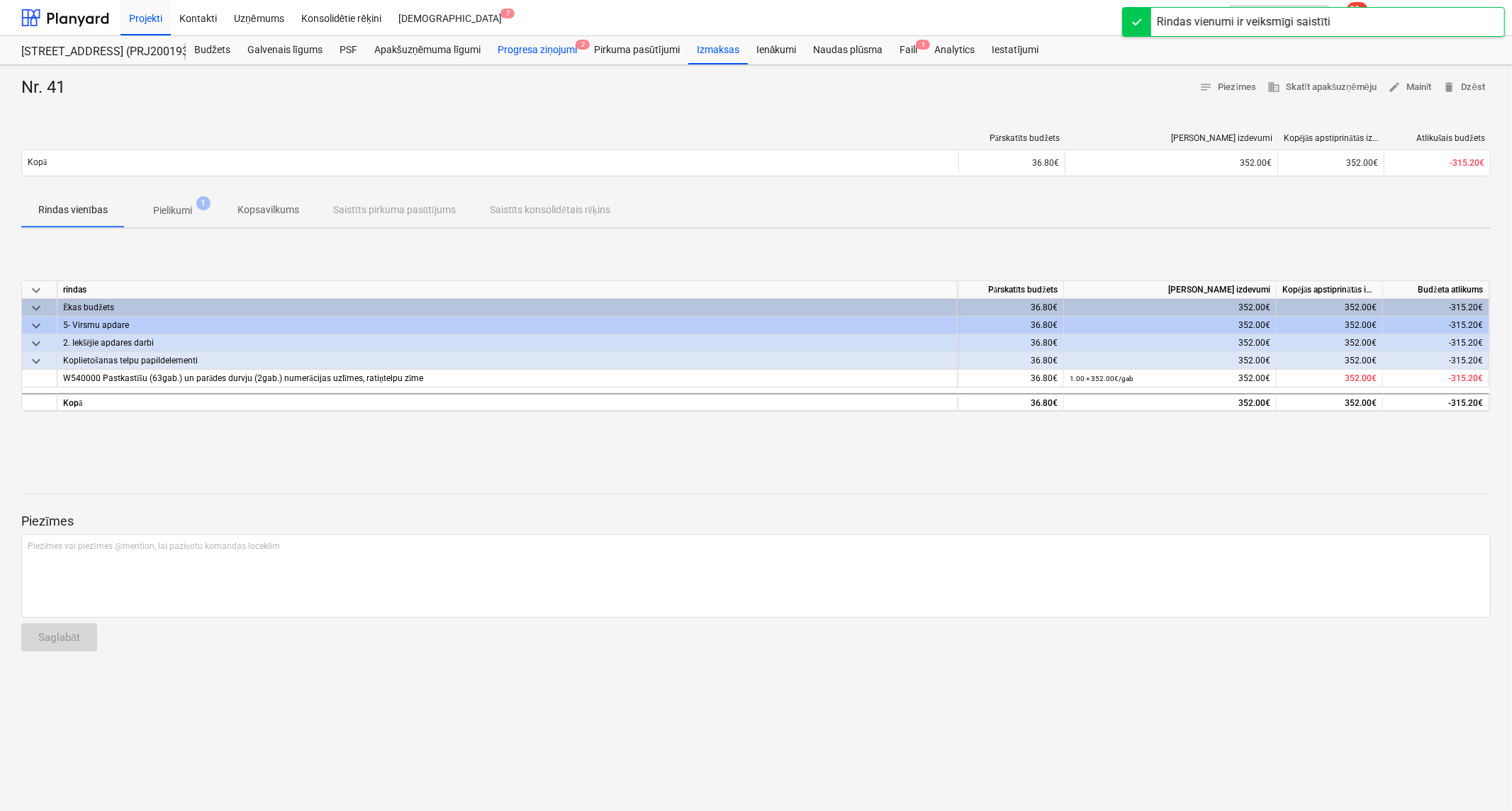
click at [543, 58] on div "Progresa ziņojumi 2" at bounding box center [537, 50] width 97 height 28
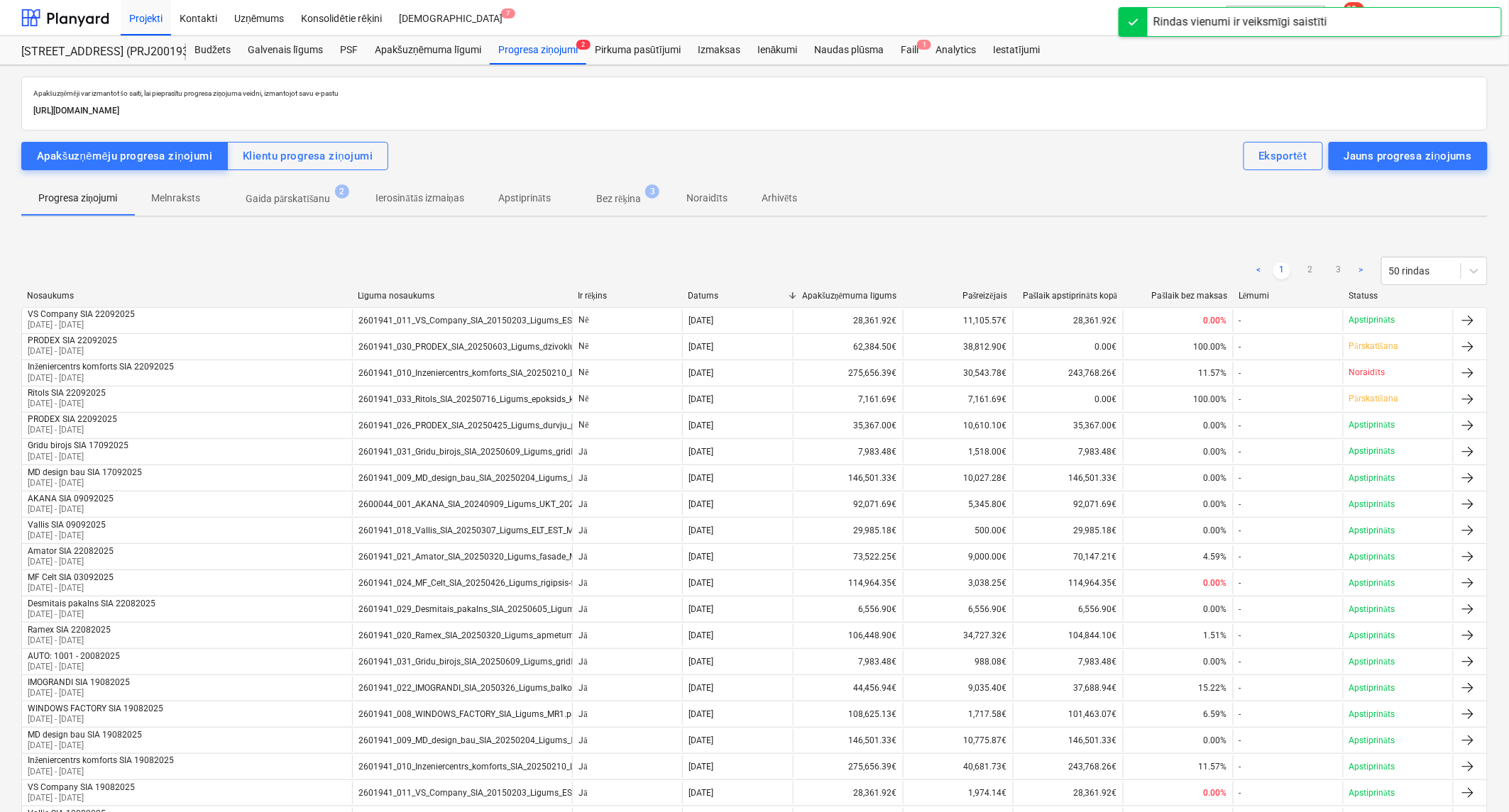
click at [294, 195] on p "Gaida pārskatīšanu" at bounding box center [288, 199] width 85 height 15
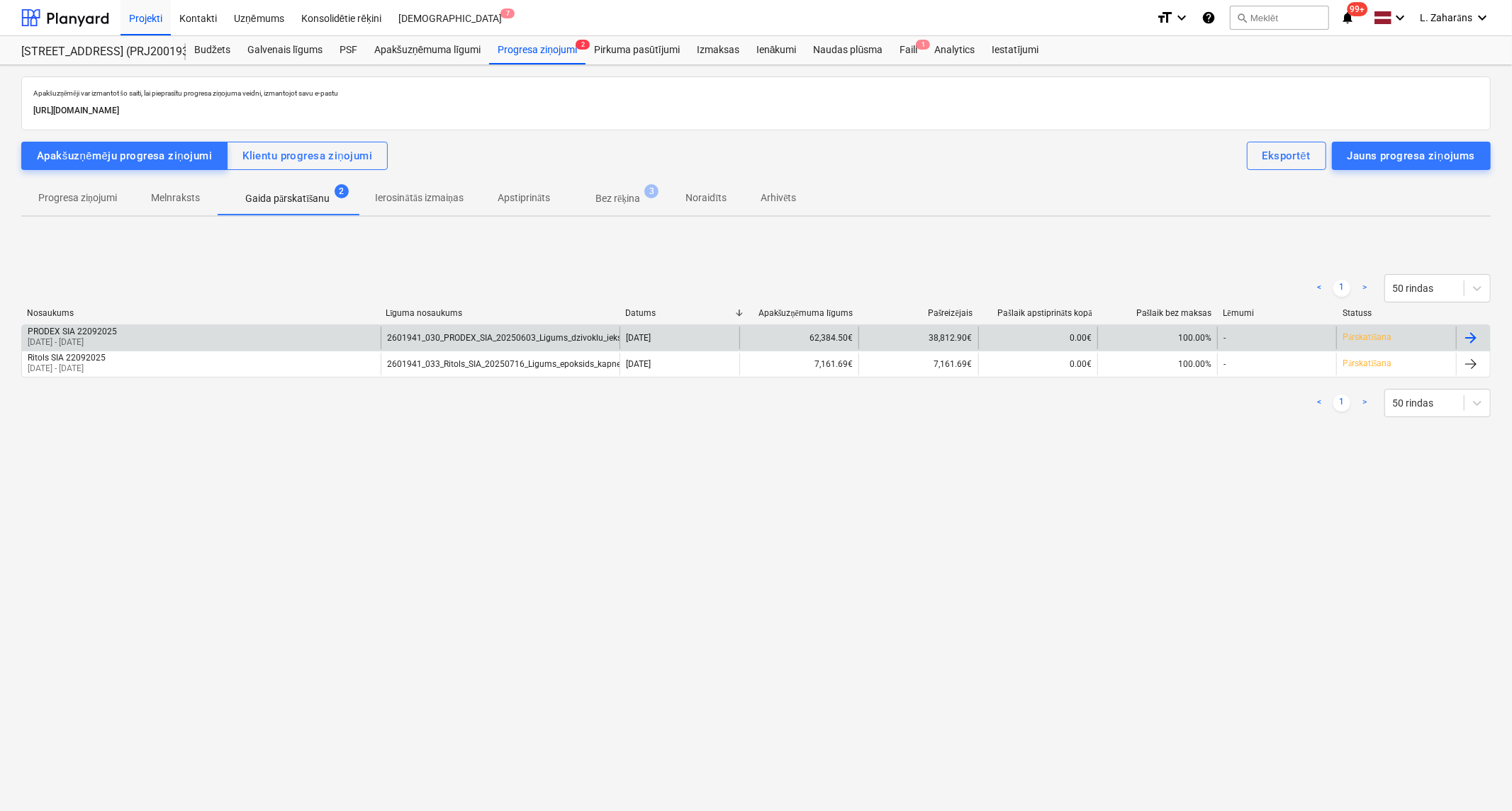
click at [277, 332] on div "PRODEX SIA 22092025 08 Sep 2025 - 23 Sep 2025" at bounding box center [202, 338] width 359 height 23
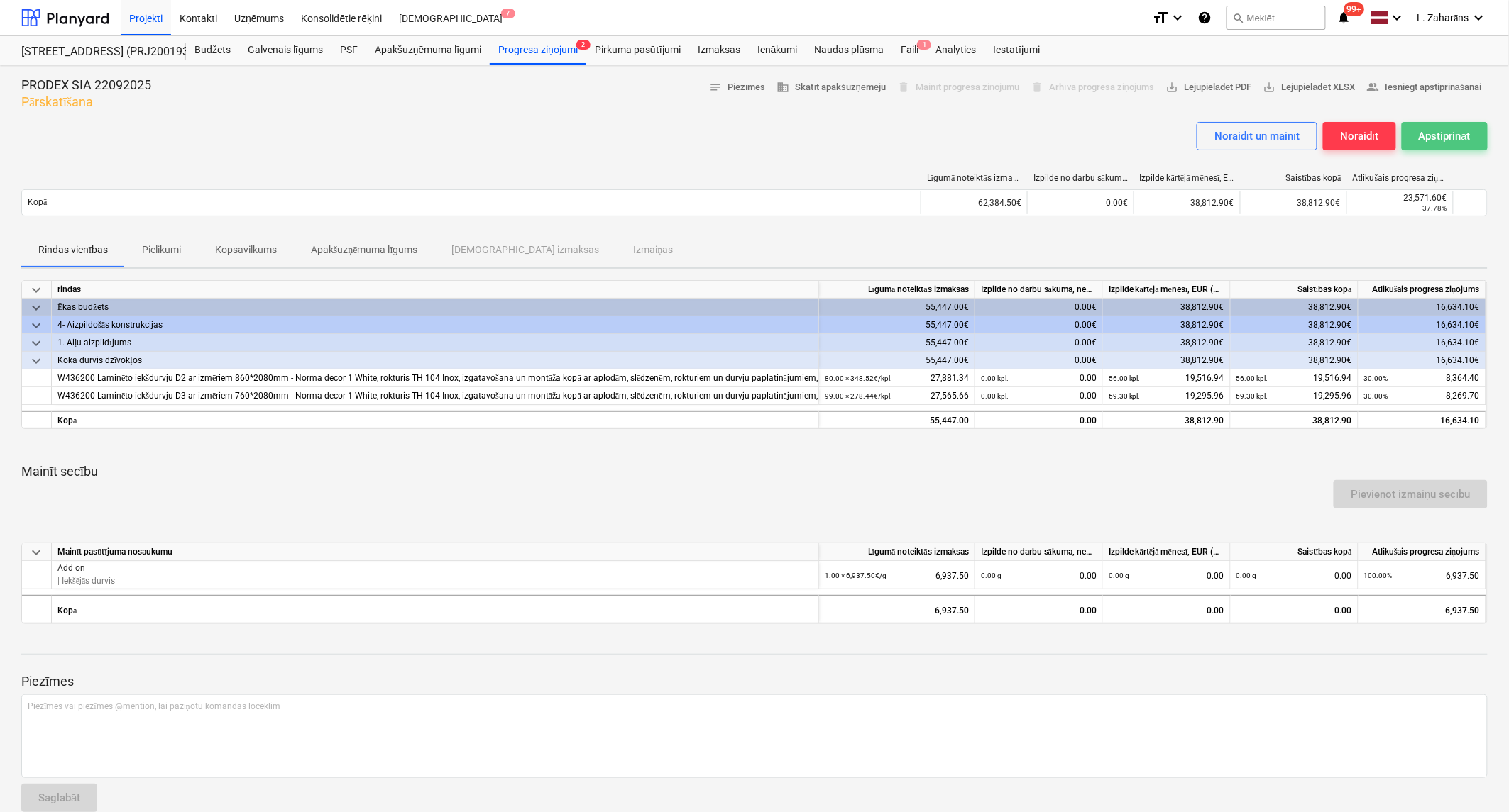
click at [1453, 142] on div "Apstiprināt" at bounding box center [1444, 136] width 51 height 18
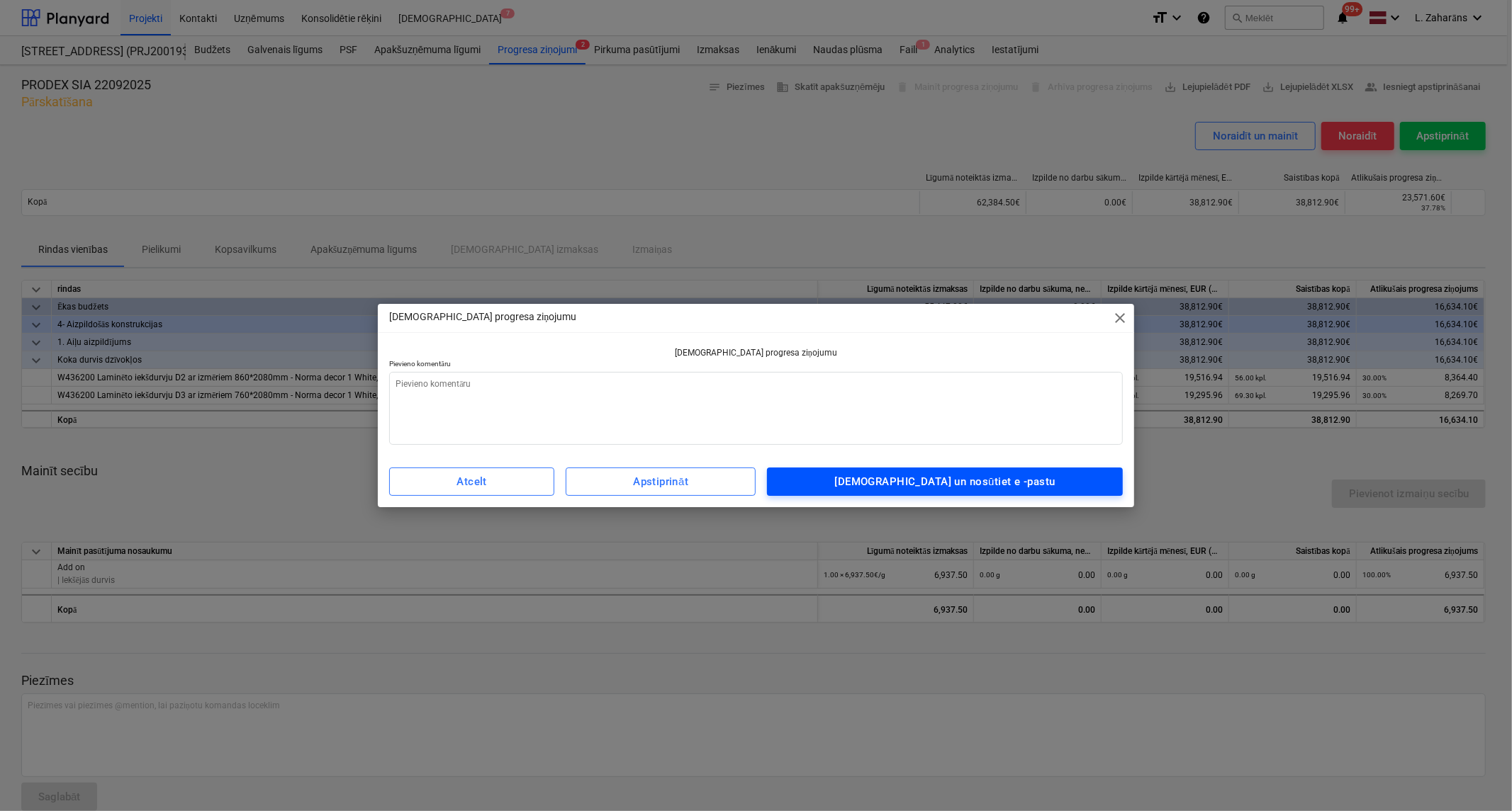
click at [876, 482] on span "Apstipriniet un nosūtiet e -pastu" at bounding box center [944, 482] width 324 height 18
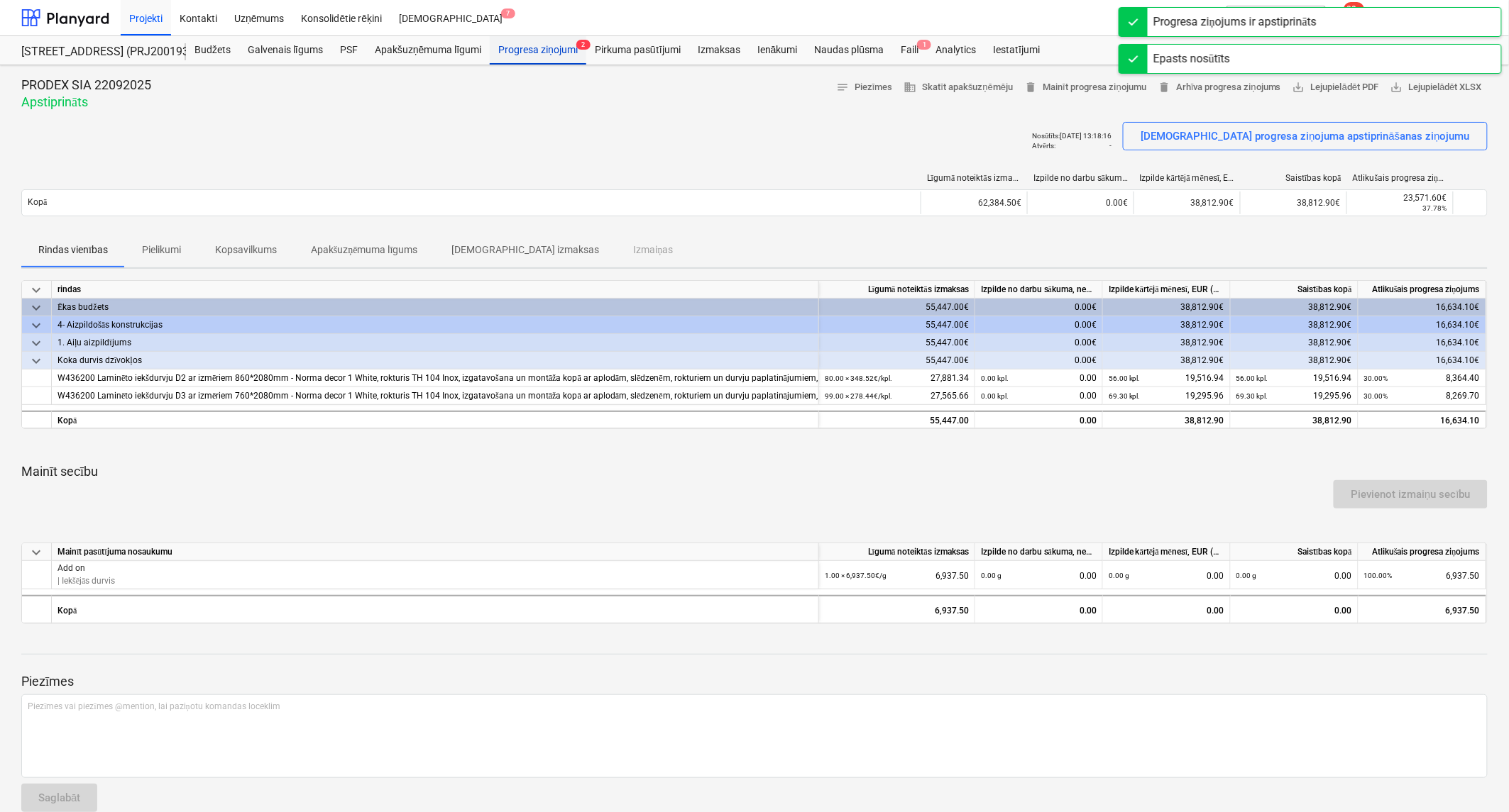
click at [551, 48] on div "Progresa ziņojumi 2" at bounding box center [538, 50] width 97 height 28
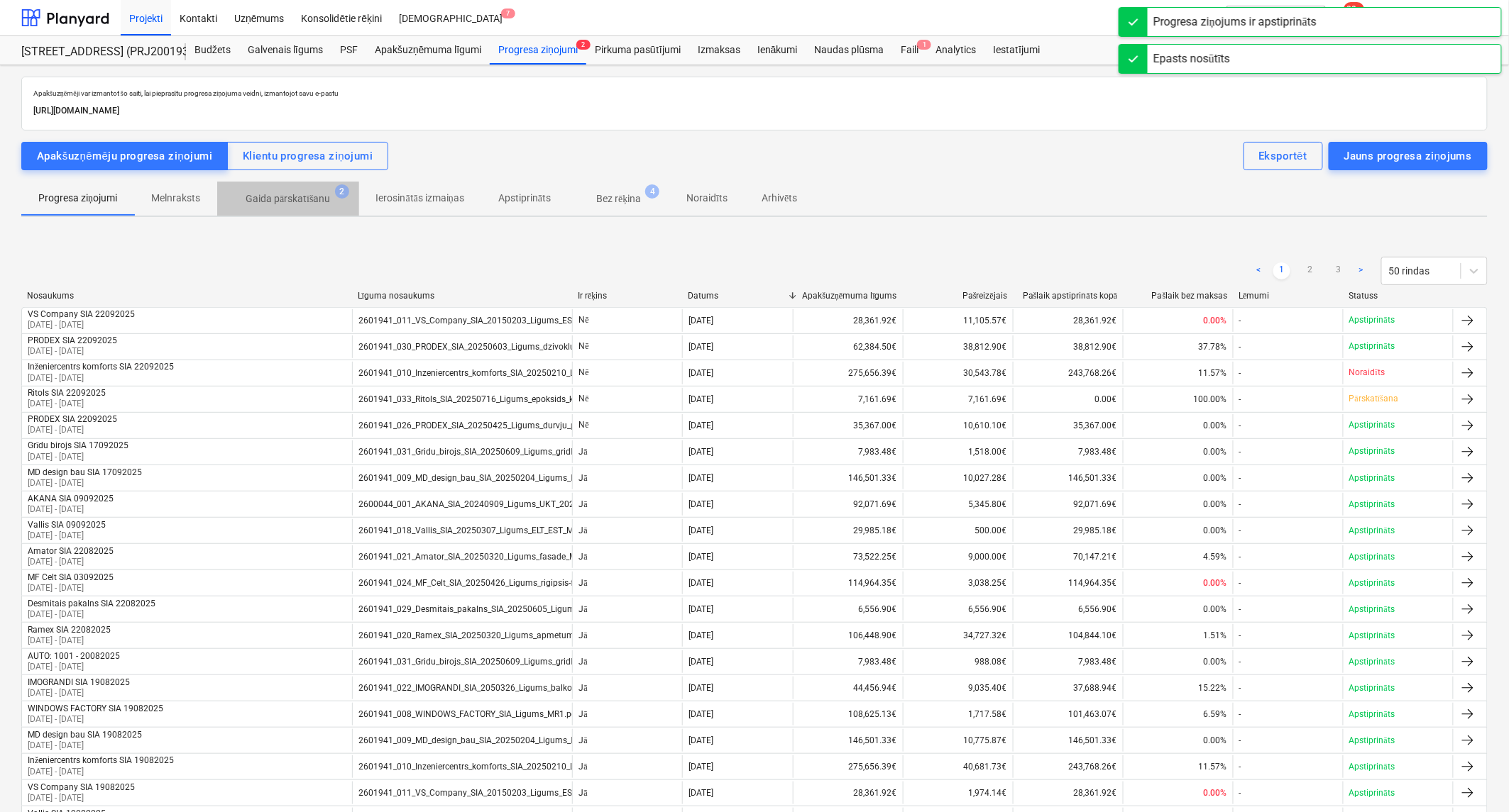
click at [268, 197] on p "Gaida pārskatīšanu" at bounding box center [288, 199] width 85 height 15
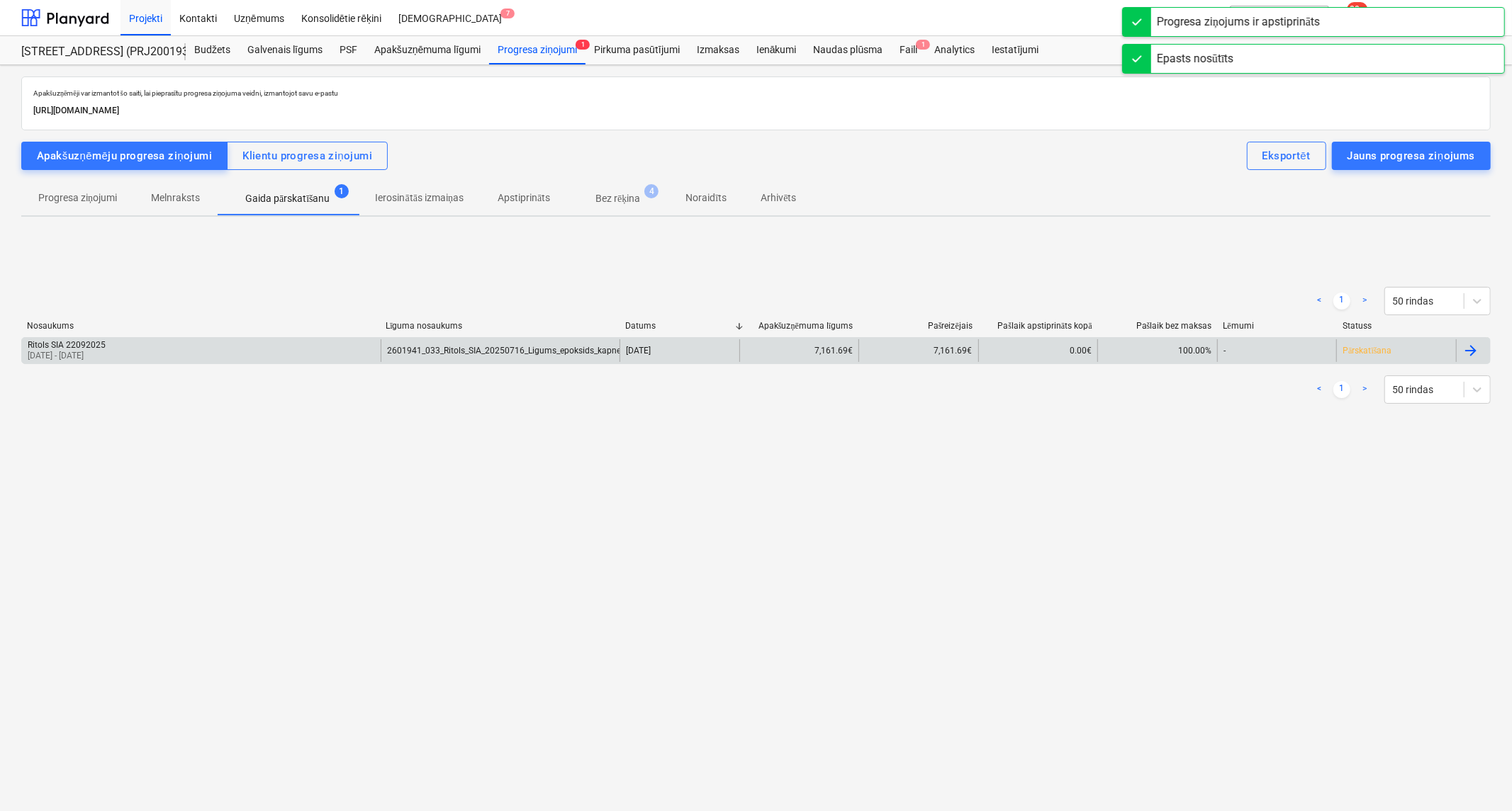
click at [208, 360] on div "Ritols SIA 22092025 01 Sep 2025 - 23 Sep 2025" at bounding box center [202, 351] width 359 height 23
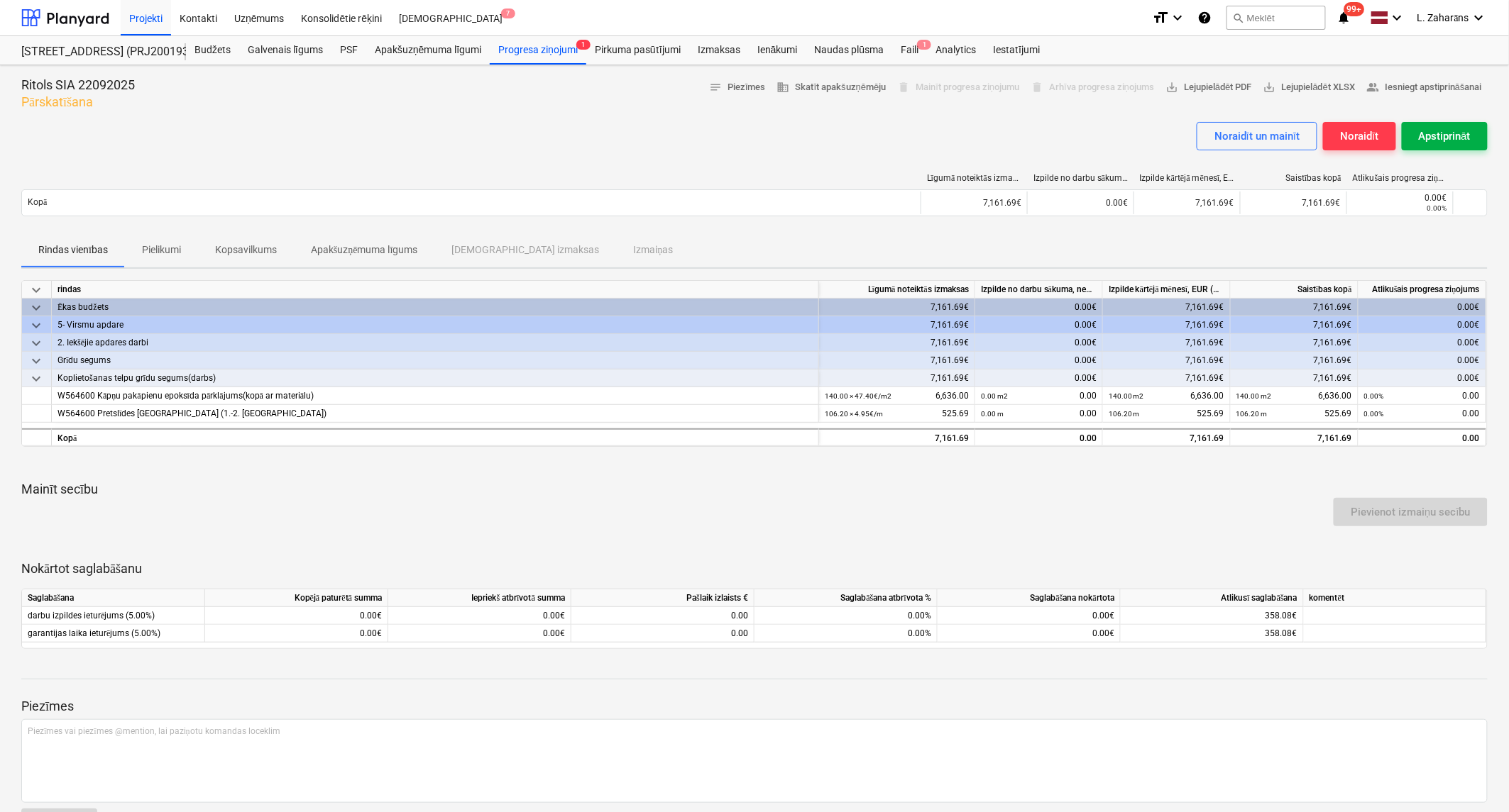
click at [1425, 136] on div "Apstiprināt" at bounding box center [1444, 136] width 51 height 18
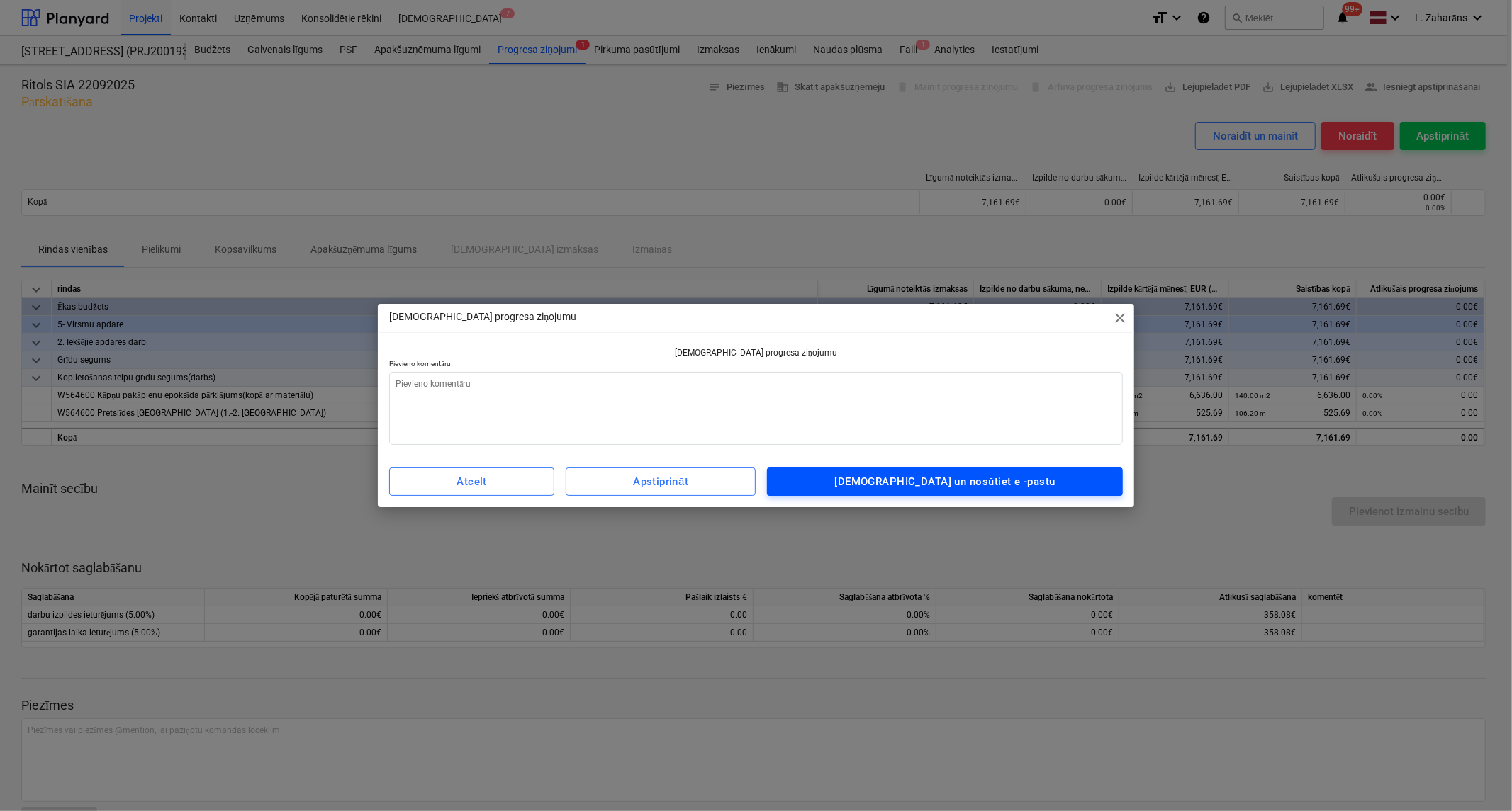
click at [996, 479] on div "Apstipriniet un nosūtiet e -pastu" at bounding box center [945, 482] width 220 height 18
type textarea "x"
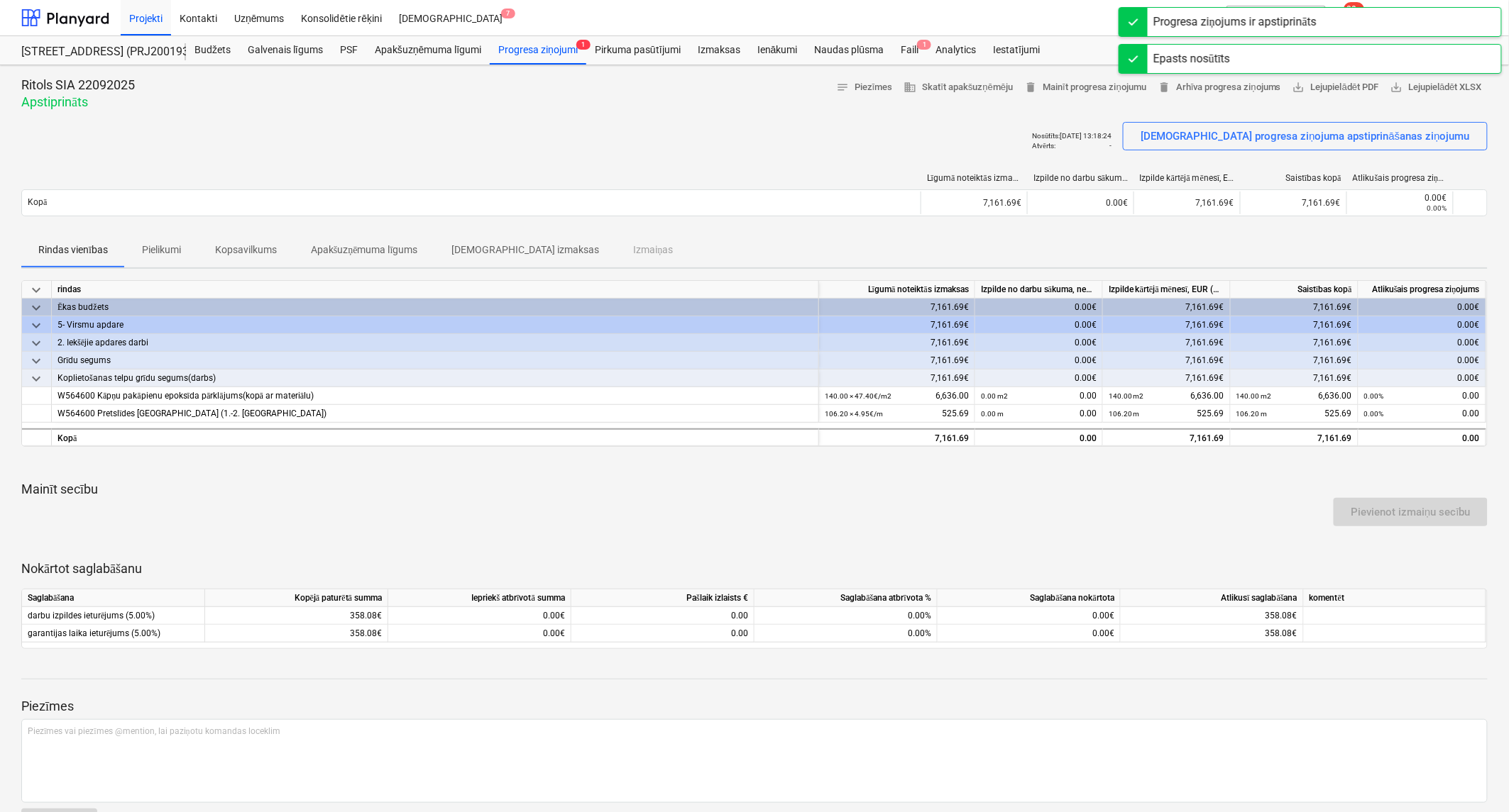
drag, startPoint x: 159, startPoint y: 243, endPoint x: 227, endPoint y: 243, distance: 68.0
click at [166, 243] on p "Pielikumi" at bounding box center [161, 249] width 39 height 15
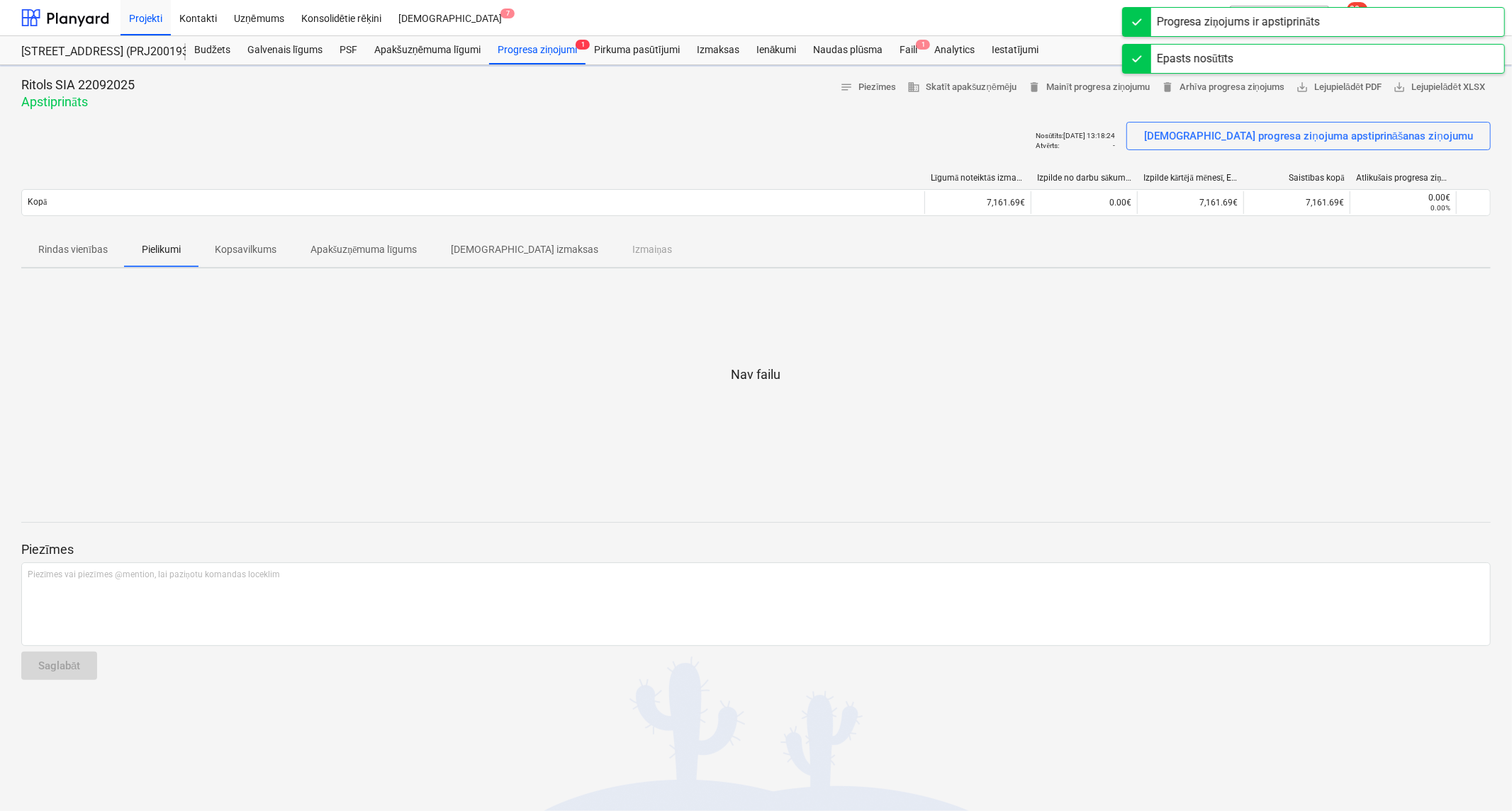
click at [246, 243] on p "Kopsavilkums" at bounding box center [245, 249] width 61 height 15
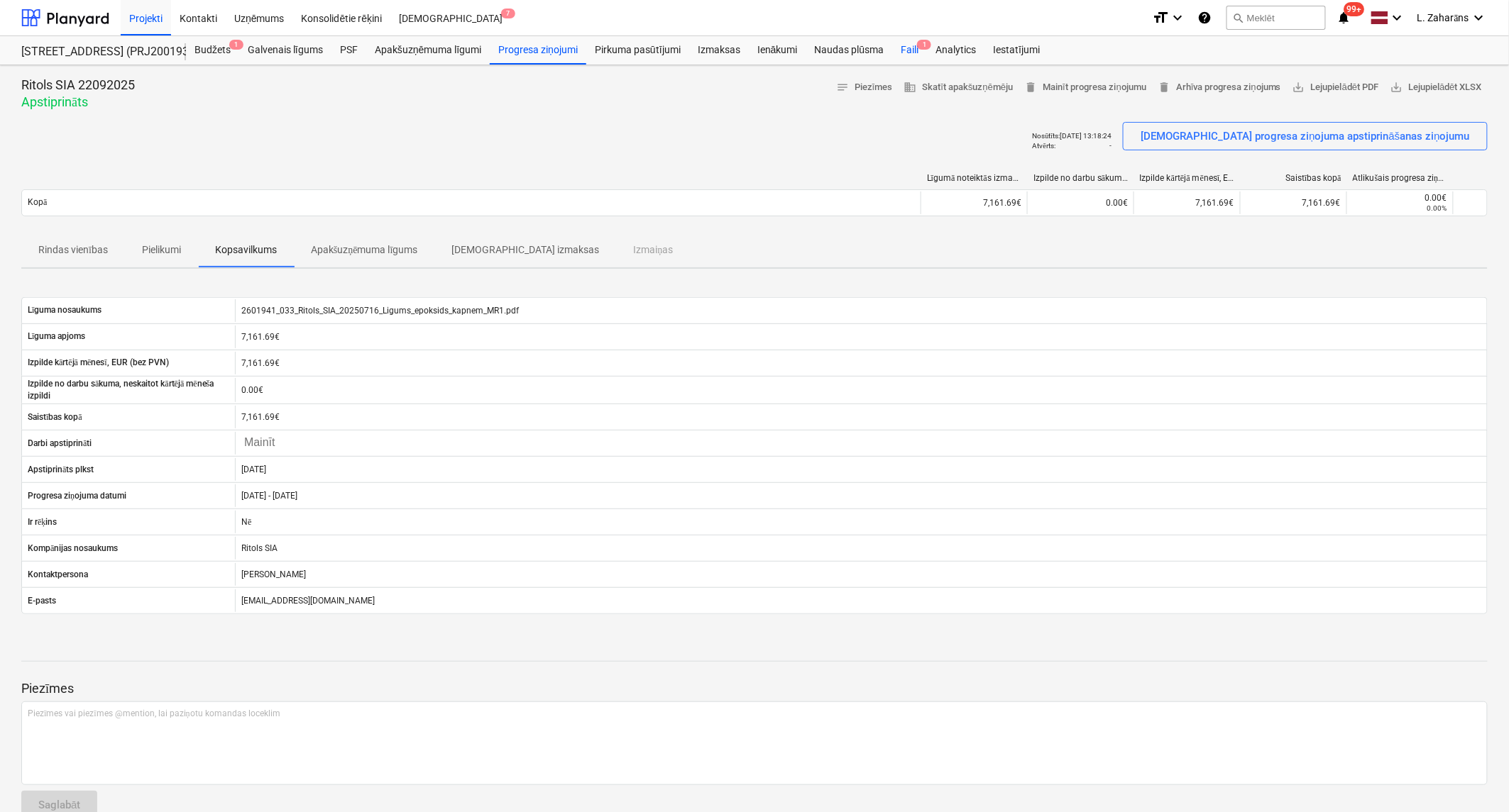
click at [902, 52] on div "Faili 1" at bounding box center [909, 50] width 35 height 28
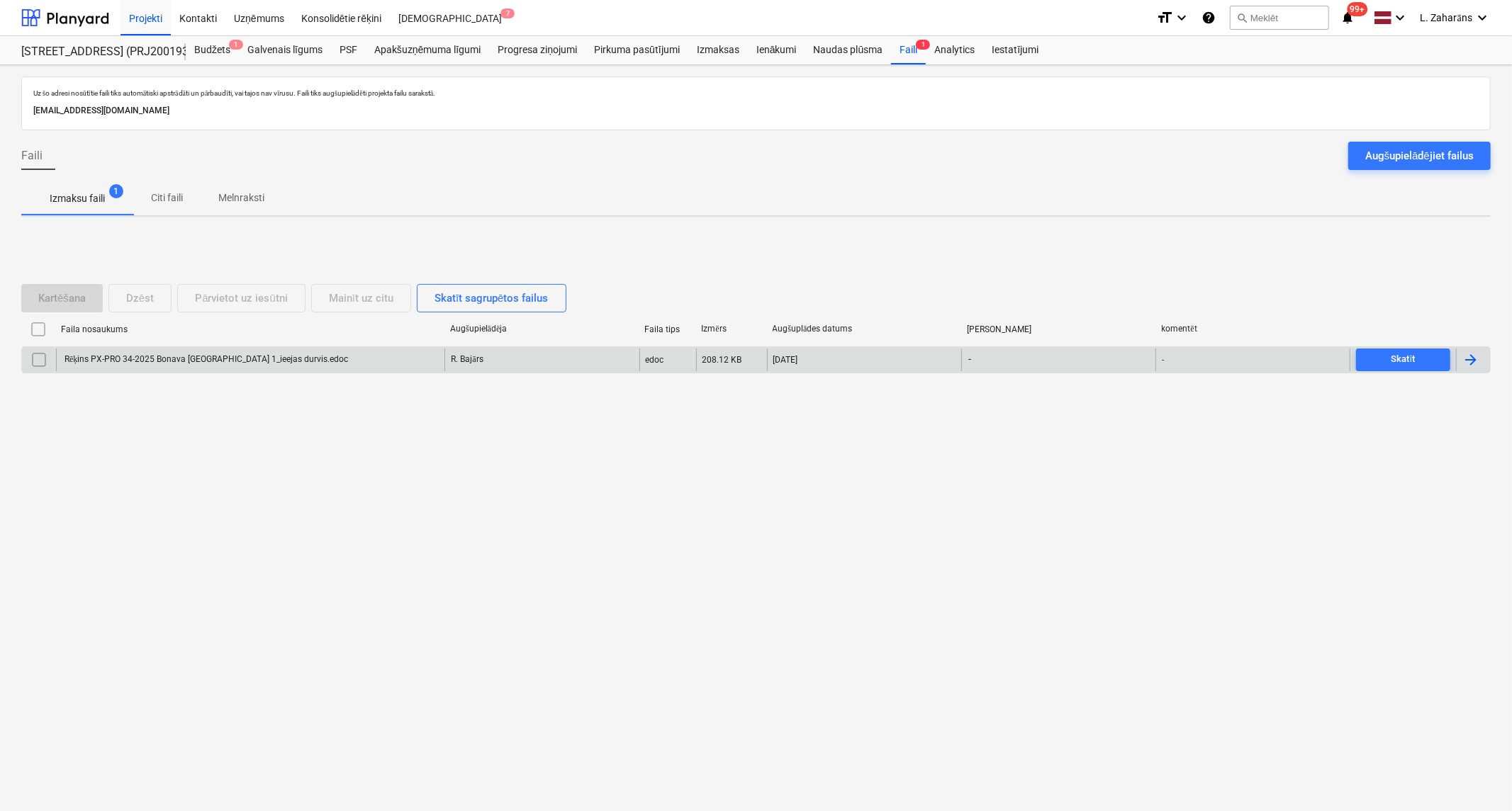
click at [314, 358] on div "Rēķins PX-PRO 34-2025 Bonava Mazā Robežu iela 1_ieejas durvis.edoc" at bounding box center [205, 360] width 286 height 11
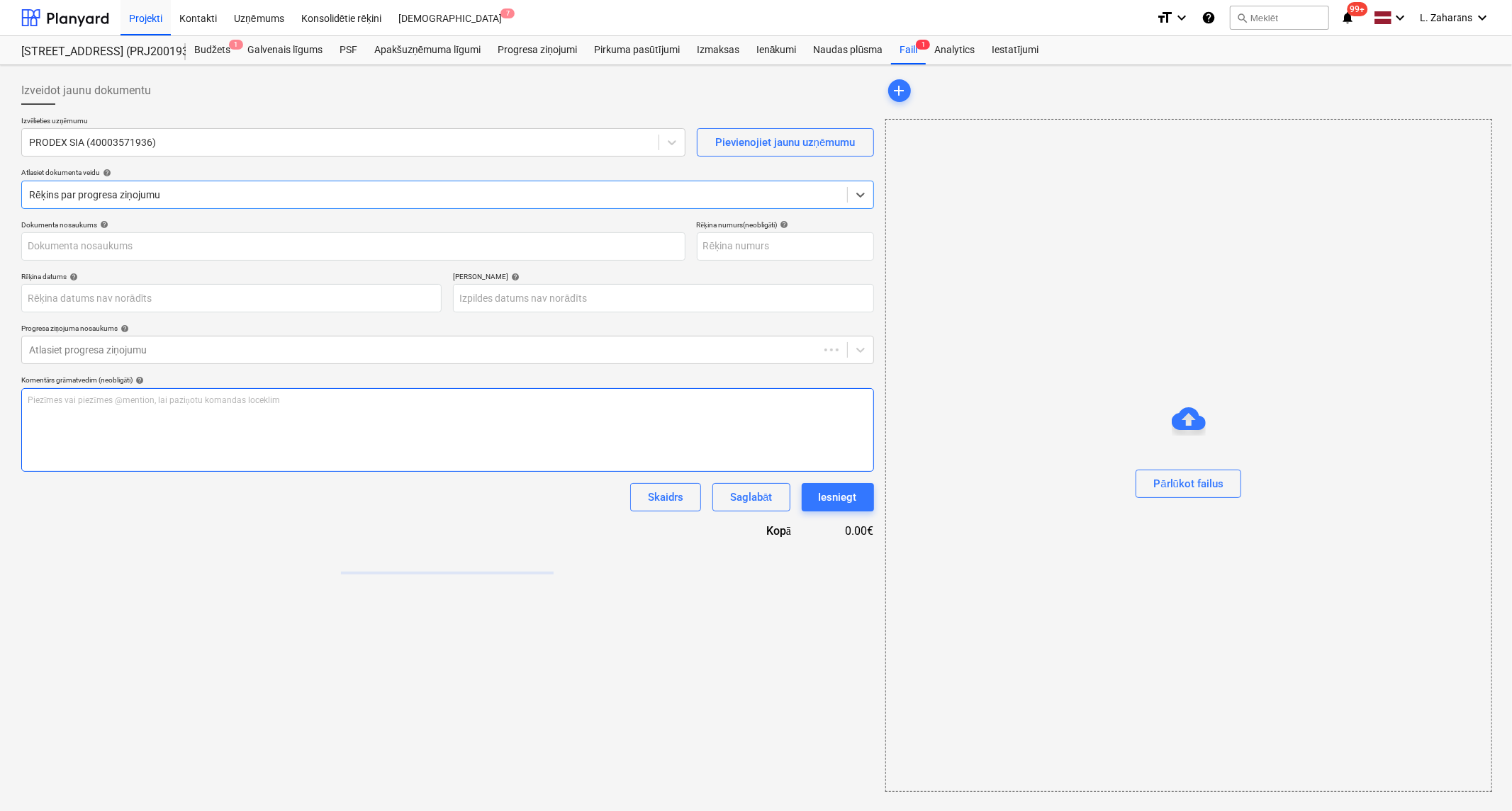
type input "Rēķins PX-PRO 34-2025 Bonava Mazā Robežu iela 1_ieejas durvis.edoc"
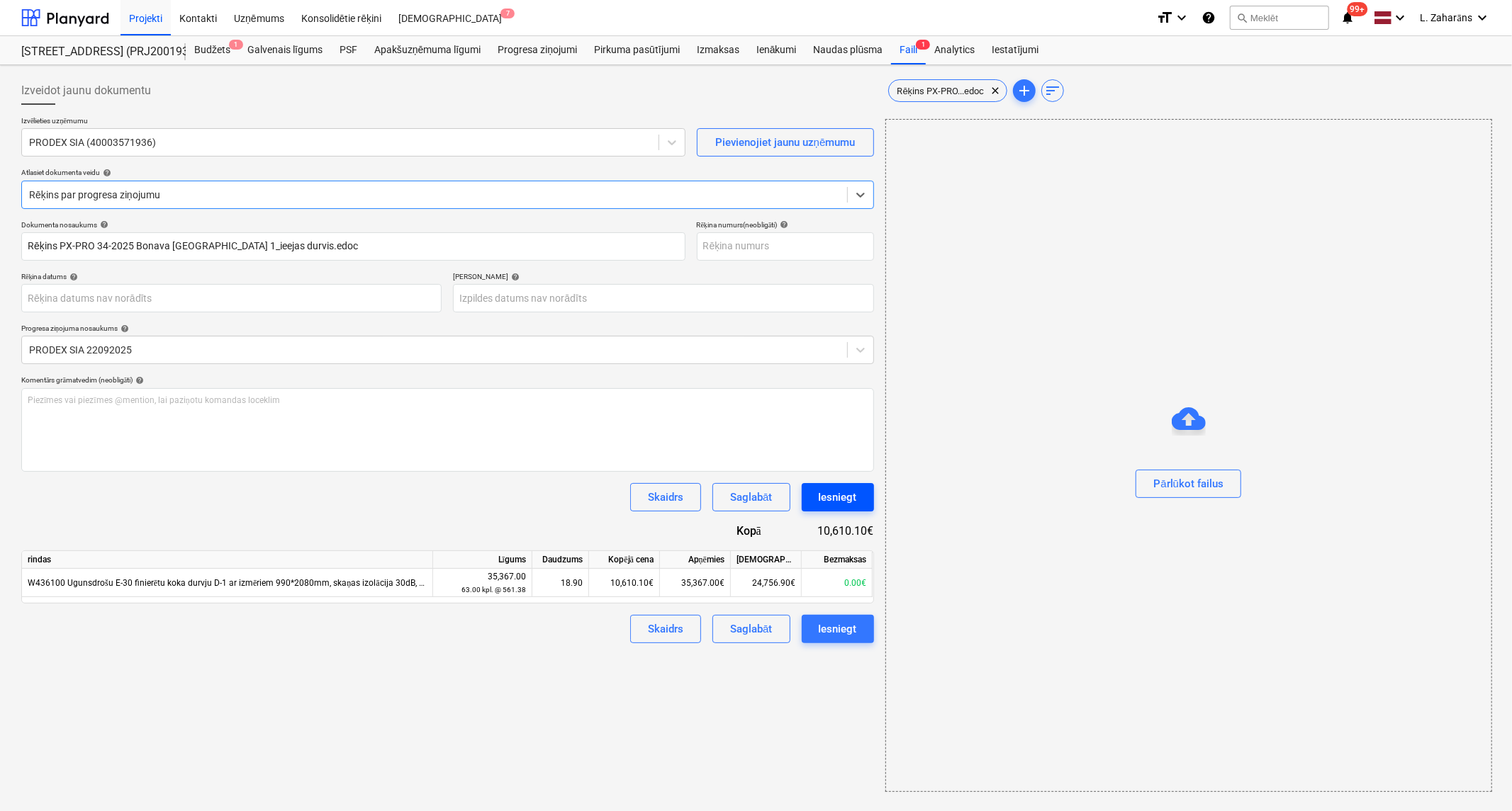
click at [820, 491] on div "Iesniegt" at bounding box center [838, 497] width 38 height 18
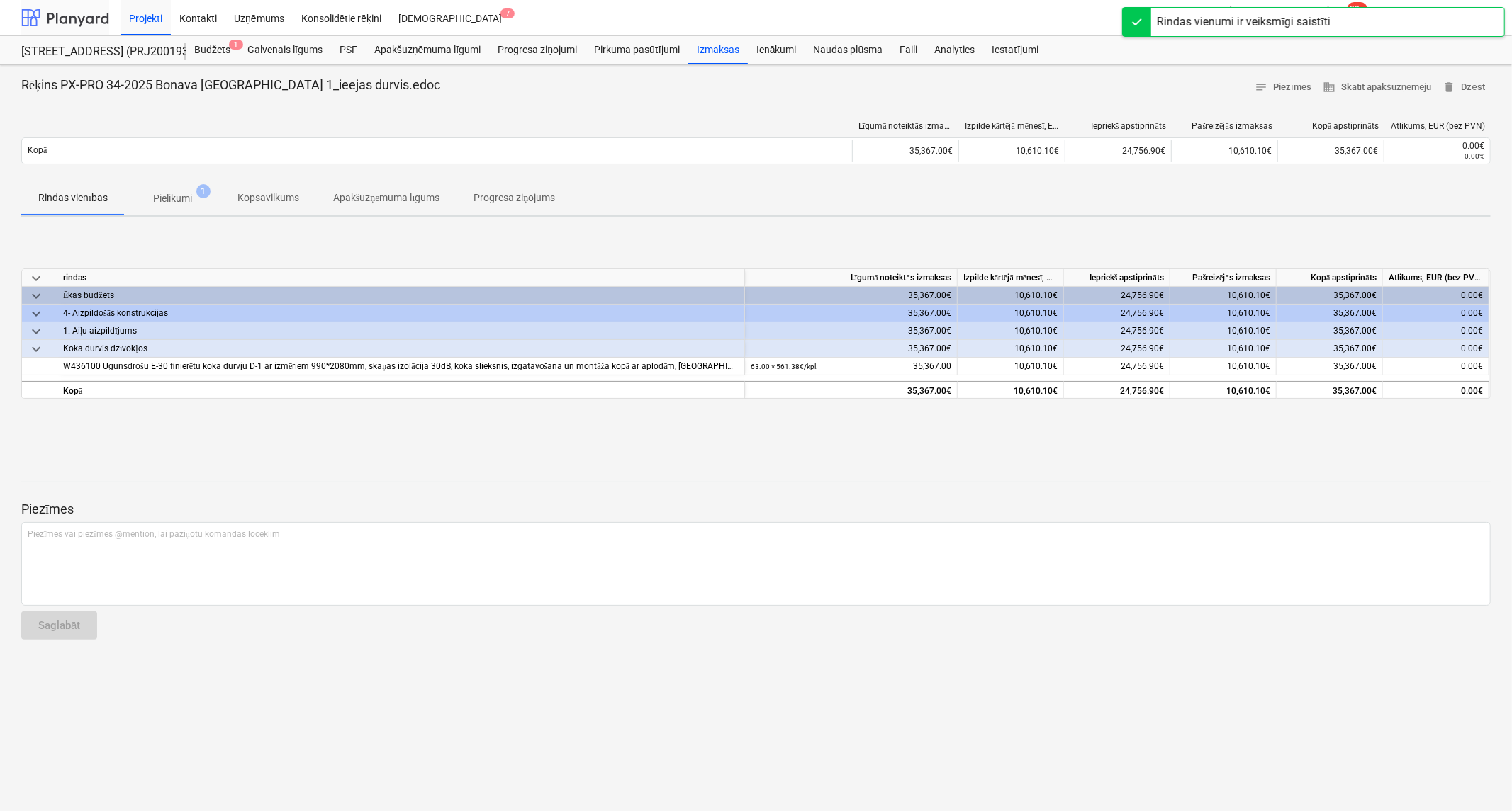
click at [92, 17] on div at bounding box center [65, 18] width 88 height 35
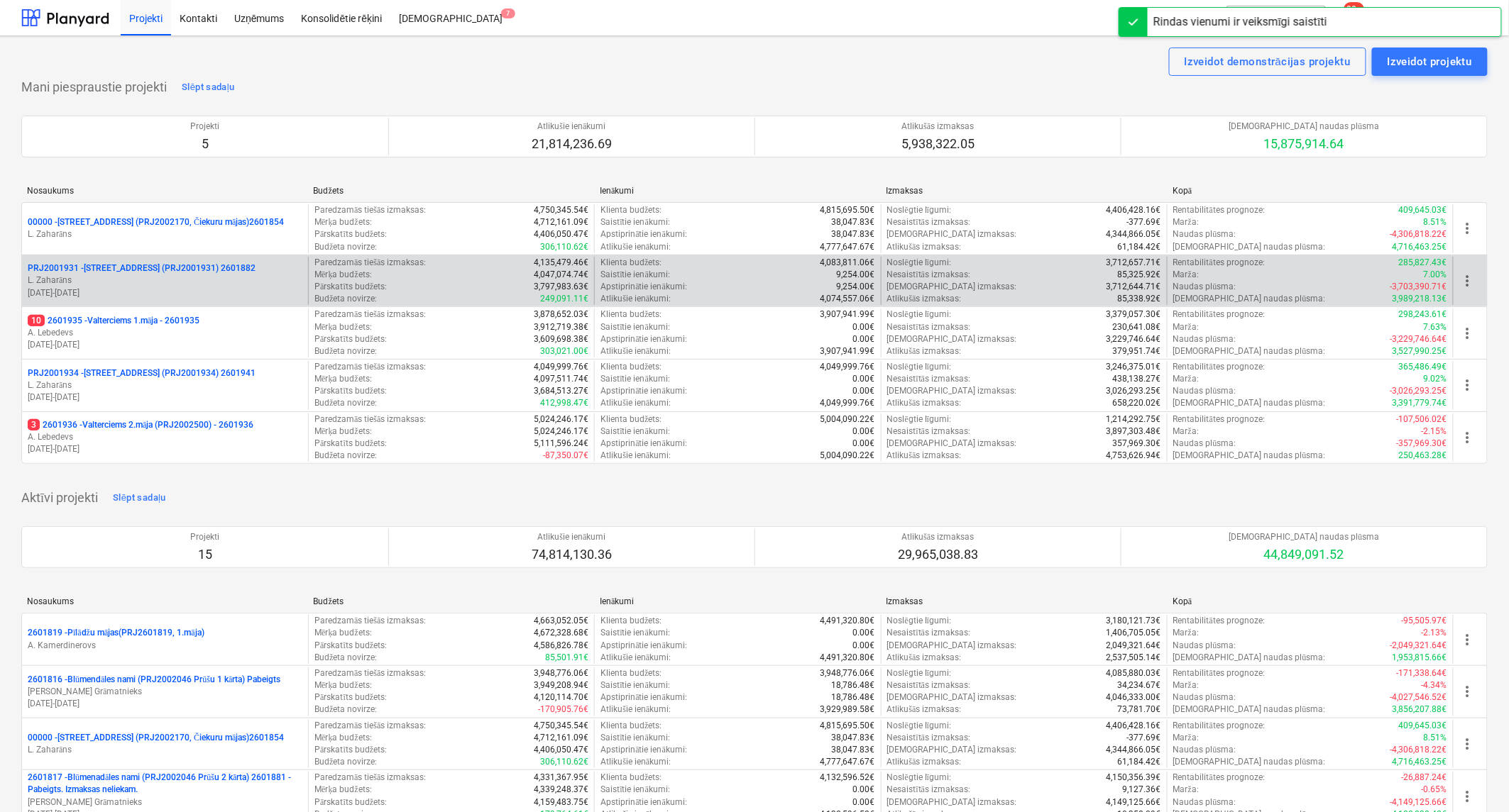
click at [150, 269] on p "PRJ2001931 - Mazā Robežu iela 2 (PRJ2001931) 2601882" at bounding box center [141, 269] width 228 height 12
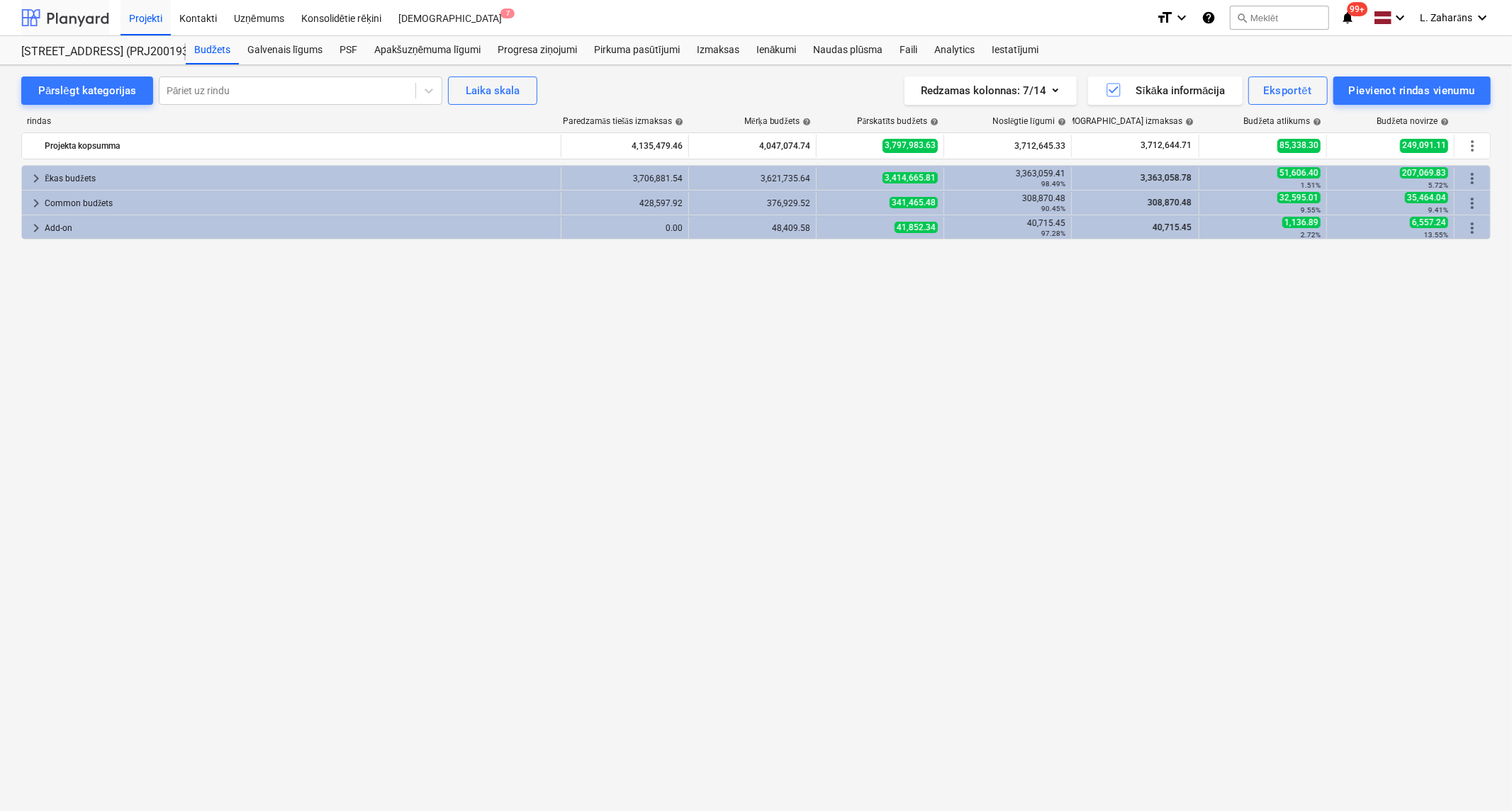
click at [76, 12] on div at bounding box center [65, 18] width 88 height 35
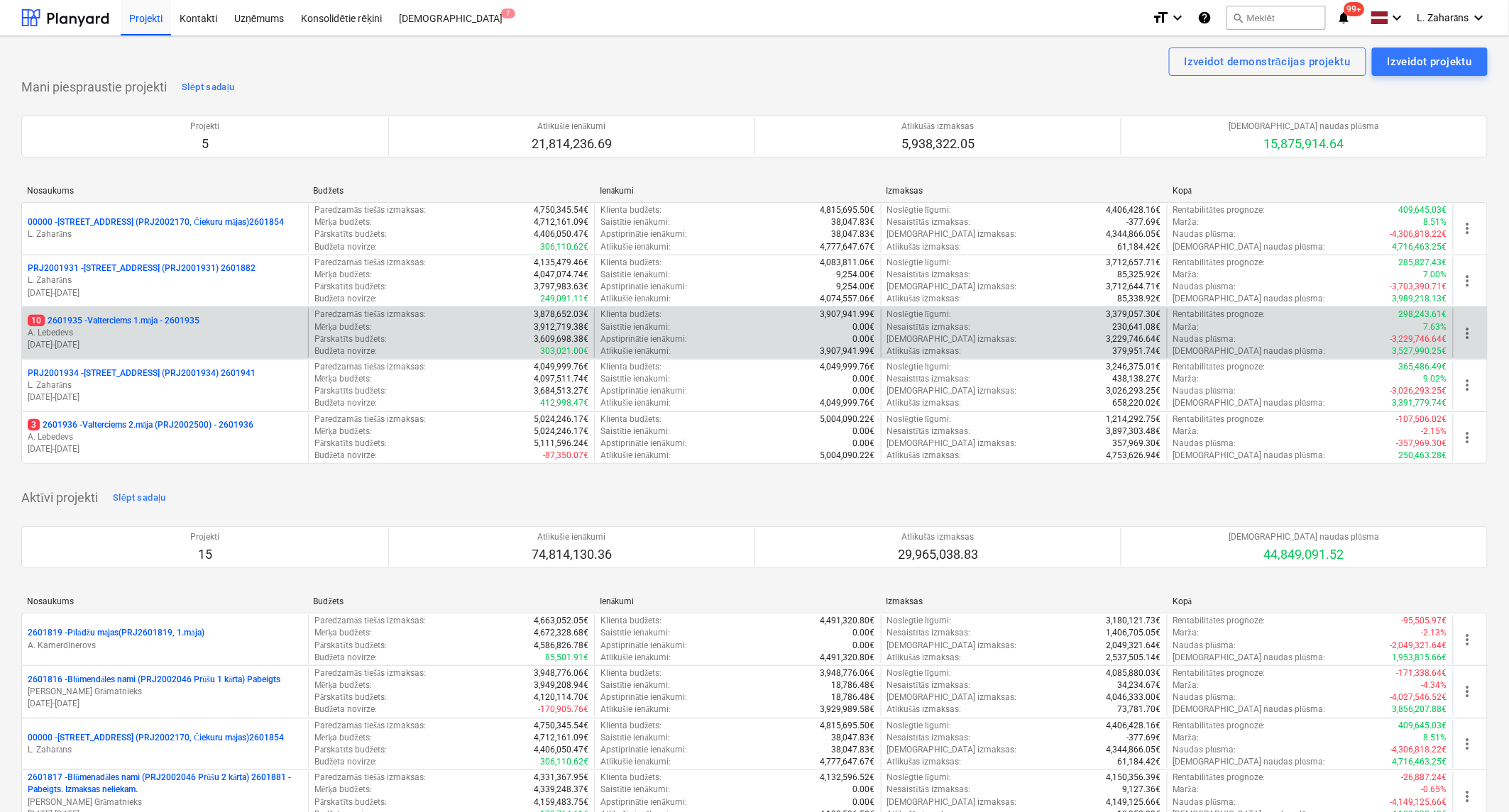
click at [114, 314] on div "10 2601935 - Valterciems 1.māja - 2601935 A. Lebedevs 19.09.2024 - 31.03.2026" at bounding box center [165, 333] width 286 height 49
click at [112, 317] on p "10 2601935 - Valterciems 1.māja - 2601935" at bounding box center [114, 321] width 172 height 12
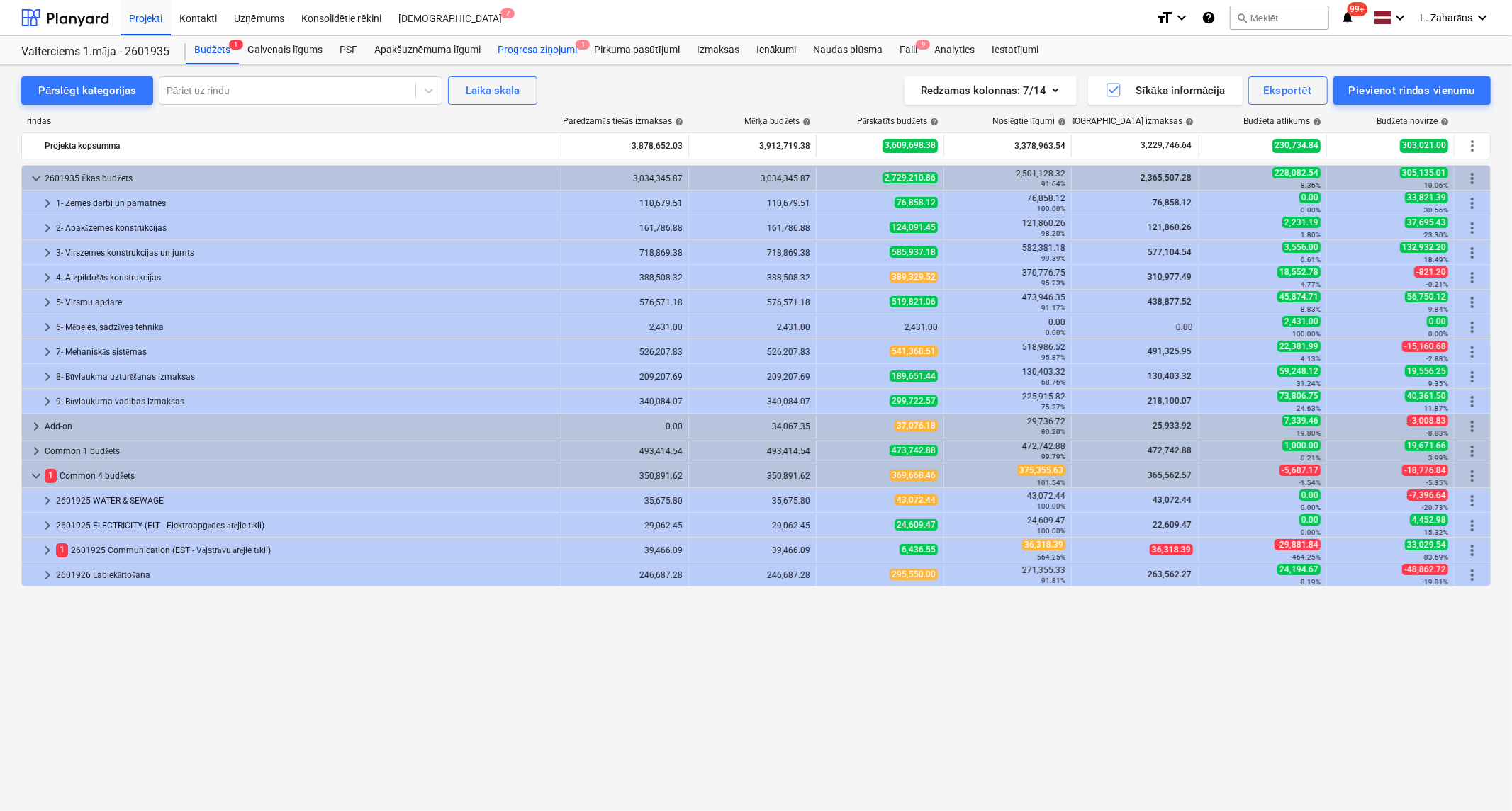
click at [514, 50] on div "Progresa ziņojumi 1" at bounding box center [537, 50] width 97 height 28
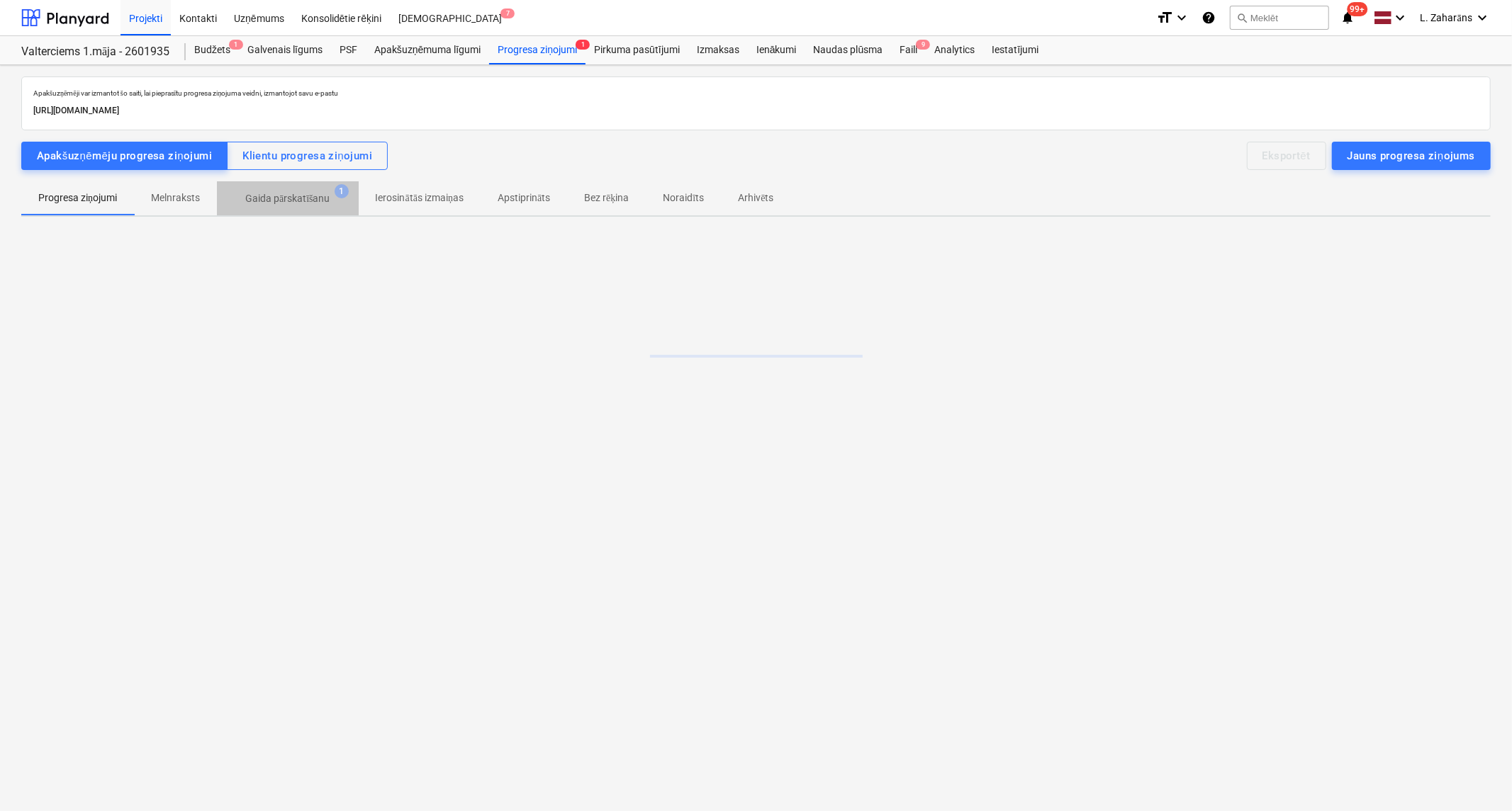
click at [281, 199] on p "Gaida pārskatīšanu" at bounding box center [288, 199] width 85 height 15
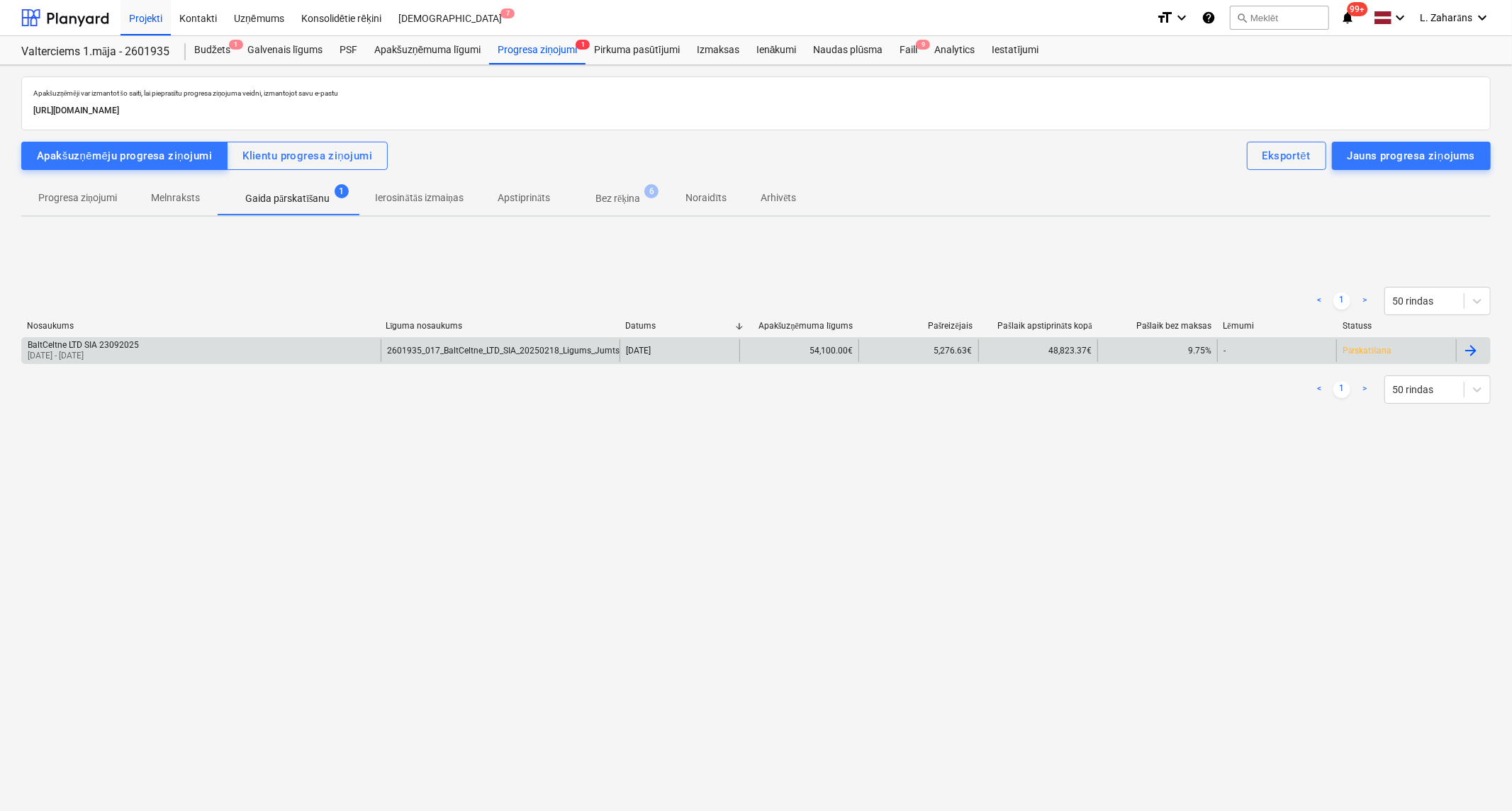
click at [201, 347] on div "BaltCeltne LTD SIA 23092025 01 Sep 2025 - 22 Sep 2025" at bounding box center [202, 351] width 359 height 23
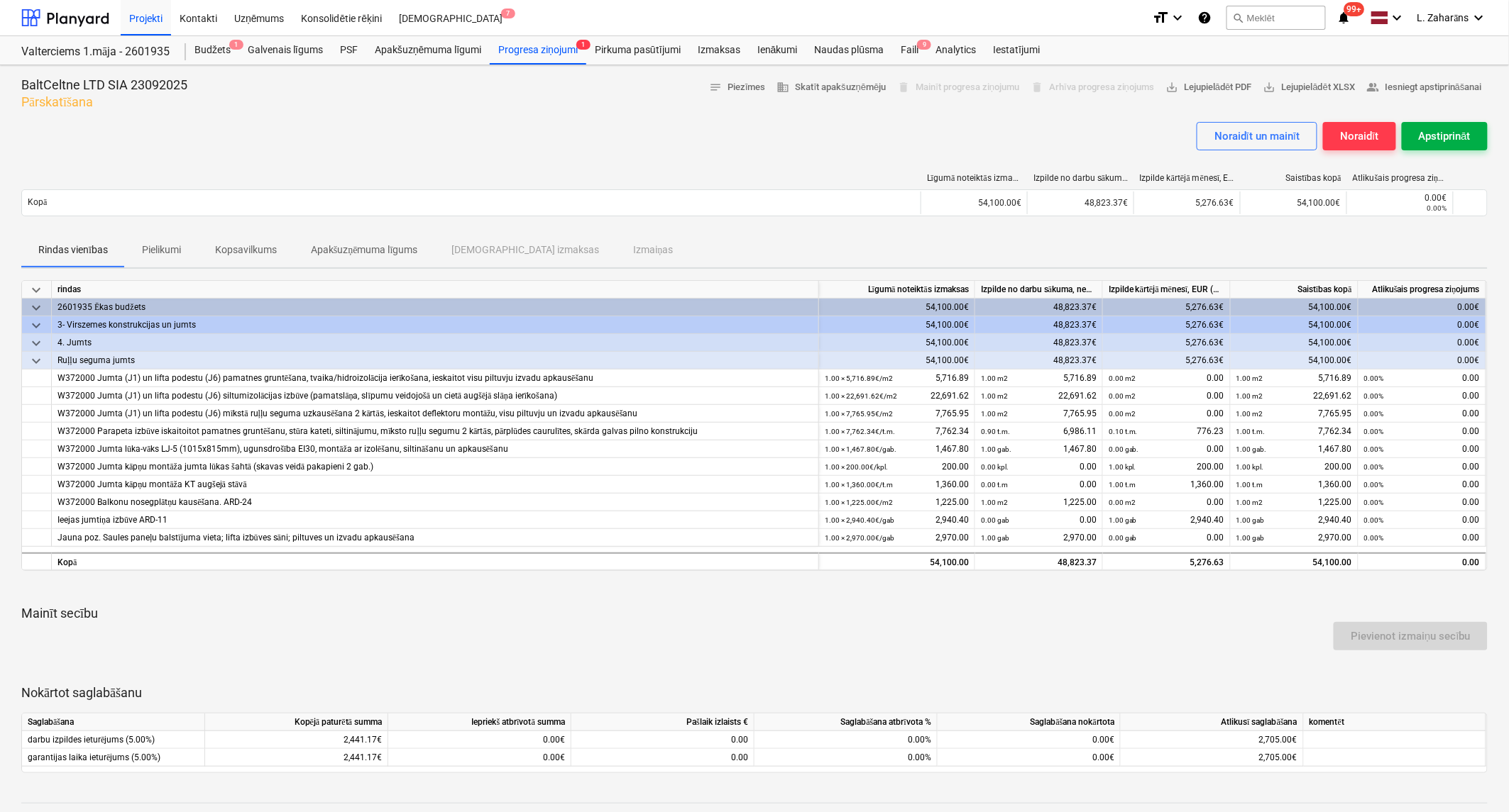
click at [1432, 135] on div "Apstiprināt" at bounding box center [1444, 136] width 51 height 18
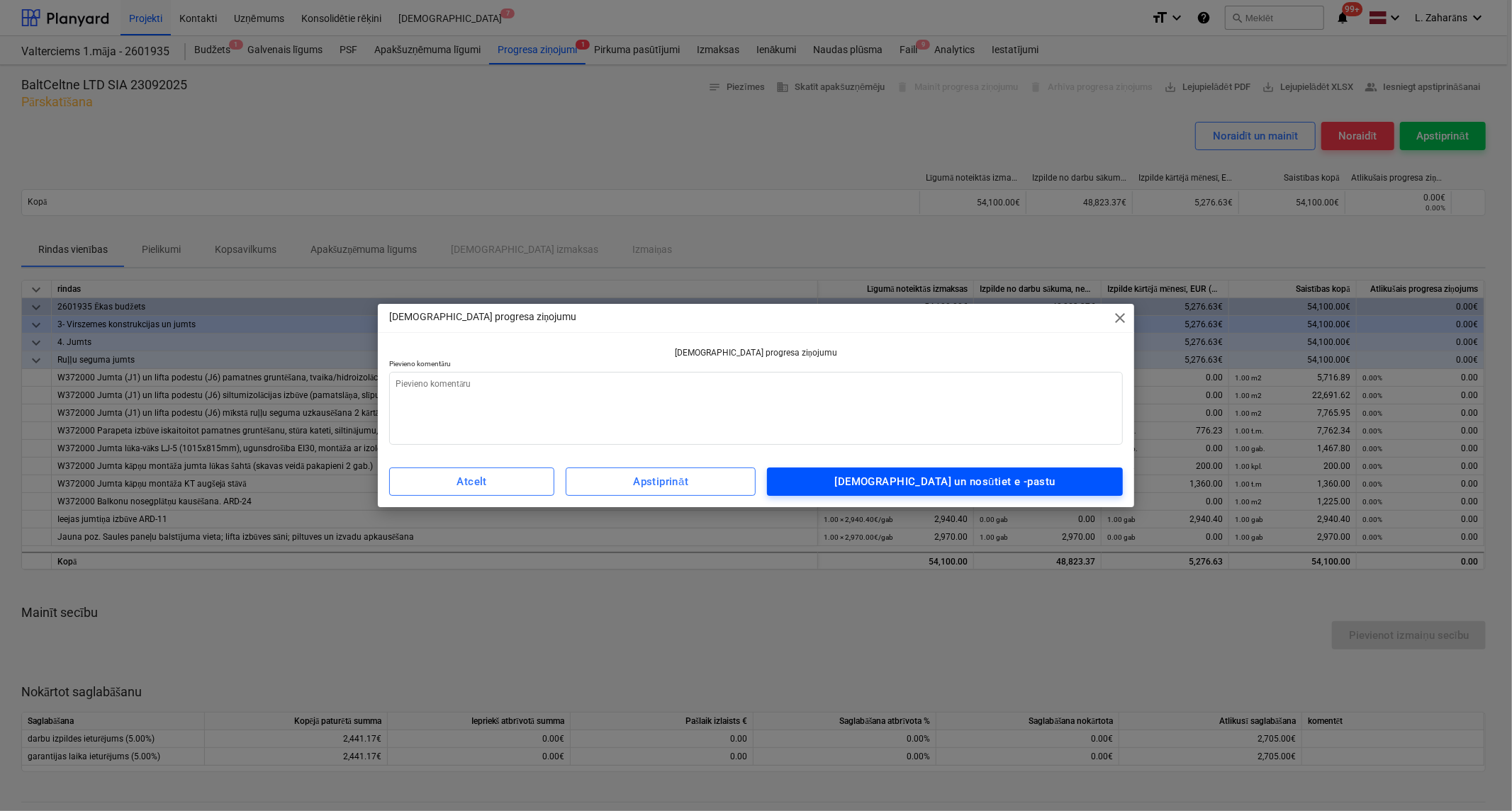
click at [997, 476] on div "Apstipriniet un nosūtiet e -pastu" at bounding box center [945, 482] width 220 height 18
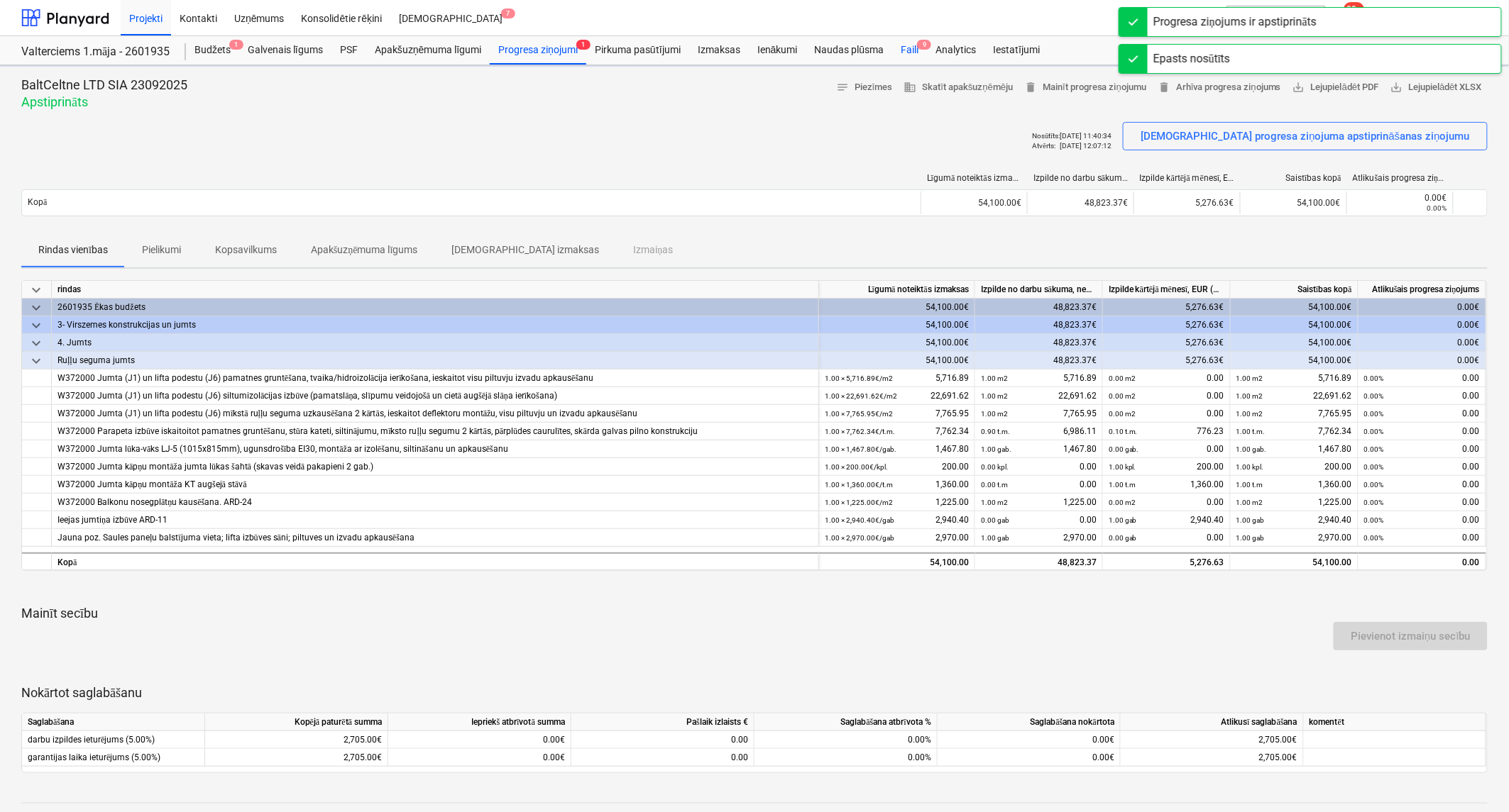
click at [909, 48] on div "Faili 9" at bounding box center [909, 50] width 35 height 28
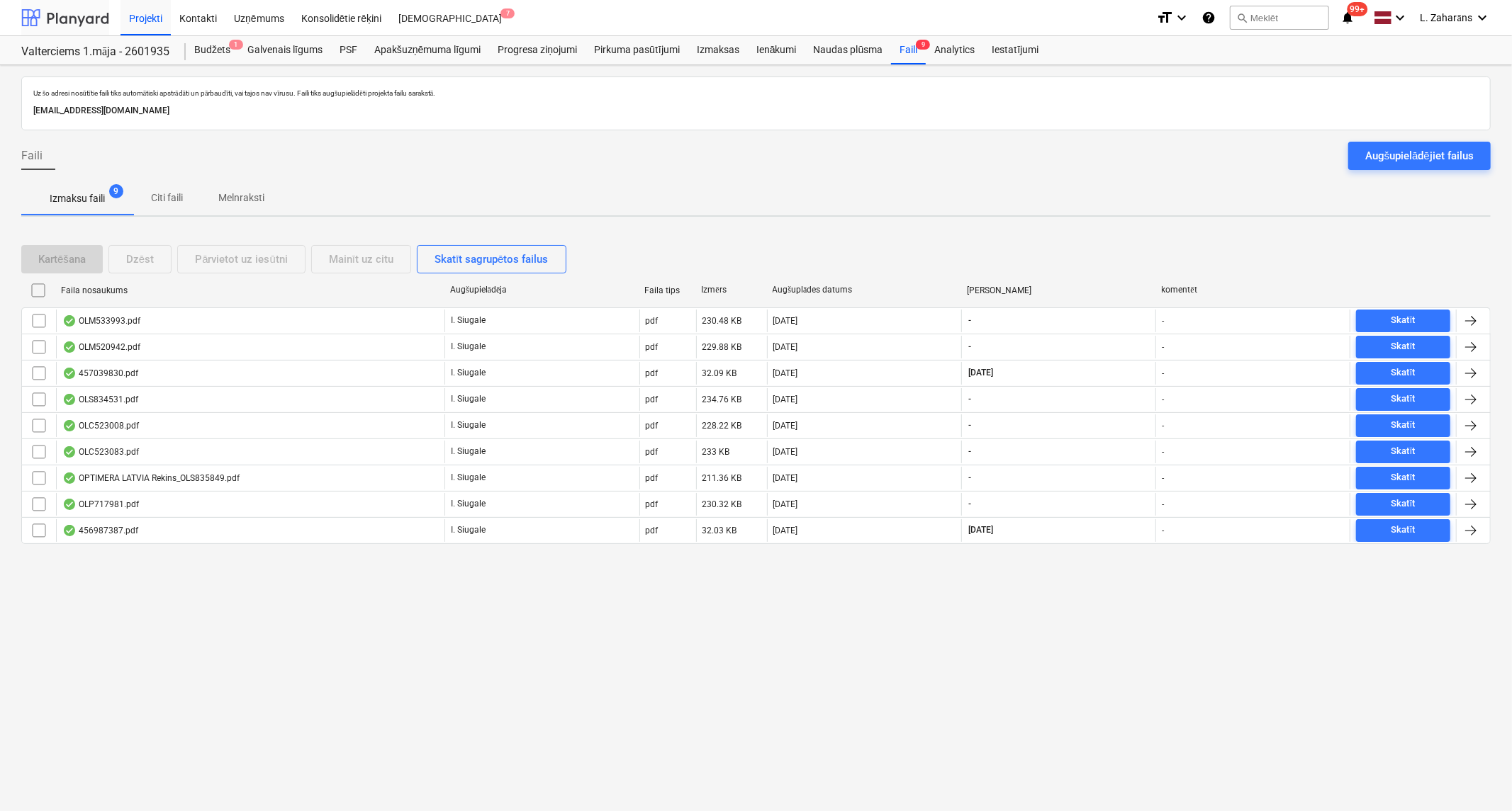
click at [86, 18] on div at bounding box center [65, 18] width 88 height 35
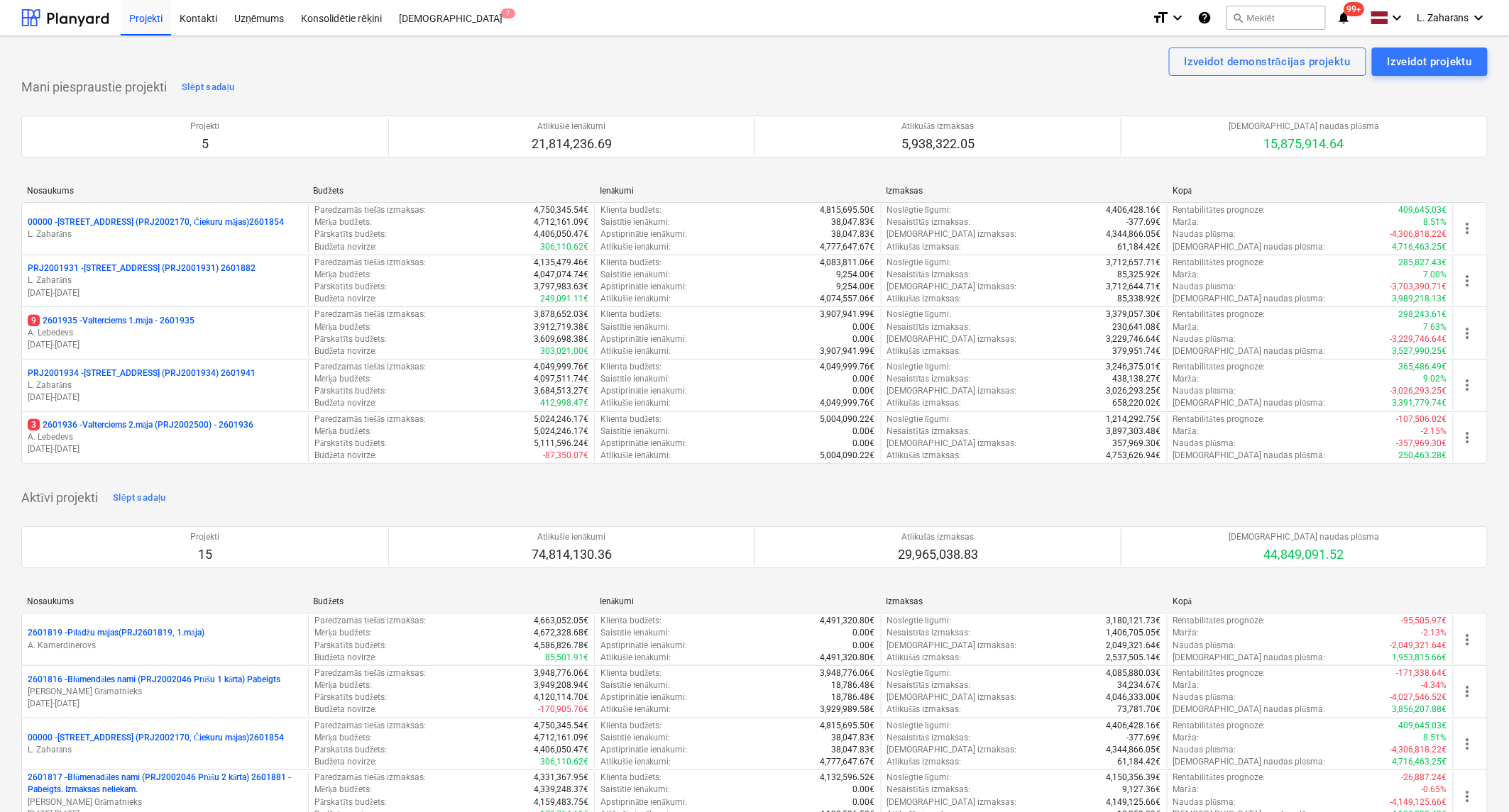
click at [108, 423] on p "3 2601936 - Valterciems 2.māja (PRJ2002500) - 2601936" at bounding box center [141, 425] width 226 height 12
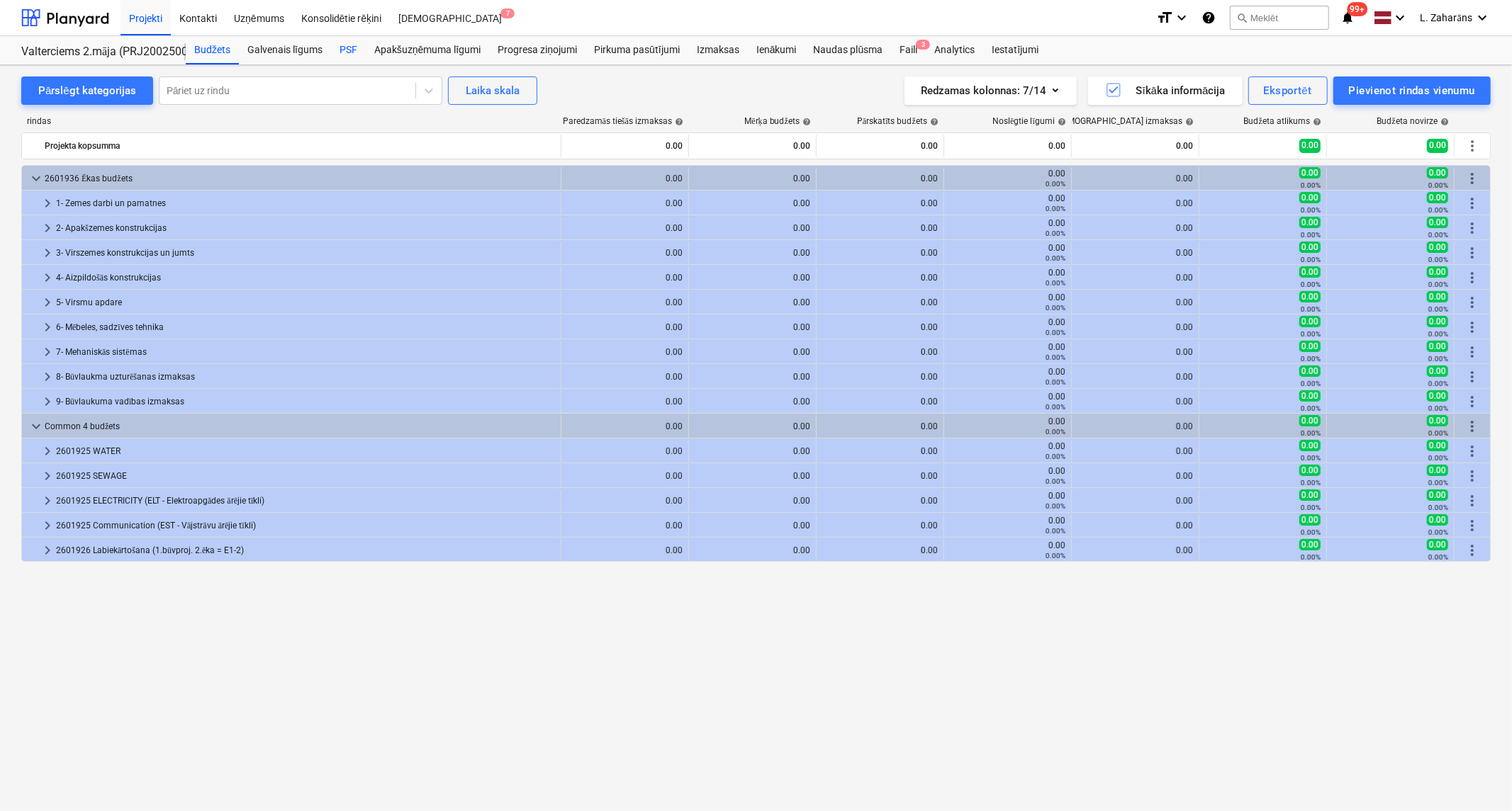
click at [343, 50] on div "PSF" at bounding box center [348, 50] width 35 height 28
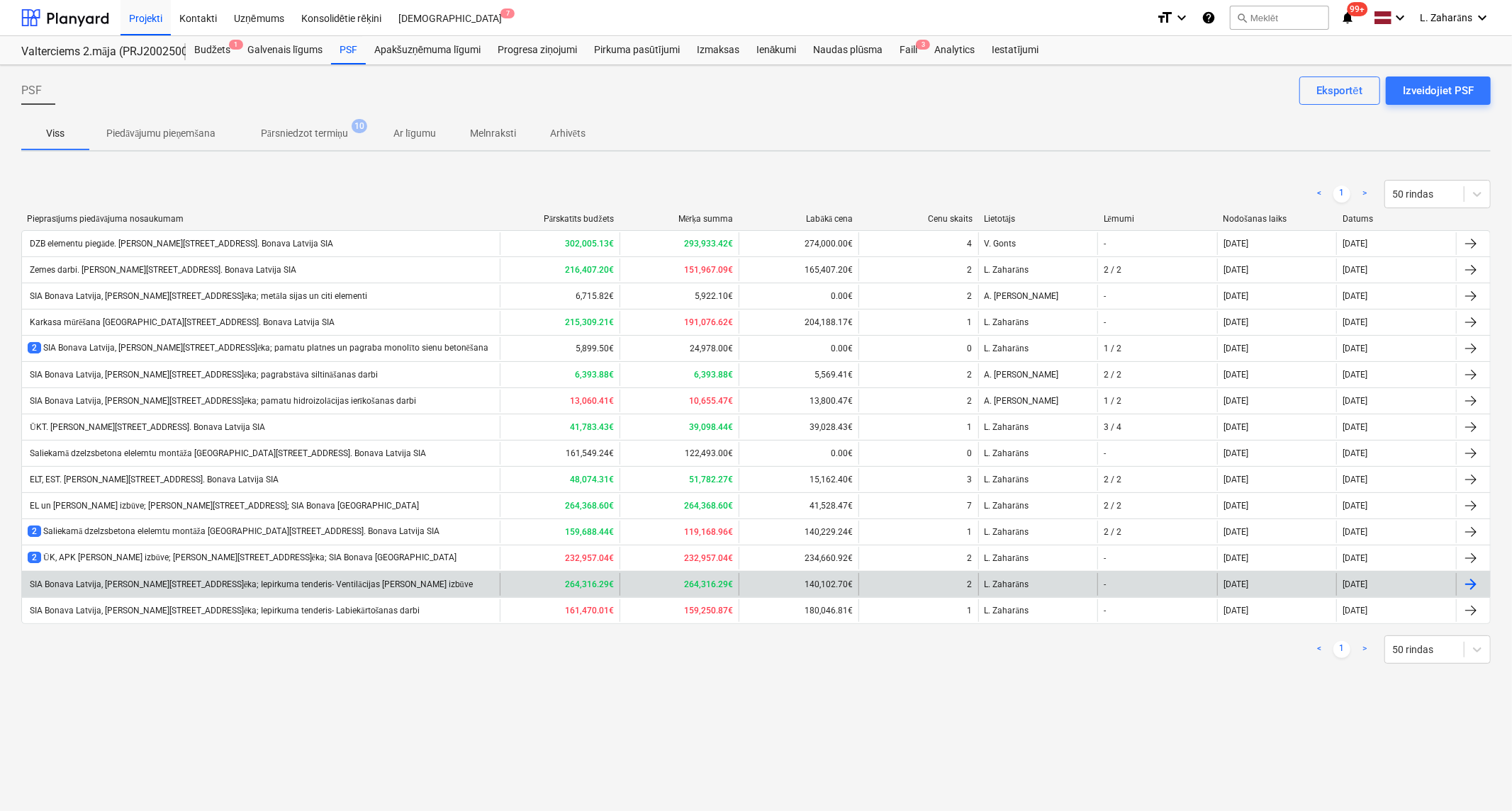
click at [184, 580] on div "SIA Bonava Latvija, [PERSON_NAME][STREET_ADDRESS]ēka; Iepirkuma tenderis- Venti…" at bounding box center [250, 585] width 445 height 11
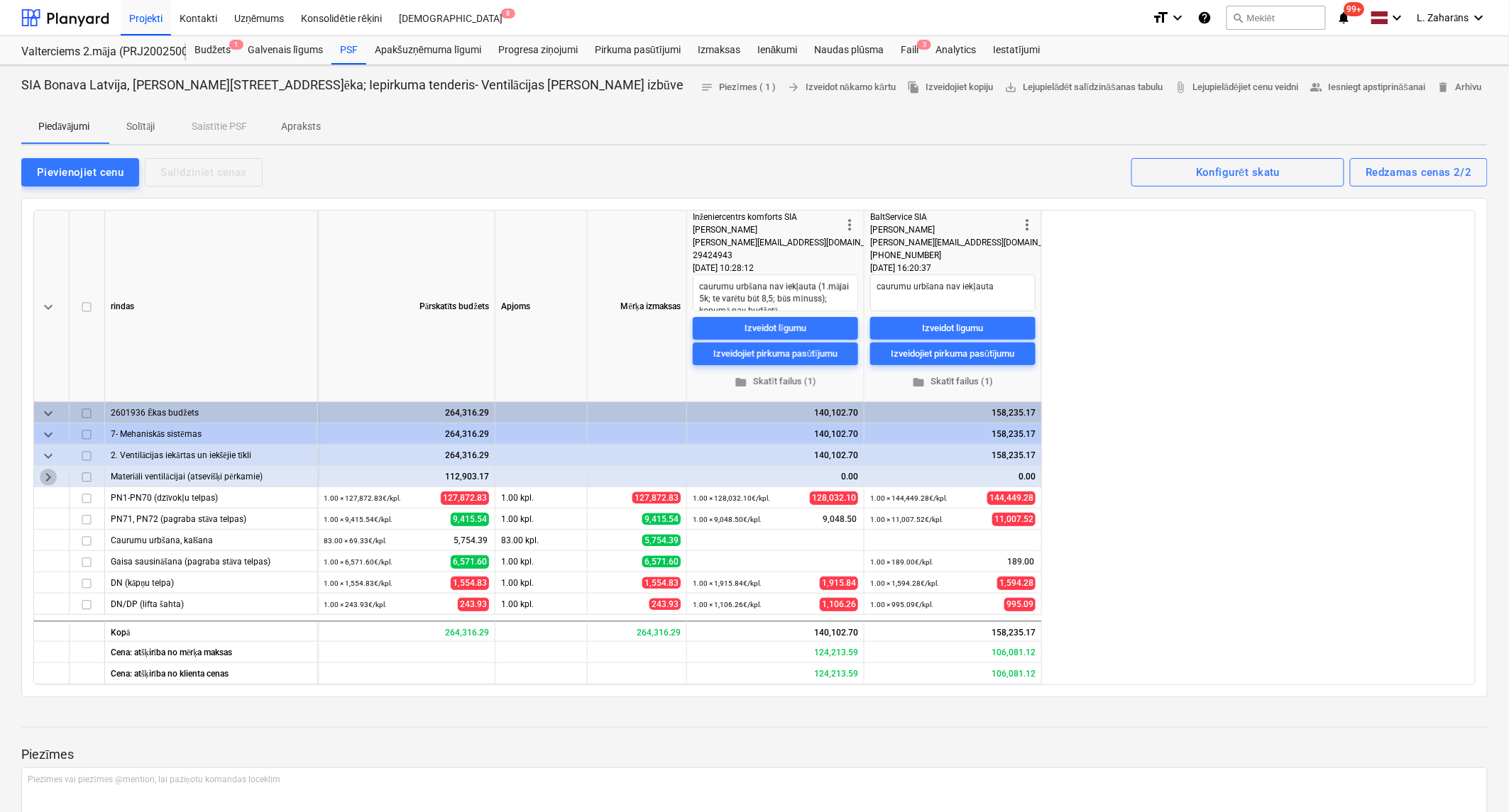
click at [45, 477] on span "keyboard_arrow_right" at bounding box center [48, 477] width 17 height 17
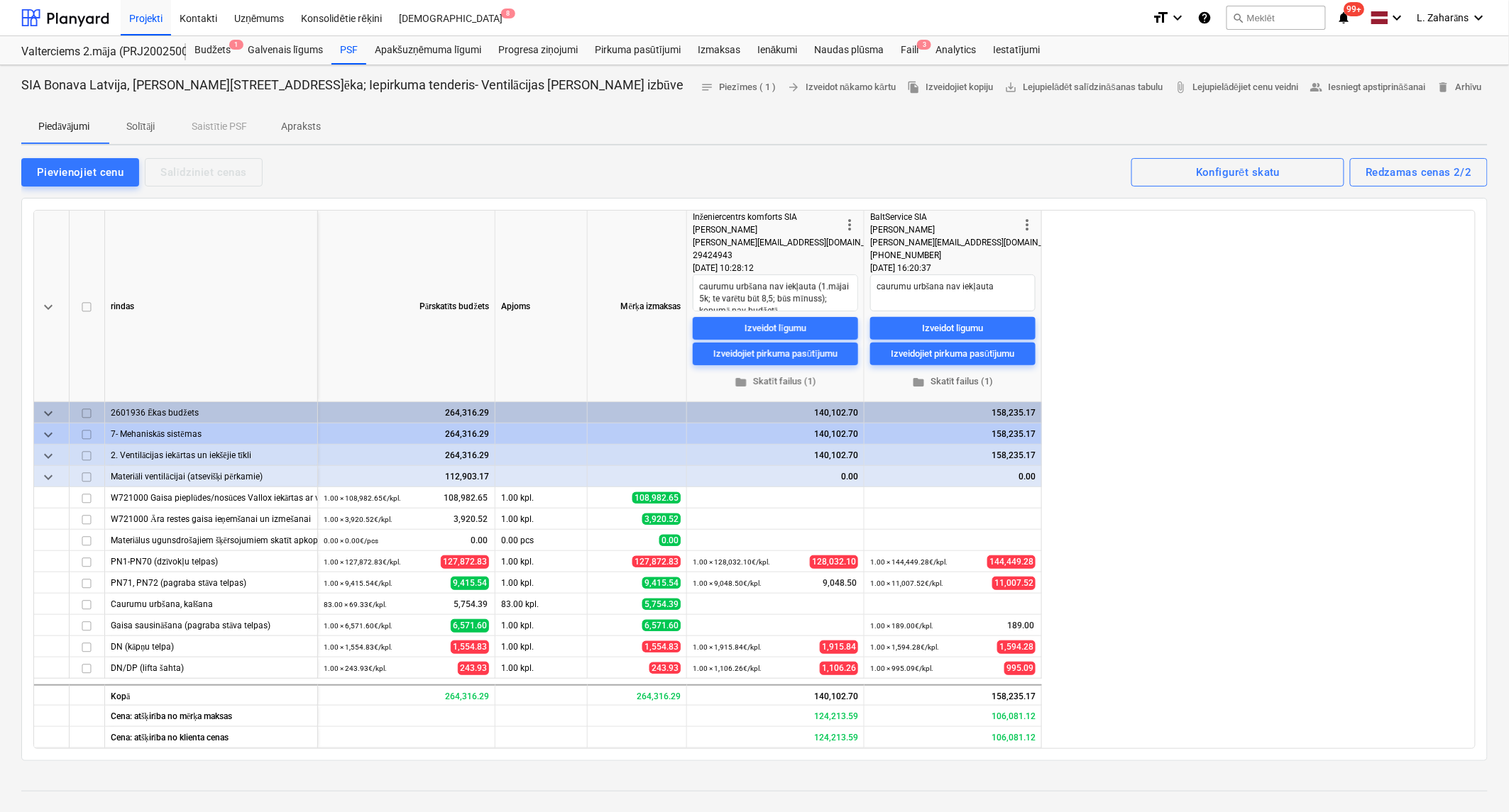
click at [45, 477] on span "keyboard_arrow_down" at bounding box center [48, 477] width 17 height 17
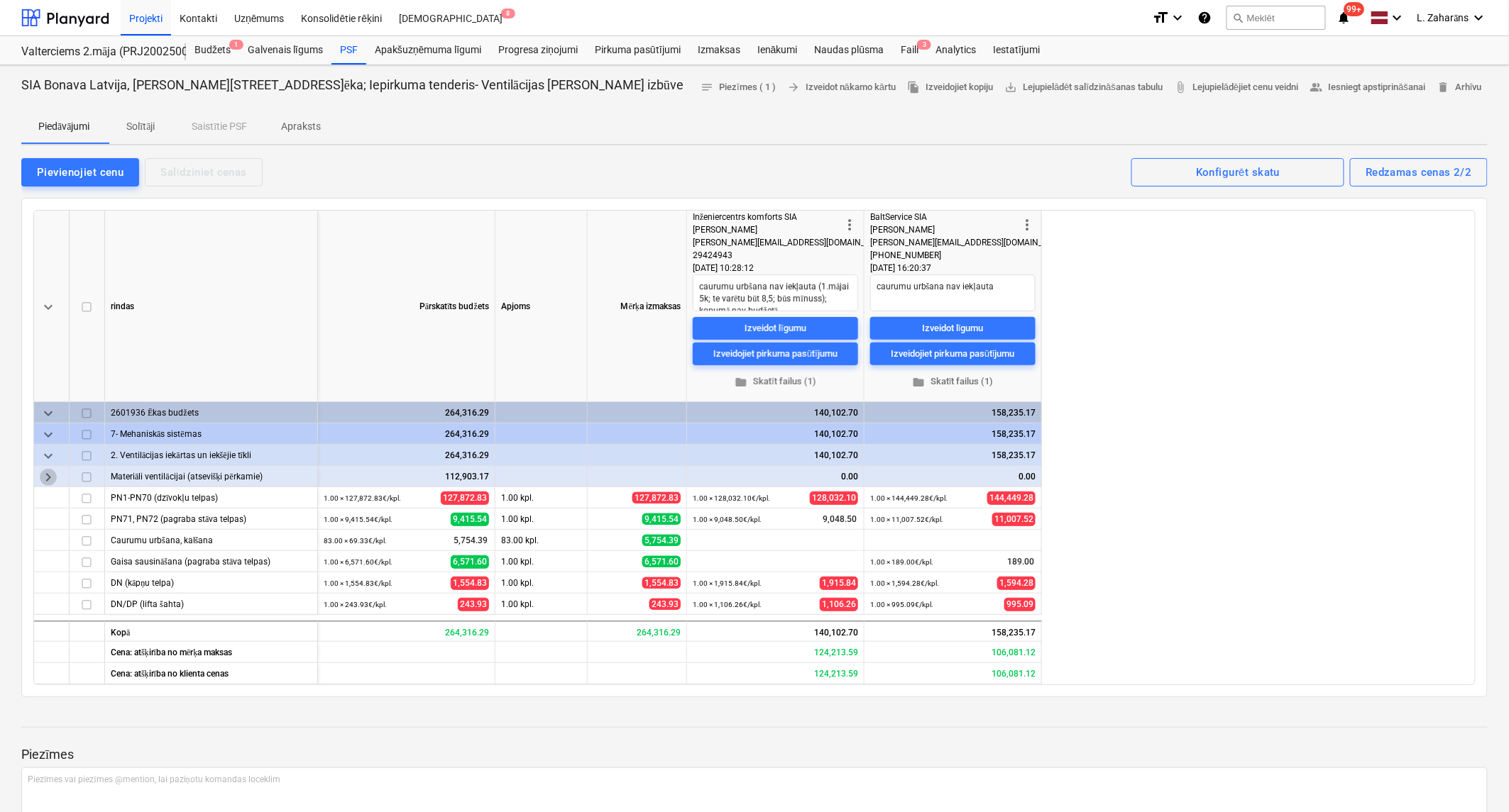
click at [45, 477] on span "keyboard_arrow_right" at bounding box center [48, 477] width 17 height 17
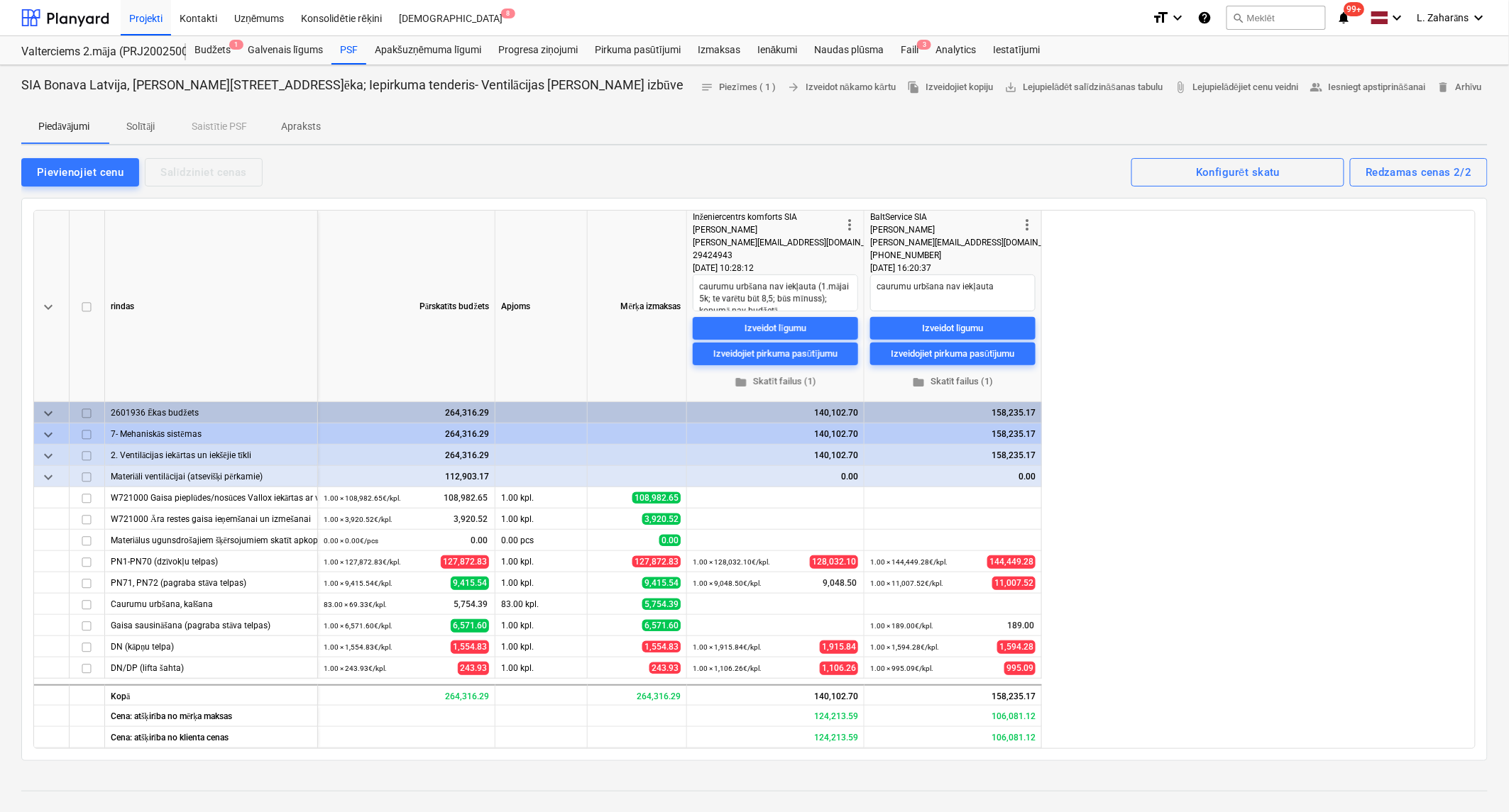
click at [47, 452] on span "keyboard_arrow_down" at bounding box center [48, 456] width 17 height 17
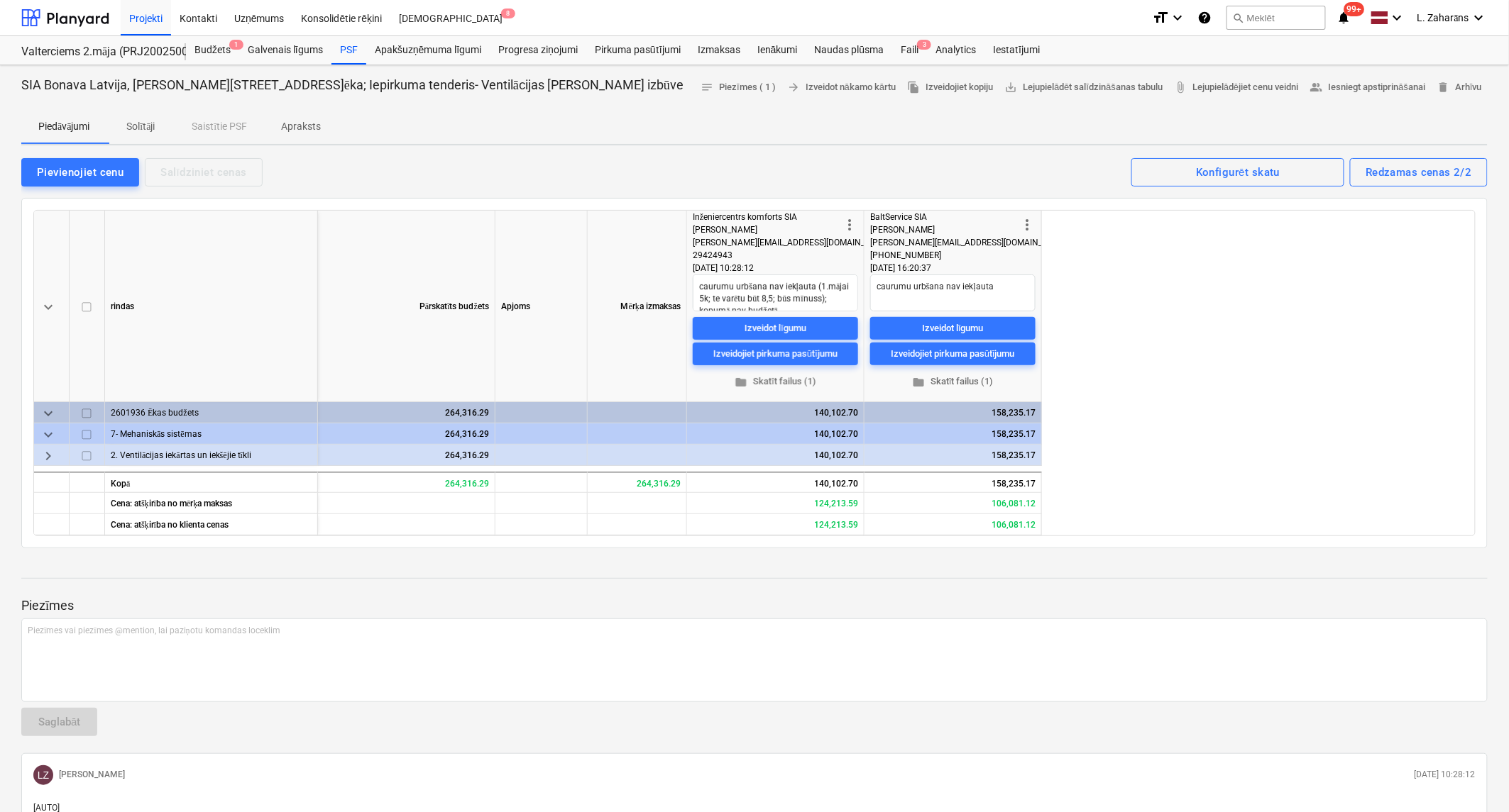
click at [47, 452] on span "keyboard_arrow_right" at bounding box center [48, 456] width 17 height 17
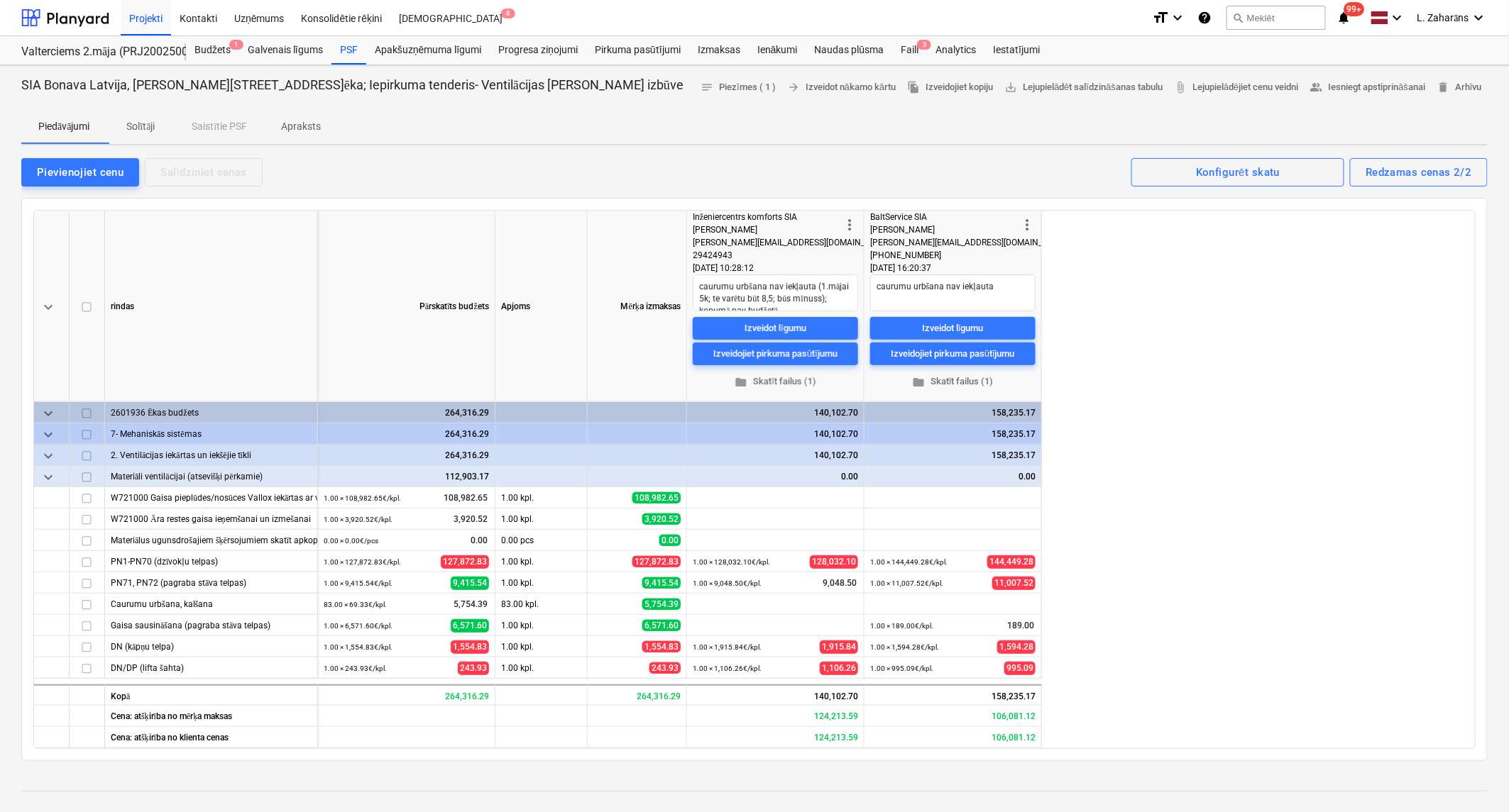
click at [48, 480] on span "keyboard_arrow_down" at bounding box center [48, 477] width 17 height 17
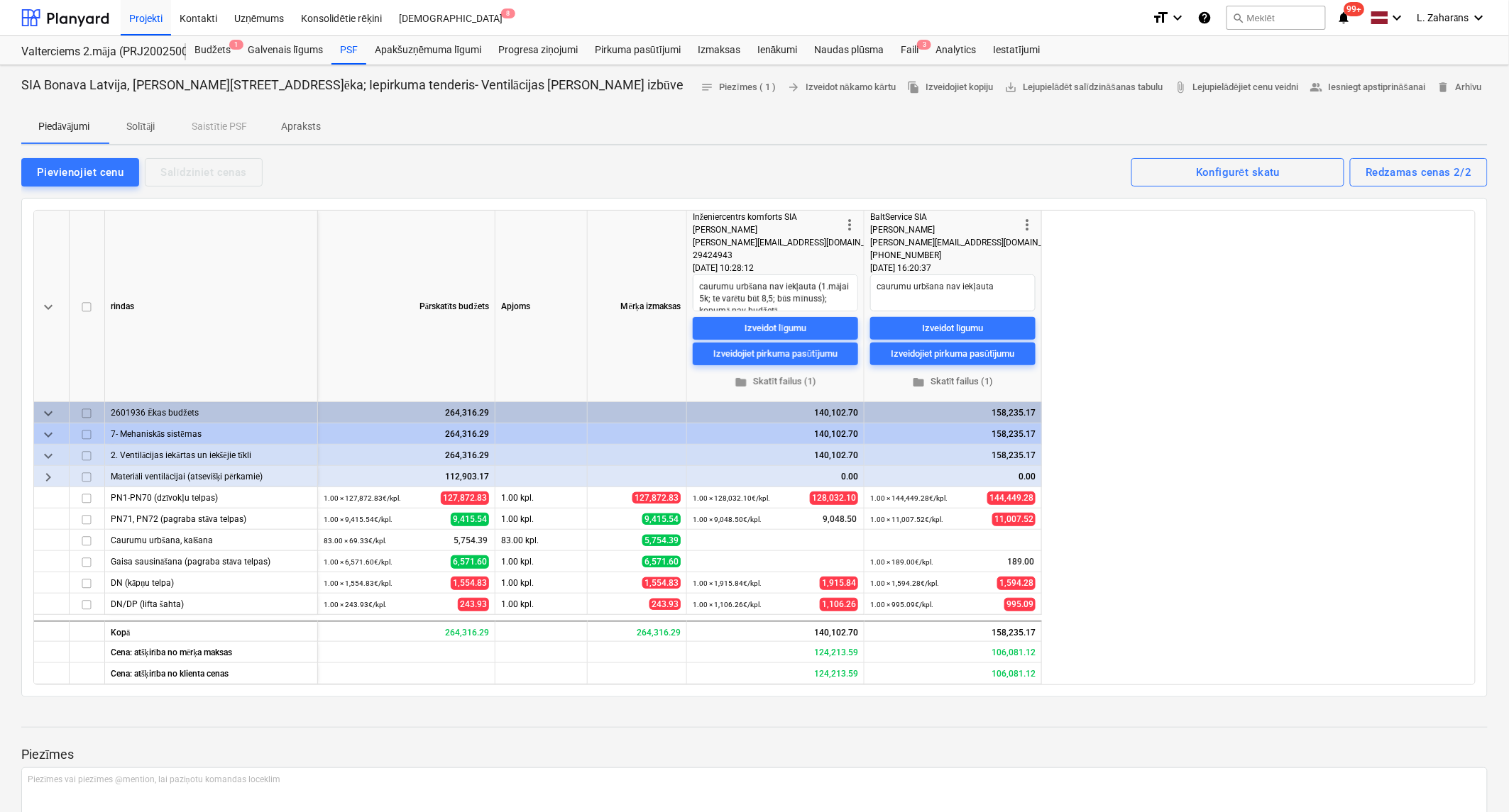
type textarea "x"
